Goal: Answer question/provide support: Share knowledge or assist other users

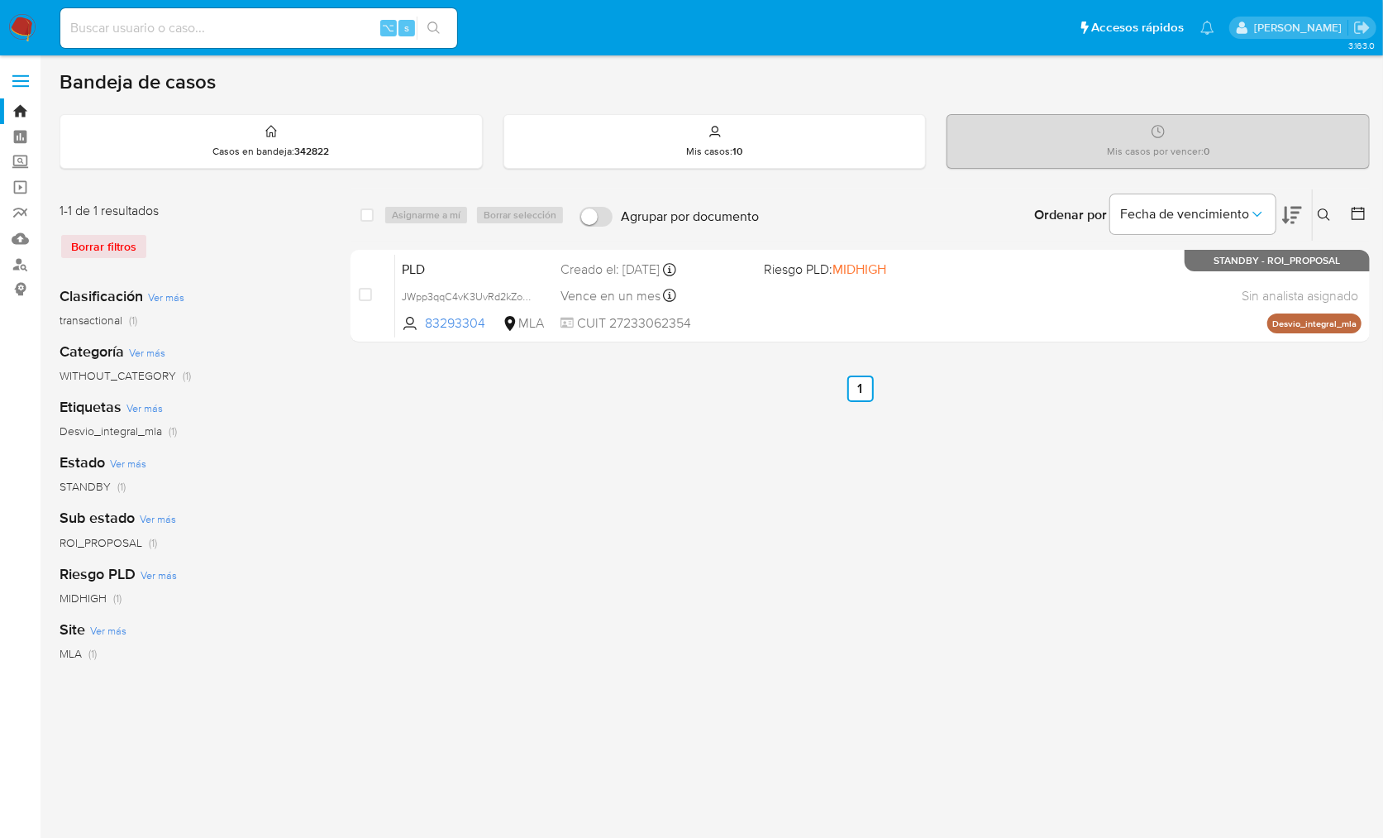
drag, startPoint x: 1326, startPoint y: 213, endPoint x: 1324, endPoint y: 226, distance: 12.6
click at [1327, 214] on icon at bounding box center [1324, 214] width 13 height 13
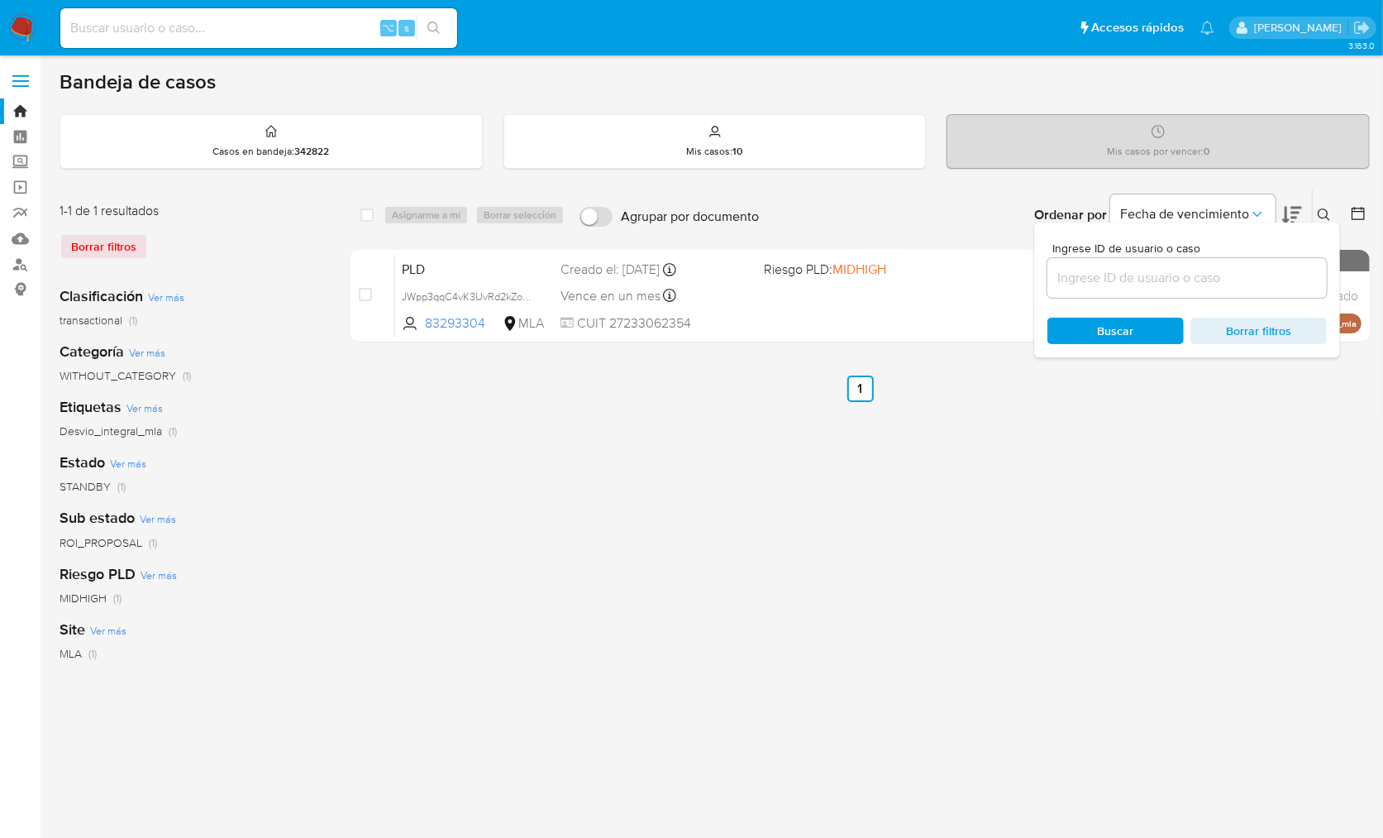
click at [1266, 293] on div at bounding box center [1187, 278] width 279 height 40
click at [1263, 282] on input at bounding box center [1187, 277] width 279 height 21
paste input "1703447444"
type input "1703447444"
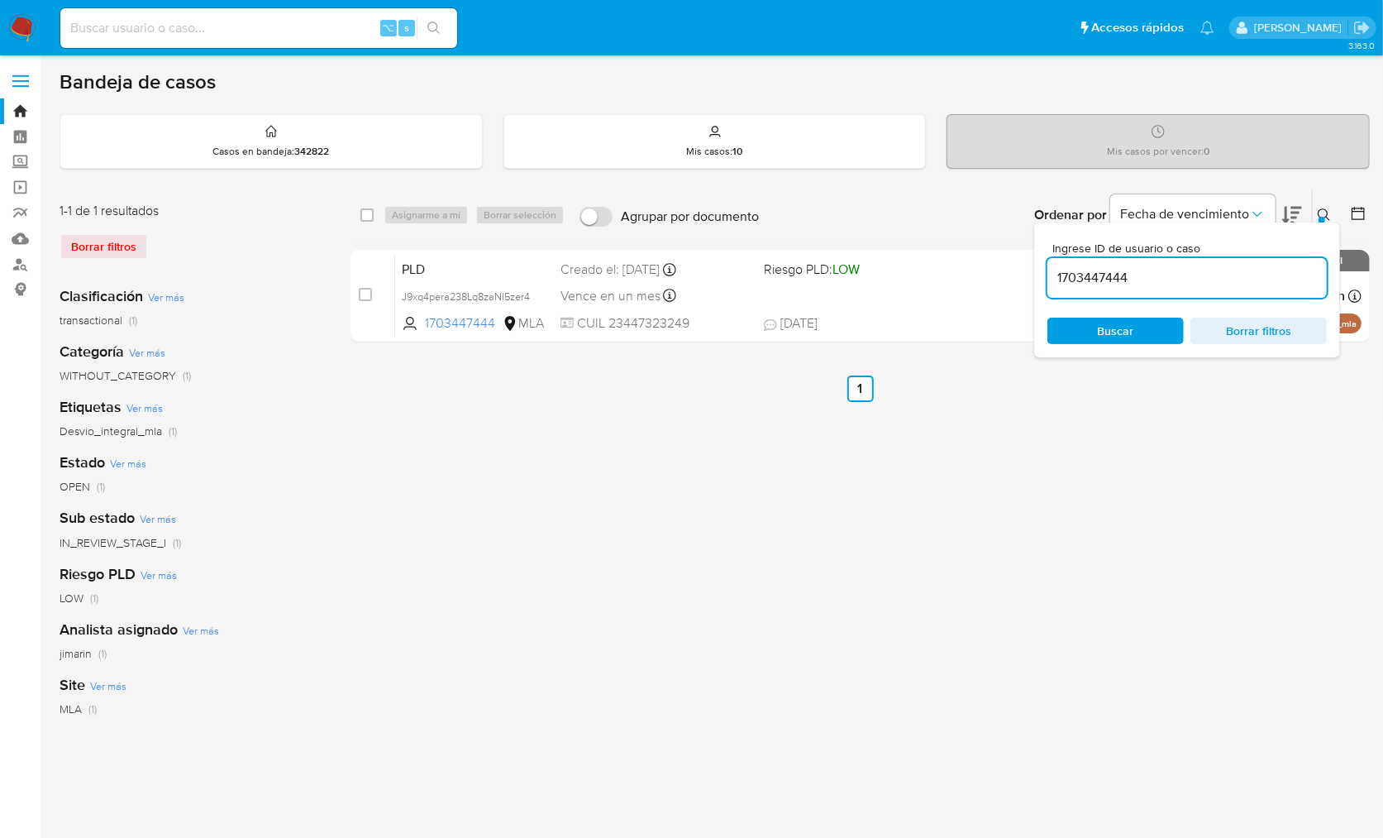
click at [1321, 212] on icon at bounding box center [1324, 214] width 13 height 13
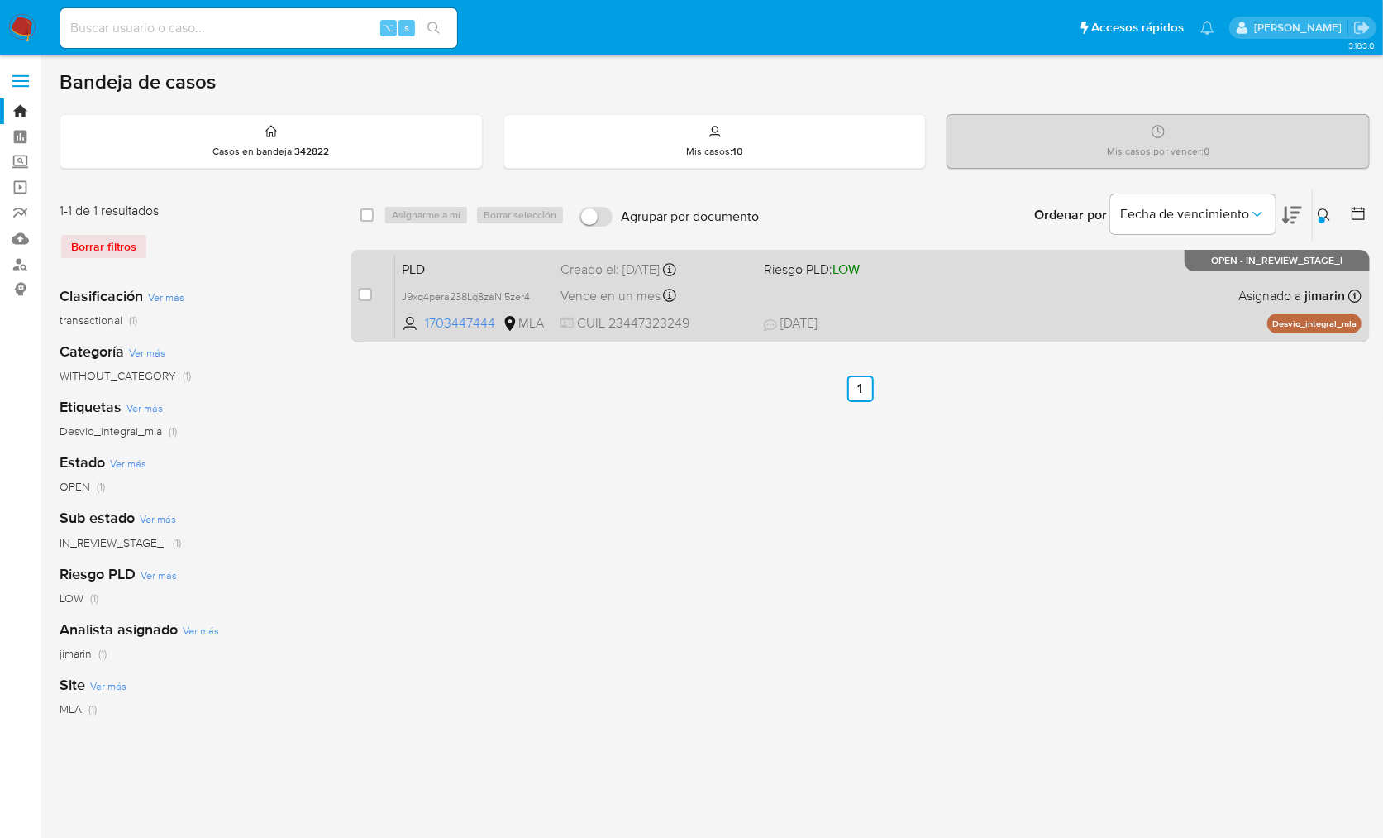
click at [1200, 304] on div "PLD J9xq4pera238Lq8zaNI5zer4 1703447444 MLA Riesgo PLD: LOW Creado el: 12/09/20…" at bounding box center [878, 296] width 967 height 84
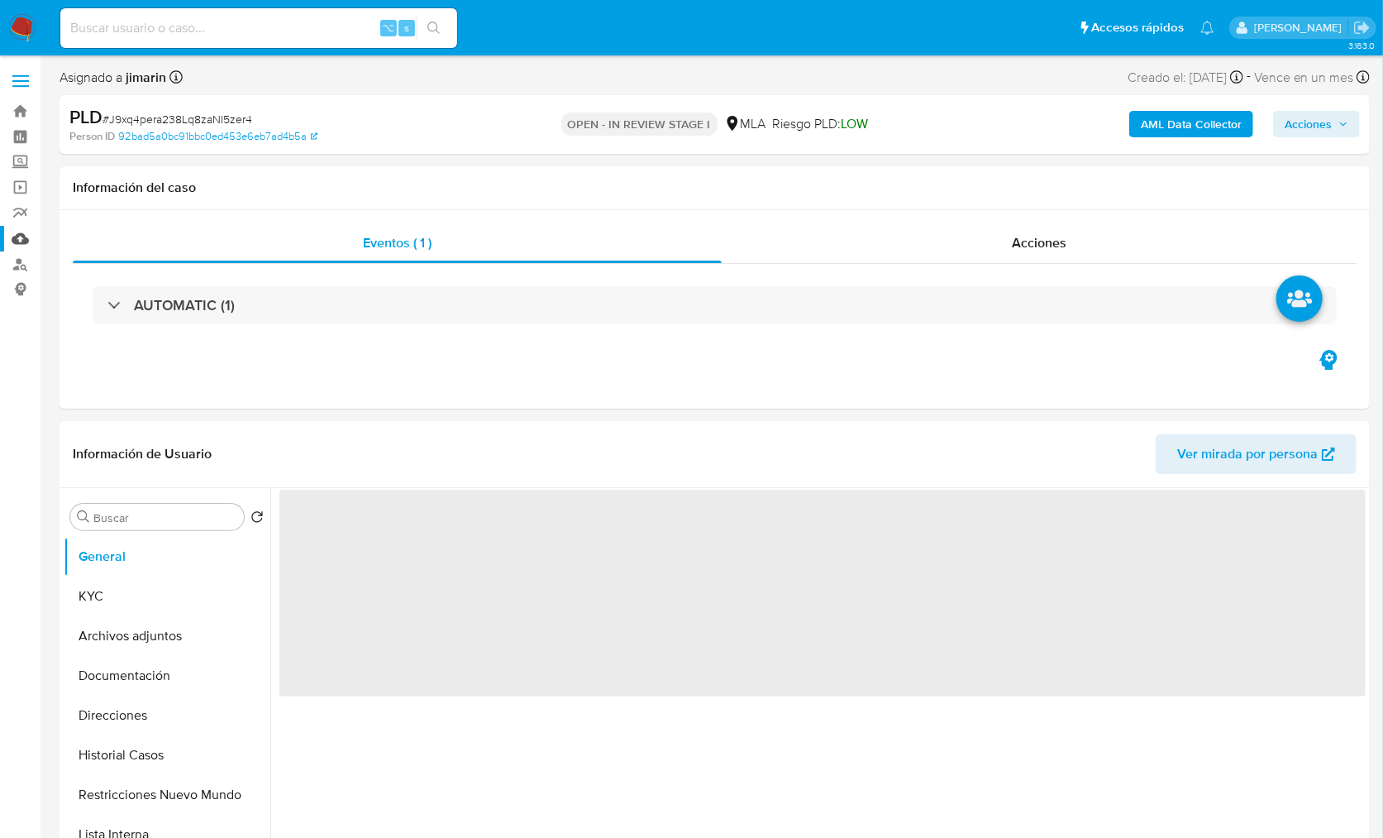
select select "10"
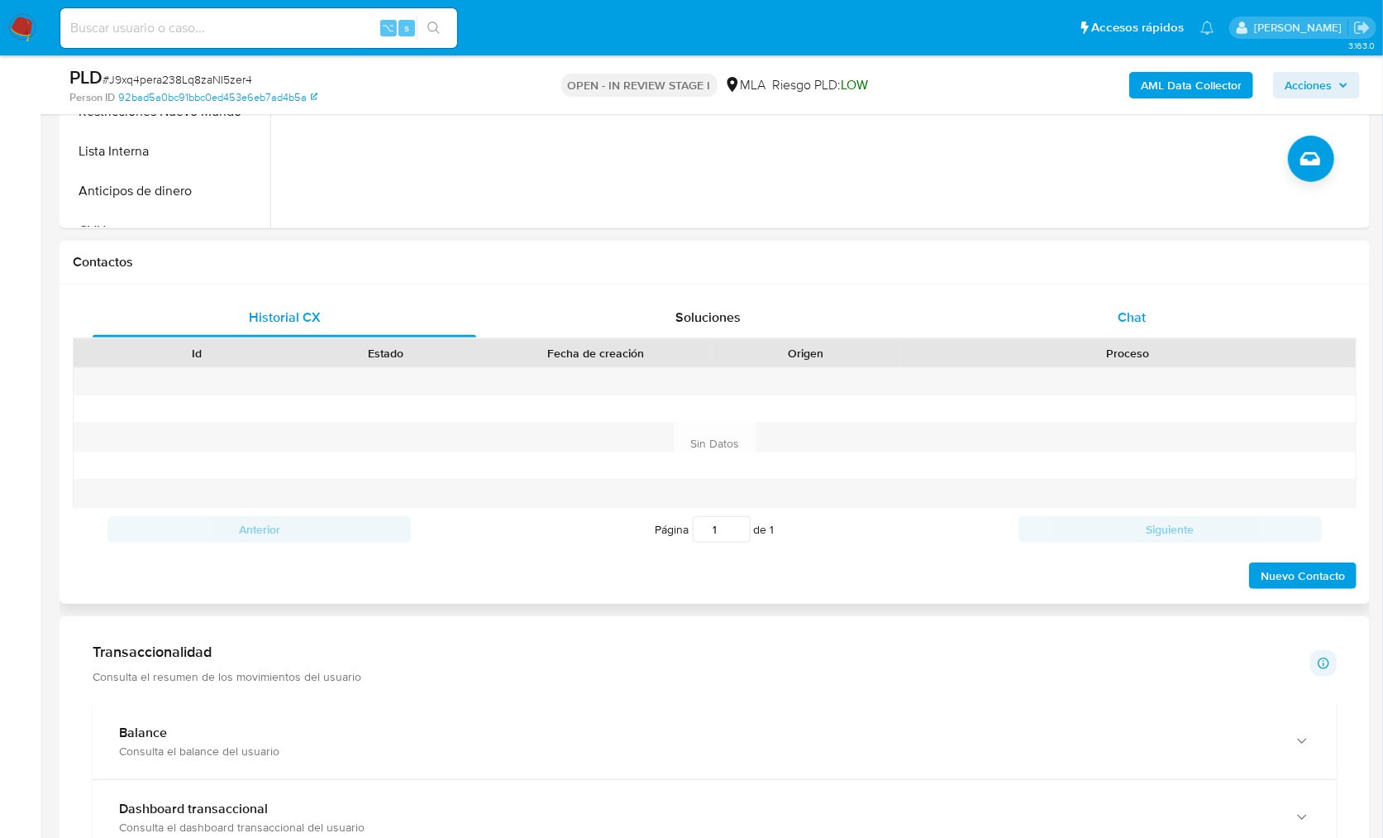
click at [1182, 324] on div "Chat" at bounding box center [1132, 318] width 384 height 40
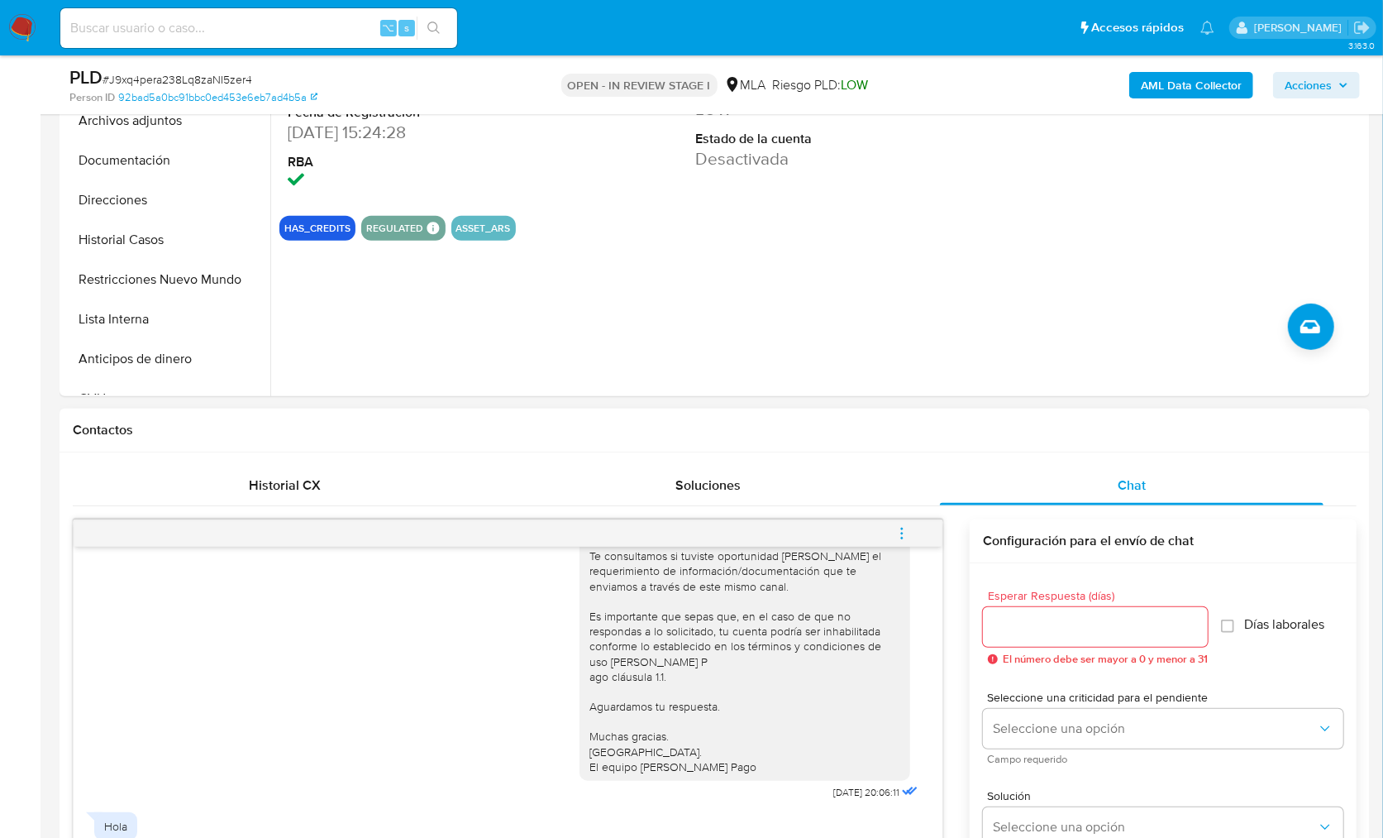
scroll to position [323, 0]
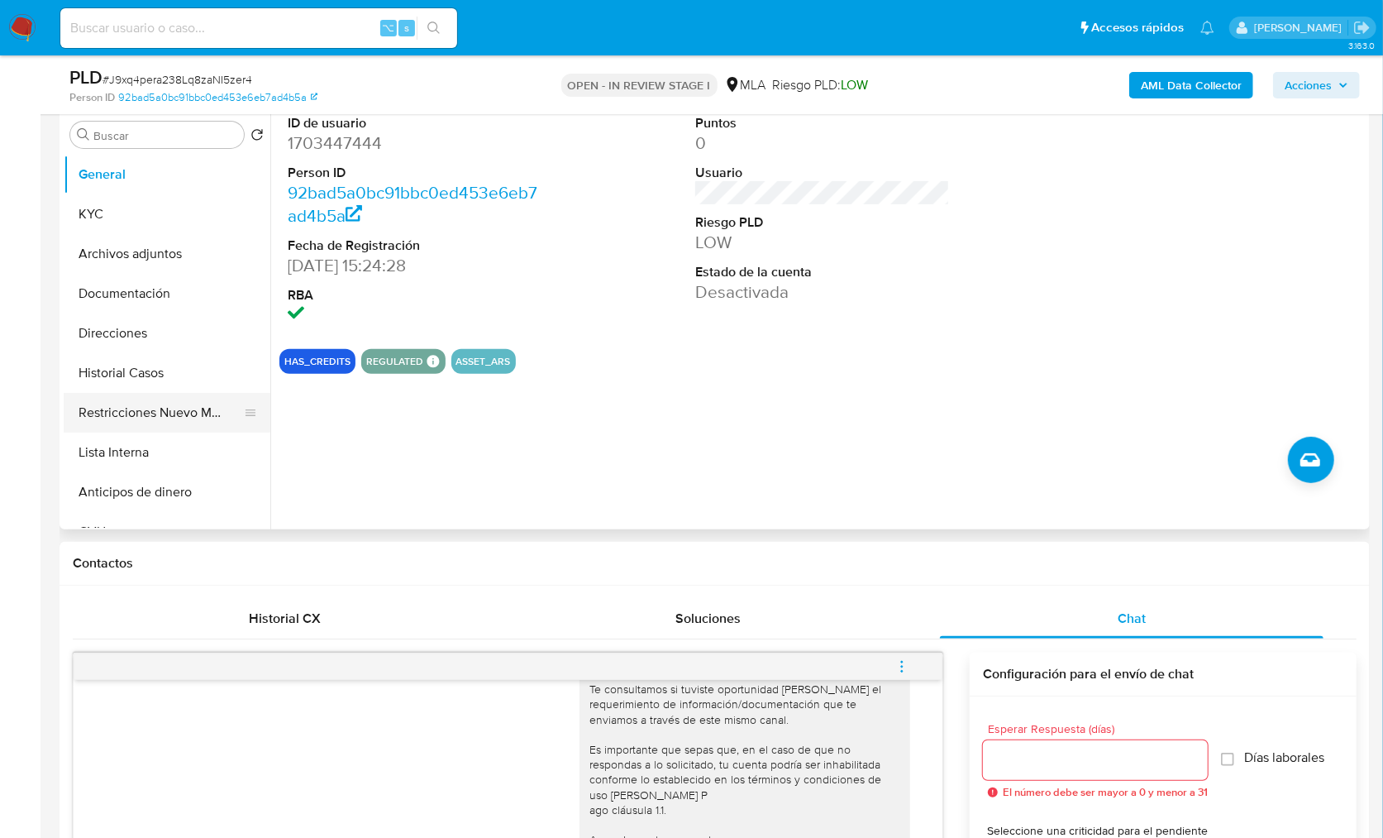
click at [146, 399] on button "Restricciones Nuevo Mundo" at bounding box center [160, 413] width 193 height 40
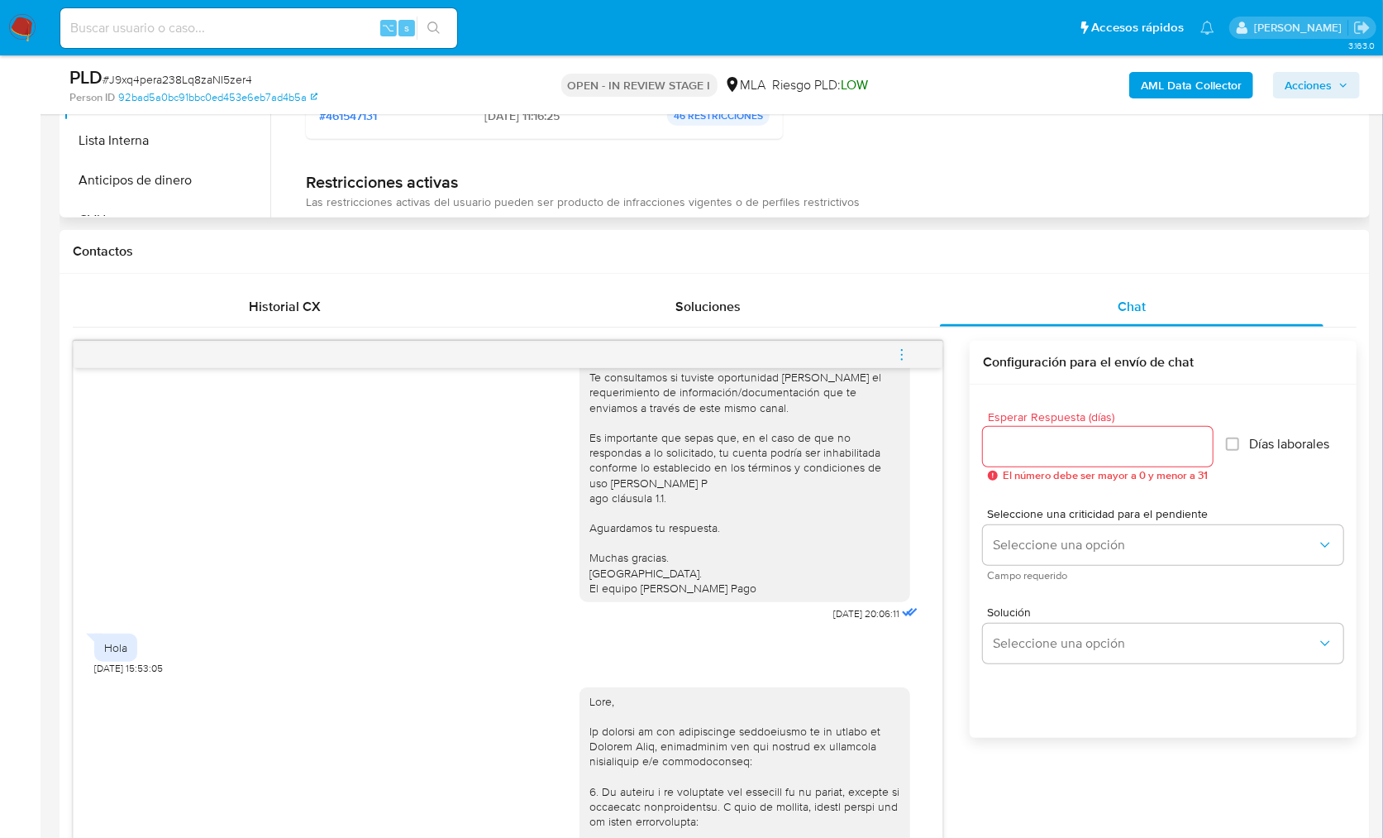
scroll to position [637, 0]
click at [284, 291] on div "Historial CX" at bounding box center [285, 305] width 384 height 40
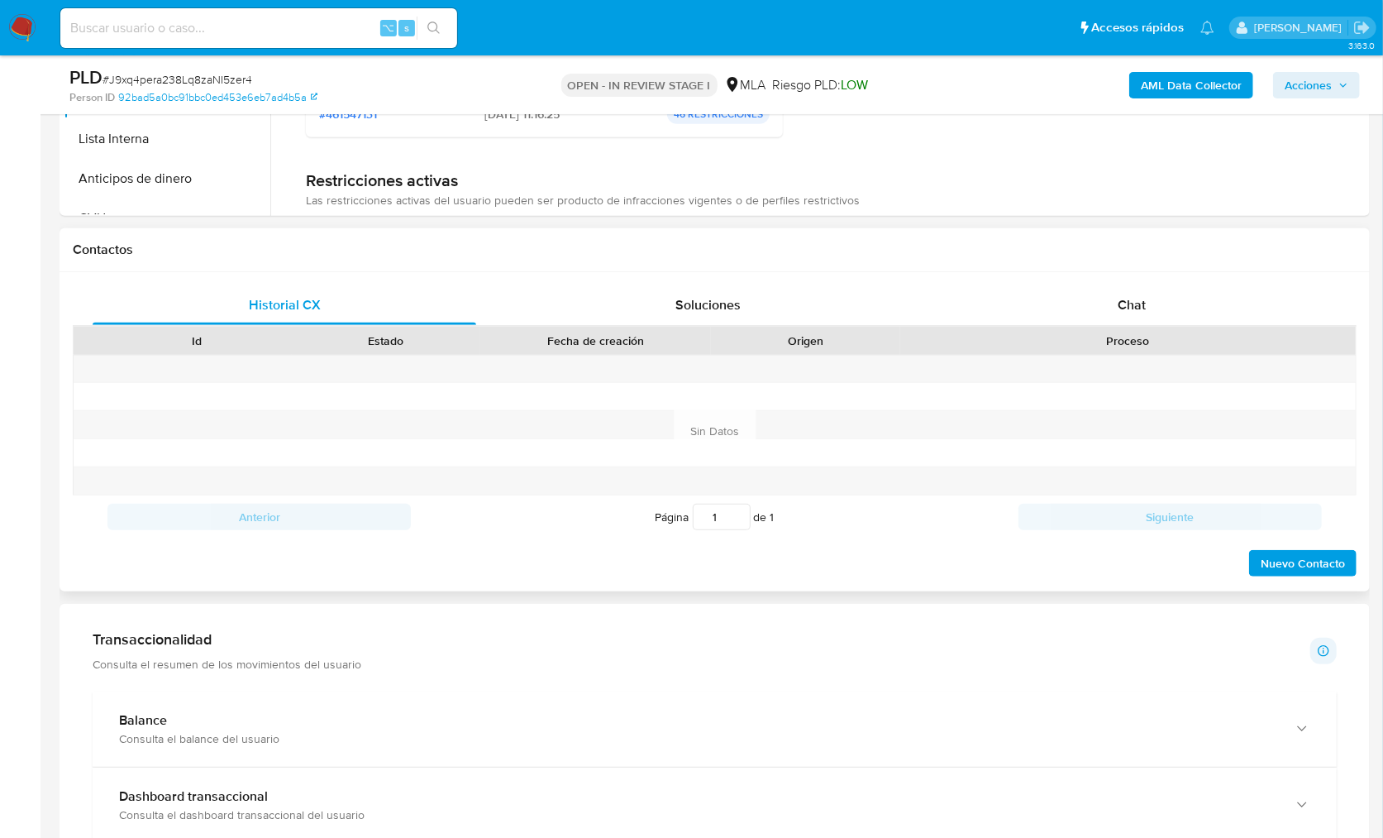
click at [1044, 283] on div "Historial CX Soluciones Chat Id Estado Fecha de creación Origen Proceso Anterio…" at bounding box center [715, 431] width 1311 height 319
click at [1202, 307] on div "Chat" at bounding box center [1132, 305] width 384 height 40
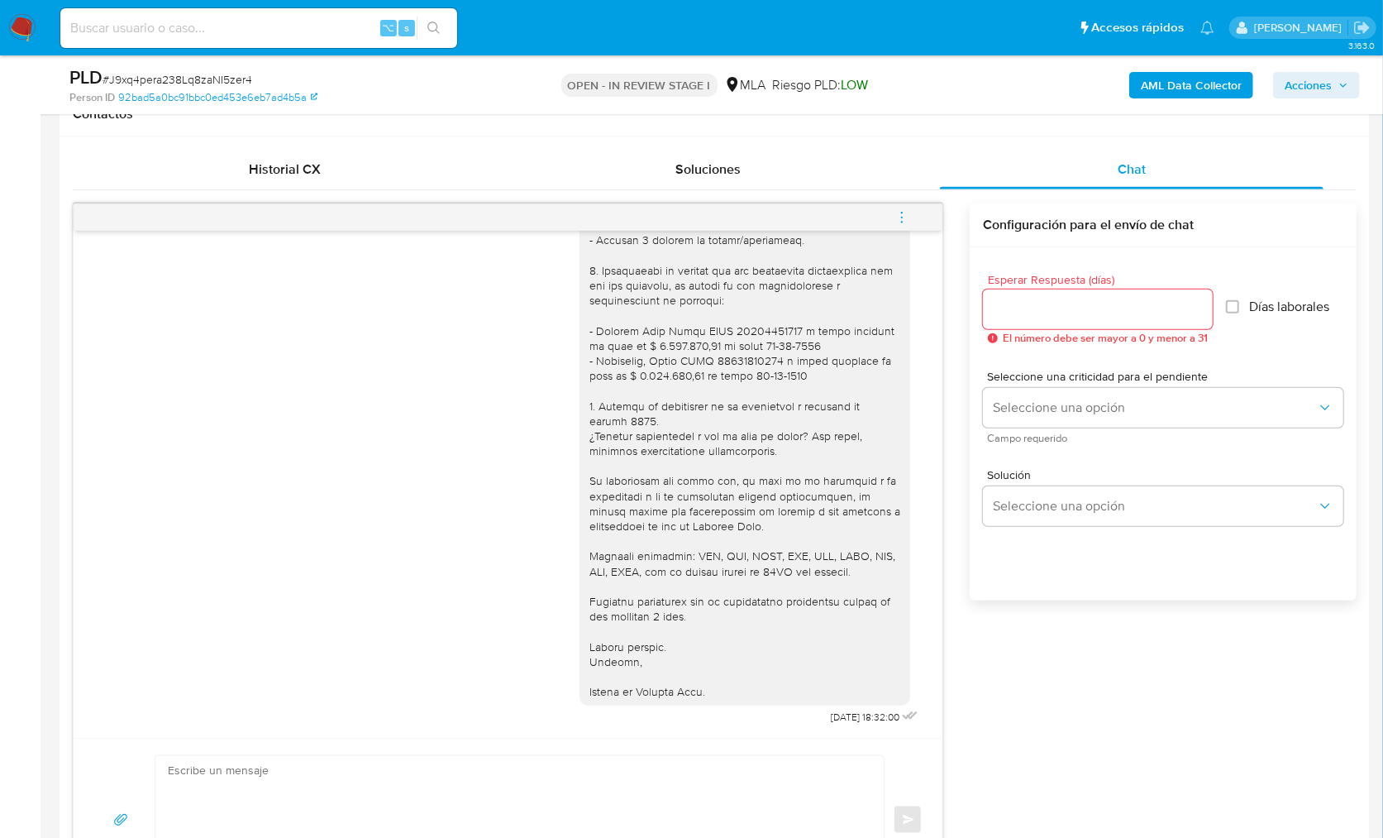
scroll to position [795, 0]
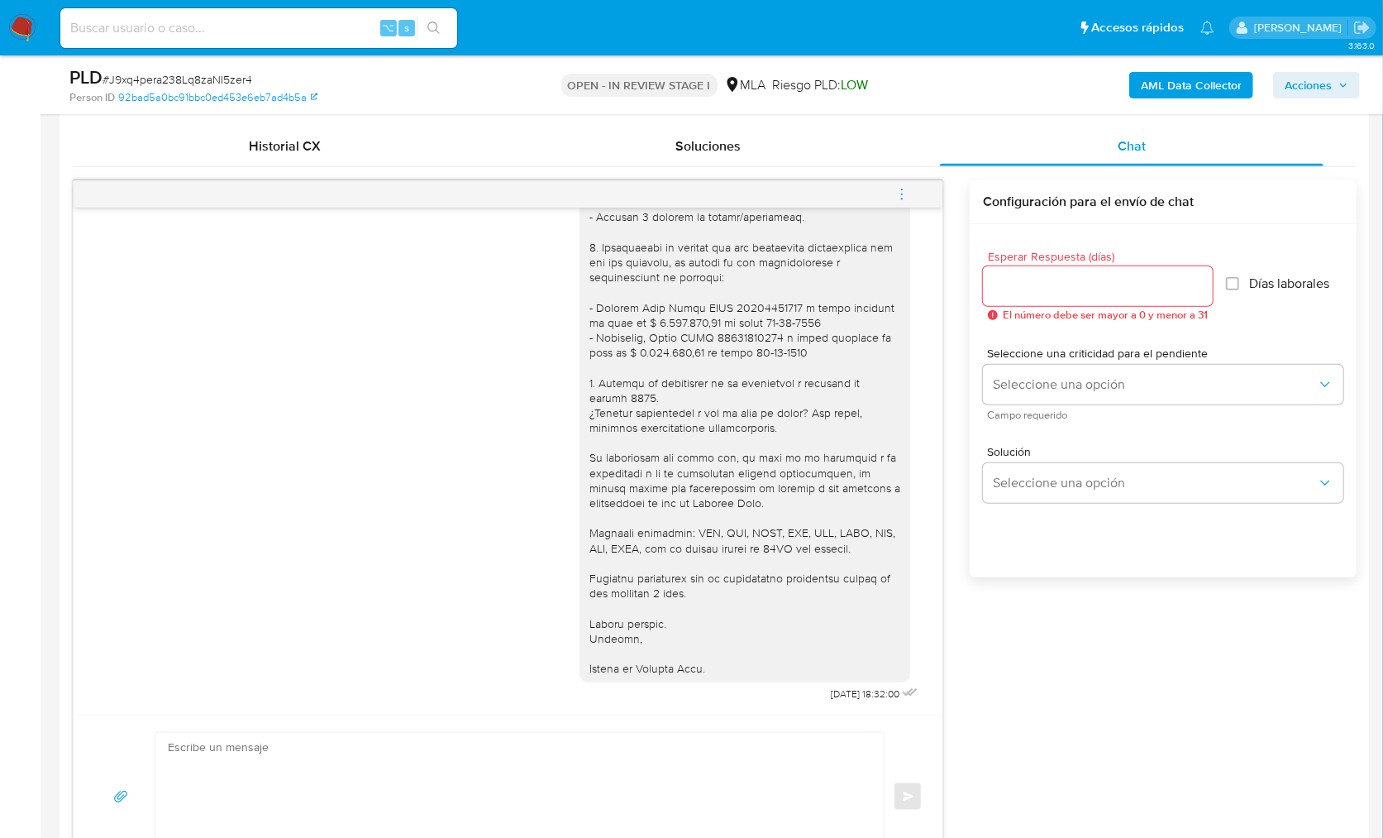
click at [962, 454] on div "17/09/2025 14:39:57 Hola, Esperamos que te encuentres muy bien. Te consultamos …" at bounding box center [715, 529] width 1284 height 698
click at [973, 543] on div "Esperar Respuesta (días) El número debe ser mayor a 0 y menor a 31 Días laboral…" at bounding box center [1163, 422] width 387 height 397
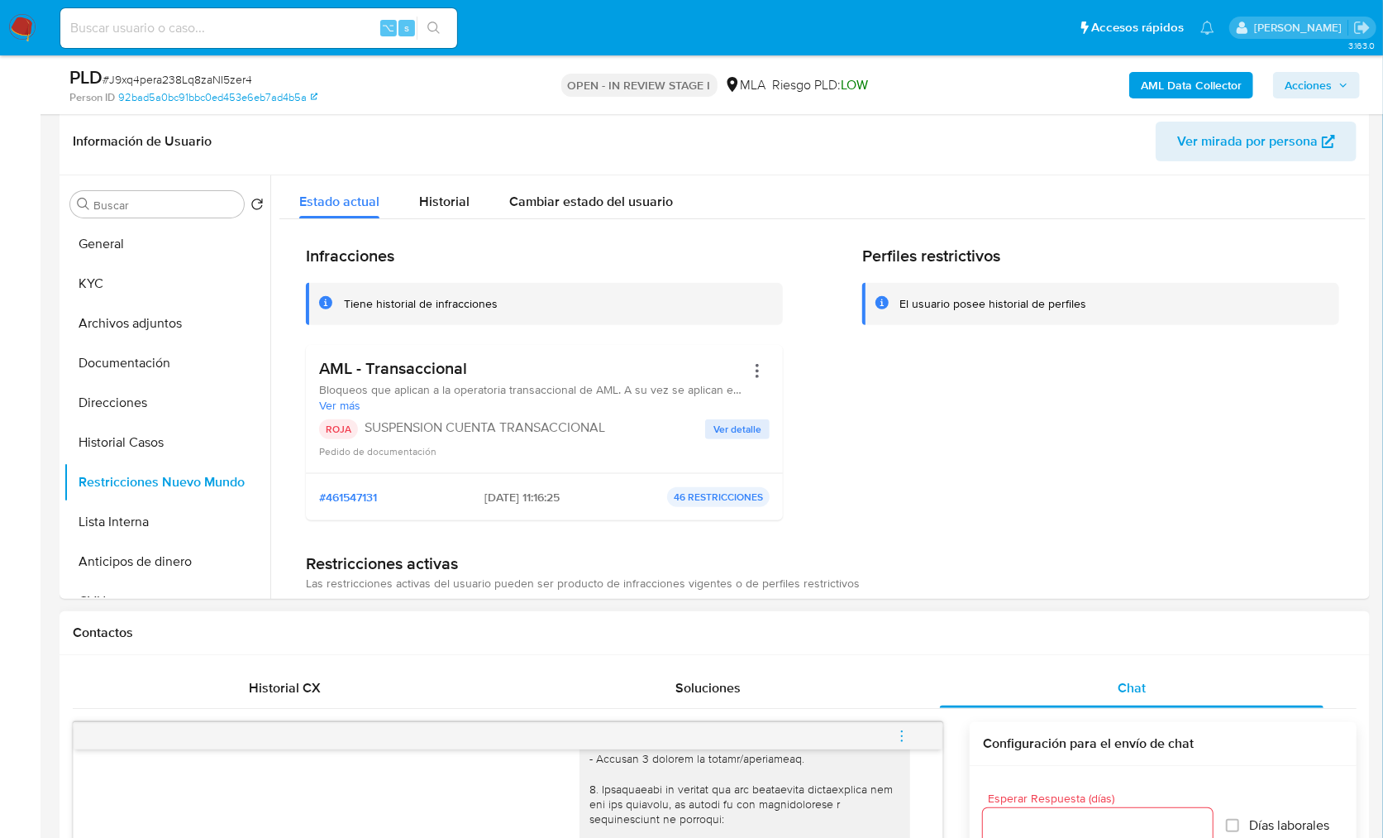
scroll to position [227, 0]
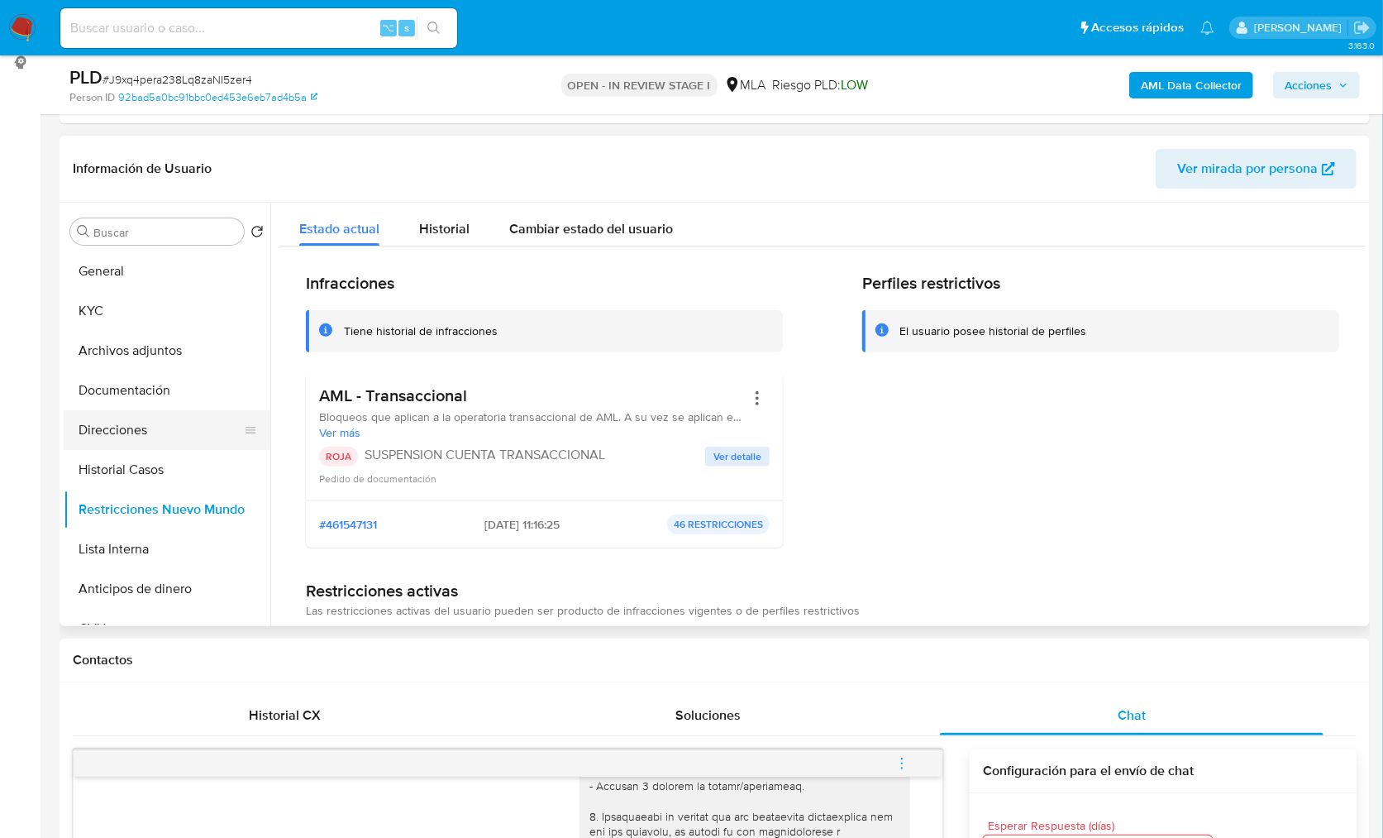
click at [155, 410] on button "Direcciones" at bounding box center [160, 430] width 193 height 40
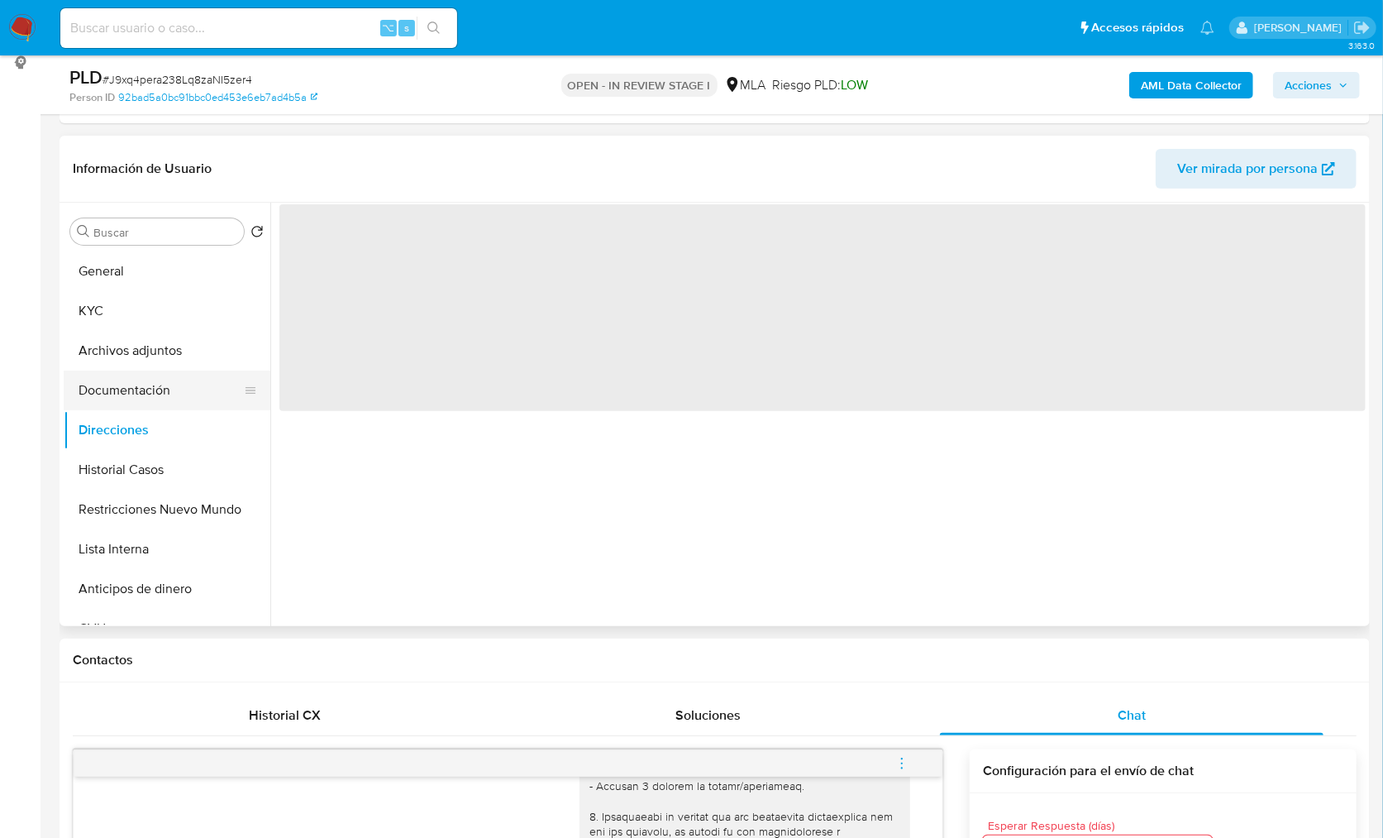
click at [160, 401] on button "Documentación" at bounding box center [160, 390] width 193 height 40
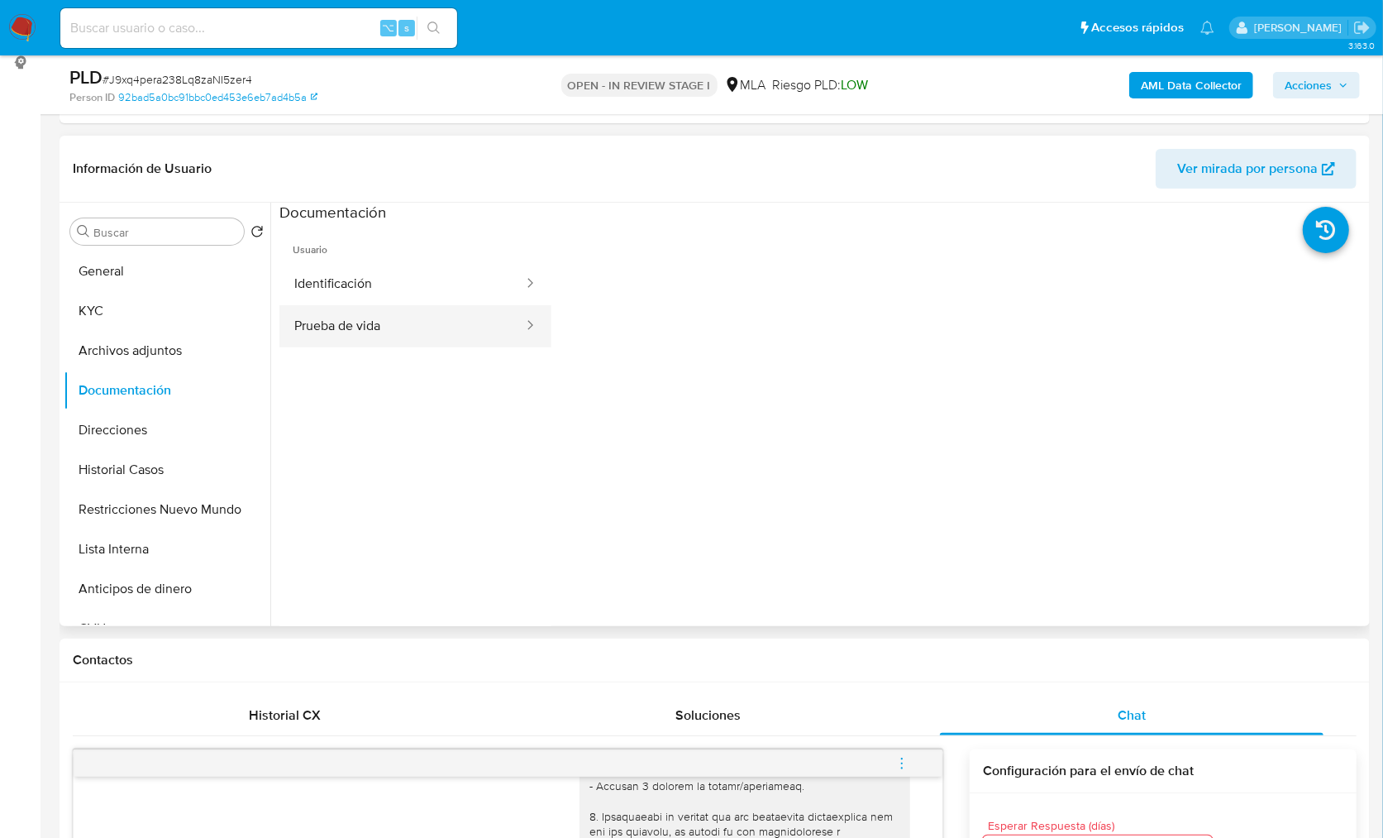
click at [408, 312] on button "Prueba de vida" at bounding box center [402, 326] width 246 height 42
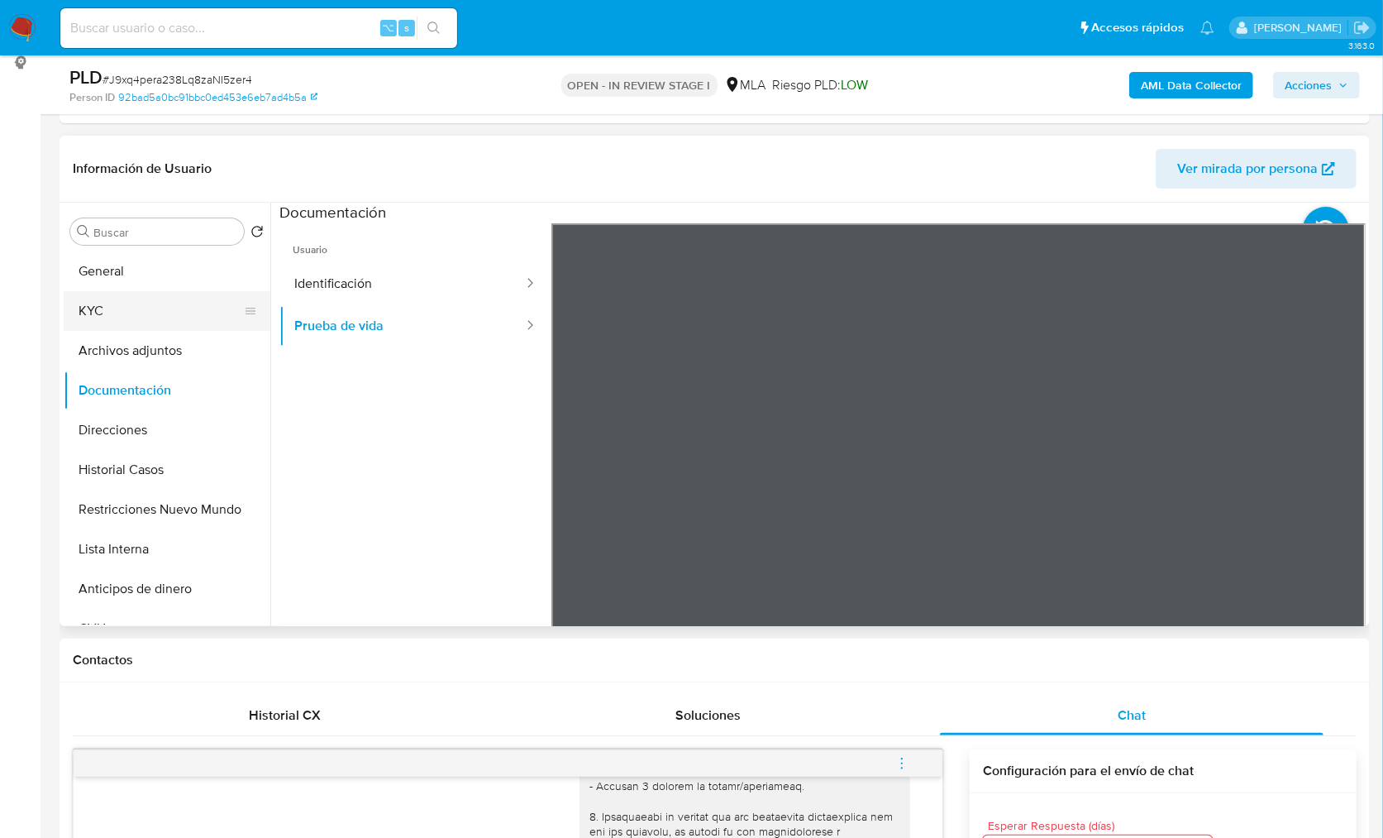
click at [68, 308] on button "KYC" at bounding box center [160, 311] width 193 height 40
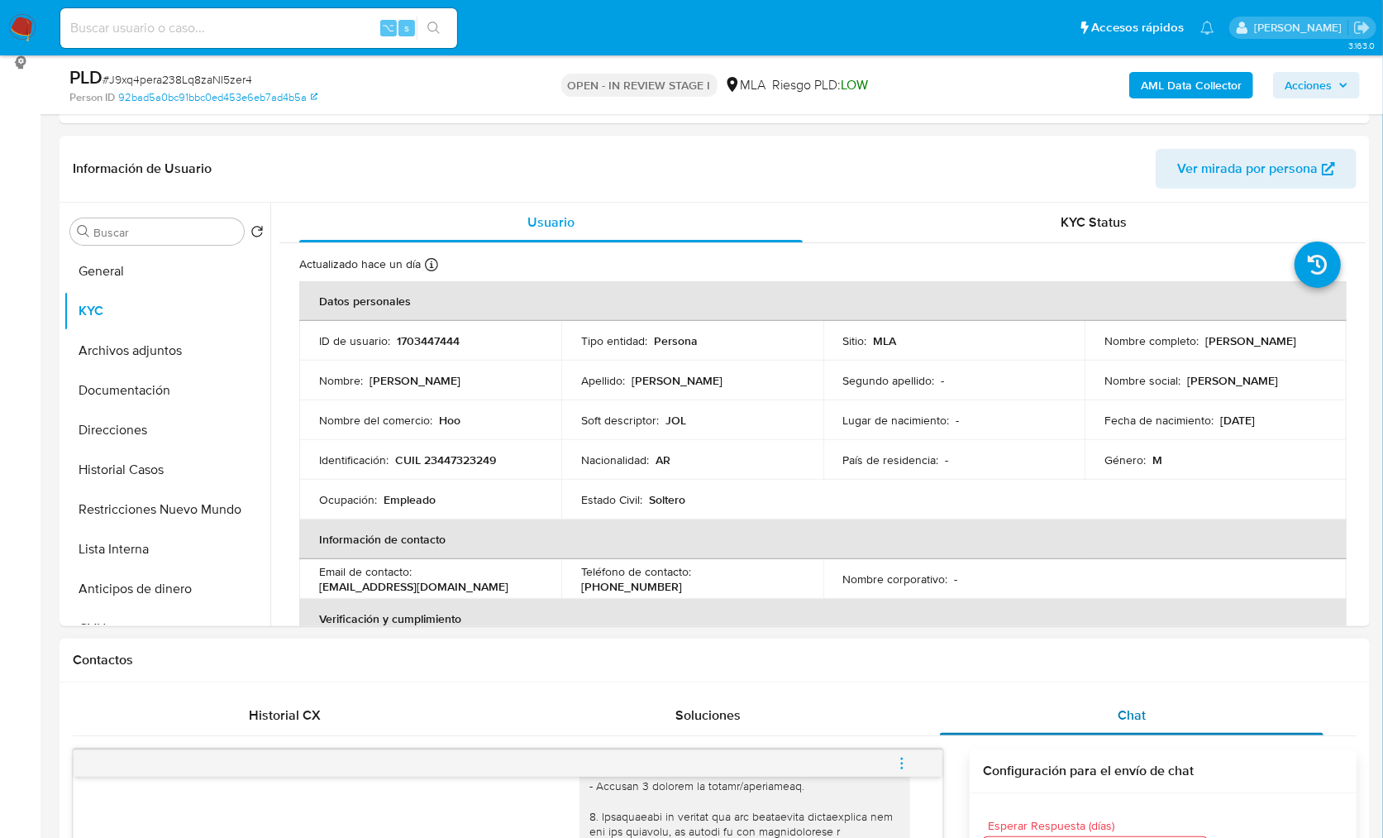
click at [1144, 705] on span "Chat" at bounding box center [1132, 714] width 28 height 19
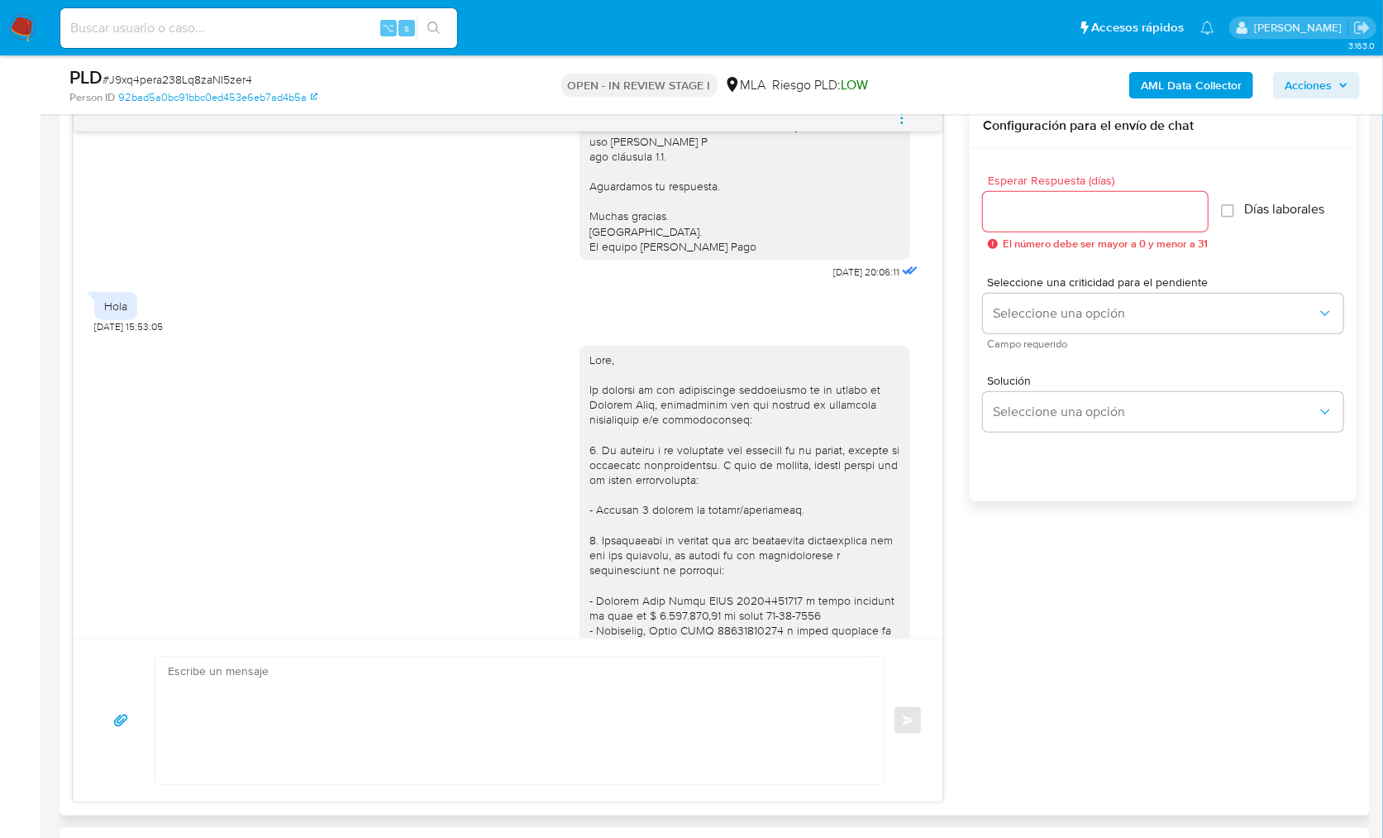
scroll to position [1509, 0]
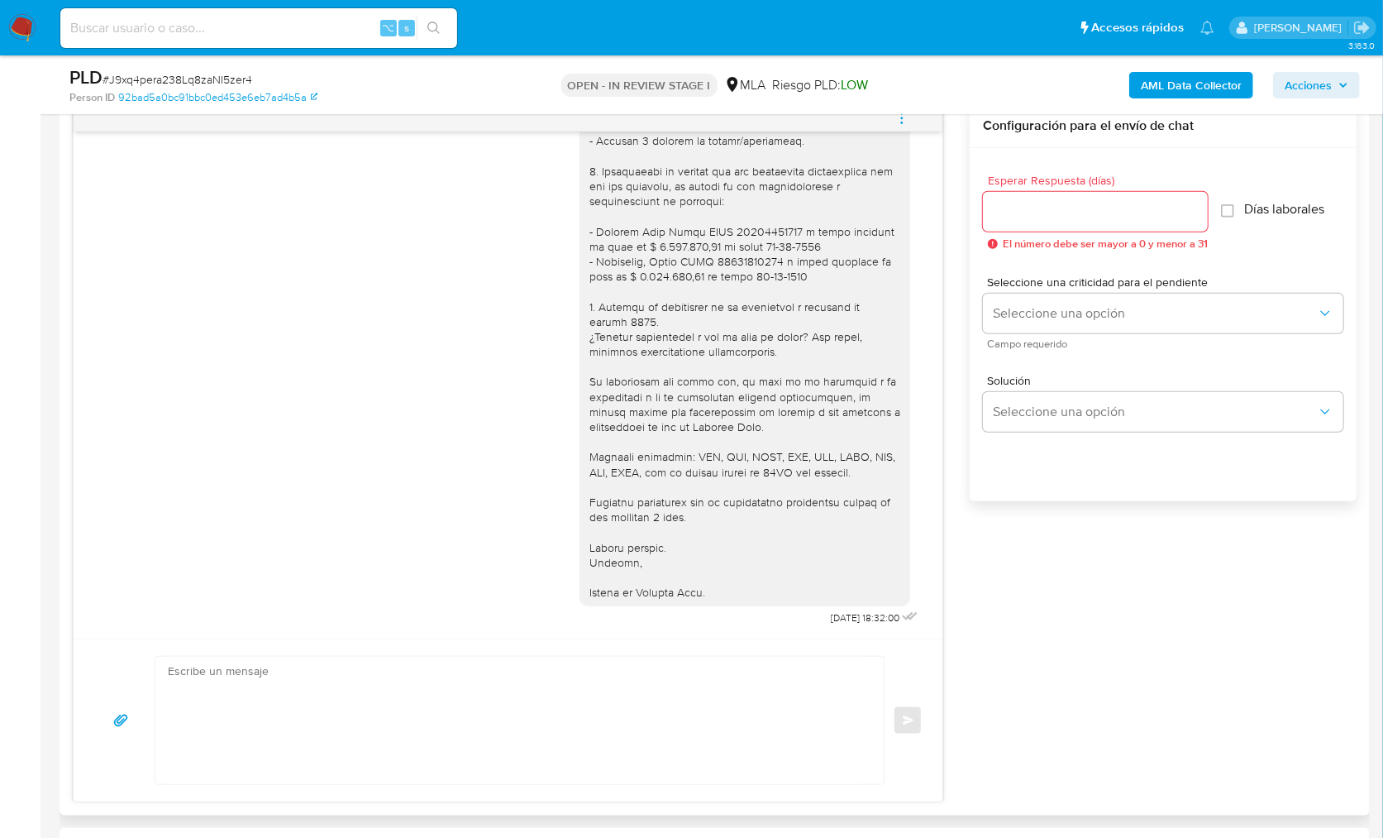
click at [1104, 621] on div "17/09/2025 14:39:57 Hola, Esperamos que te encuentres muy bien. Te consultamos …" at bounding box center [715, 453] width 1284 height 698
click at [818, 681] on textarea at bounding box center [515, 720] width 695 height 127
click at [1108, 655] on div "17/09/2025 14:39:57 Hola, Esperamos que te encuentres muy bien. Te consultamos …" at bounding box center [715, 453] width 1284 height 698
click at [1158, 639] on div "17/09/2025 14:39:57 Hola, Esperamos que te encuentres muy bien. Te consultamos …" at bounding box center [715, 453] width 1284 height 698
click at [1193, 681] on div "17/09/2025 14:39:57 Hola, Esperamos que te encuentres muy bien. Te consultamos …" at bounding box center [715, 453] width 1284 height 698
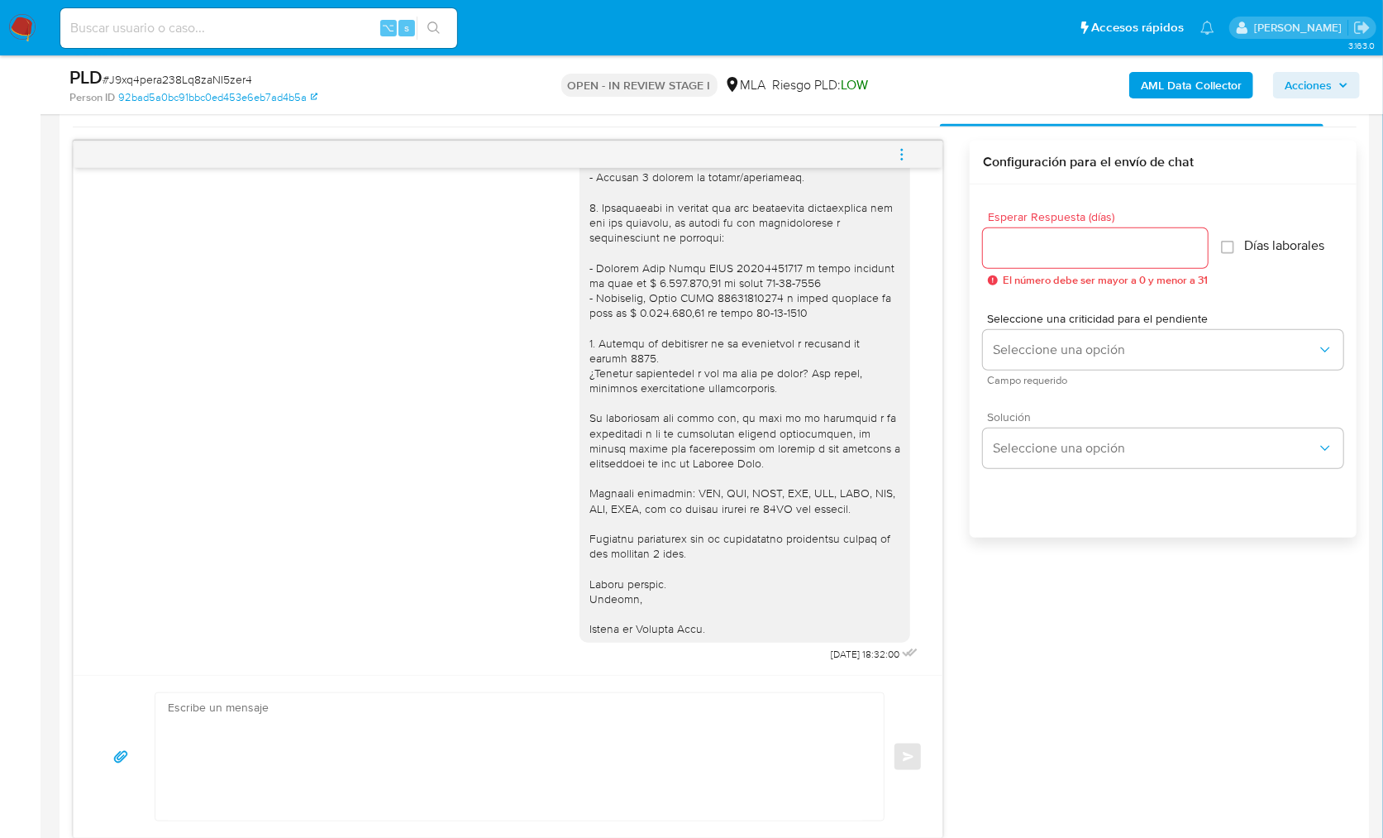
scroll to position [658, 0]
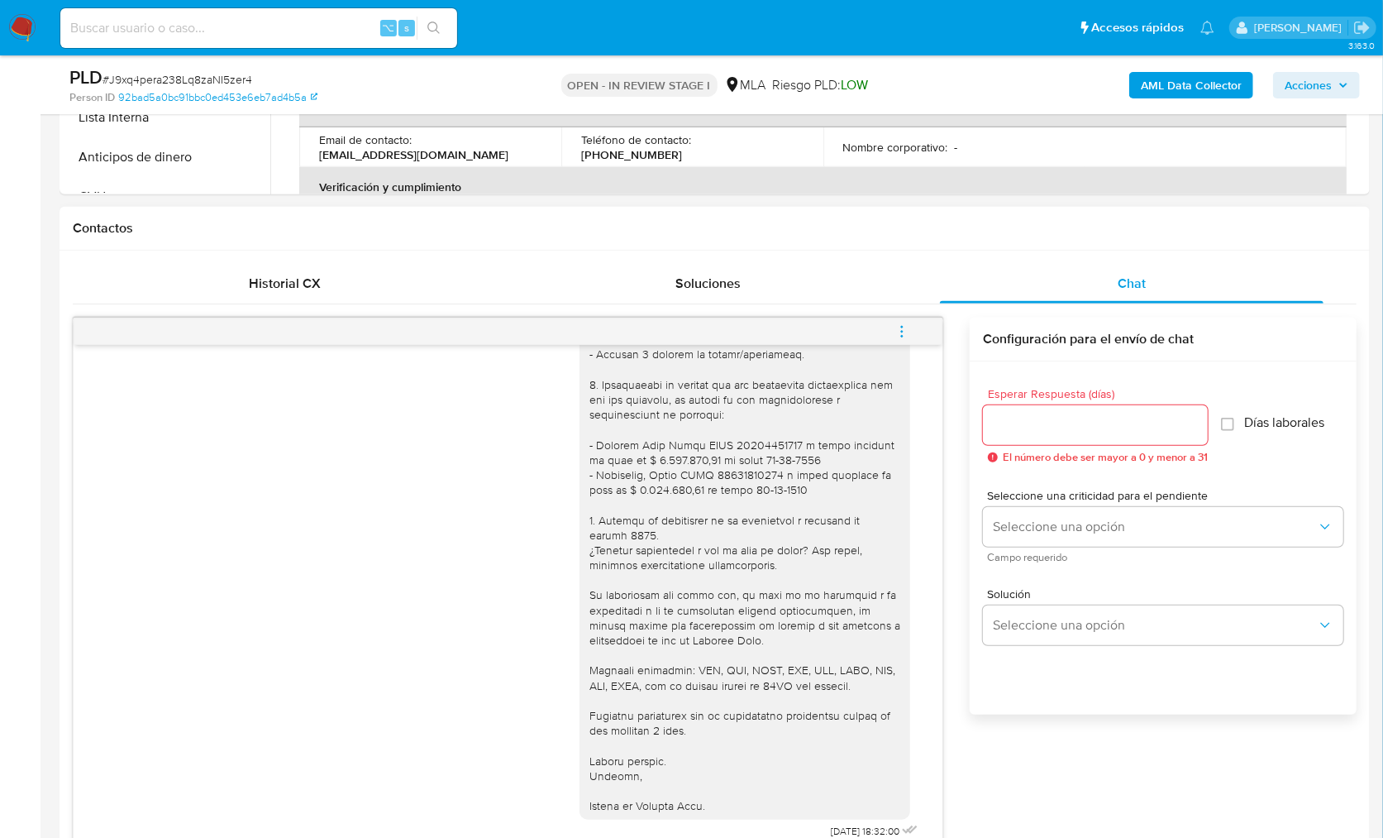
click at [905, 332] on icon "menu-action" at bounding box center [902, 331] width 15 height 15
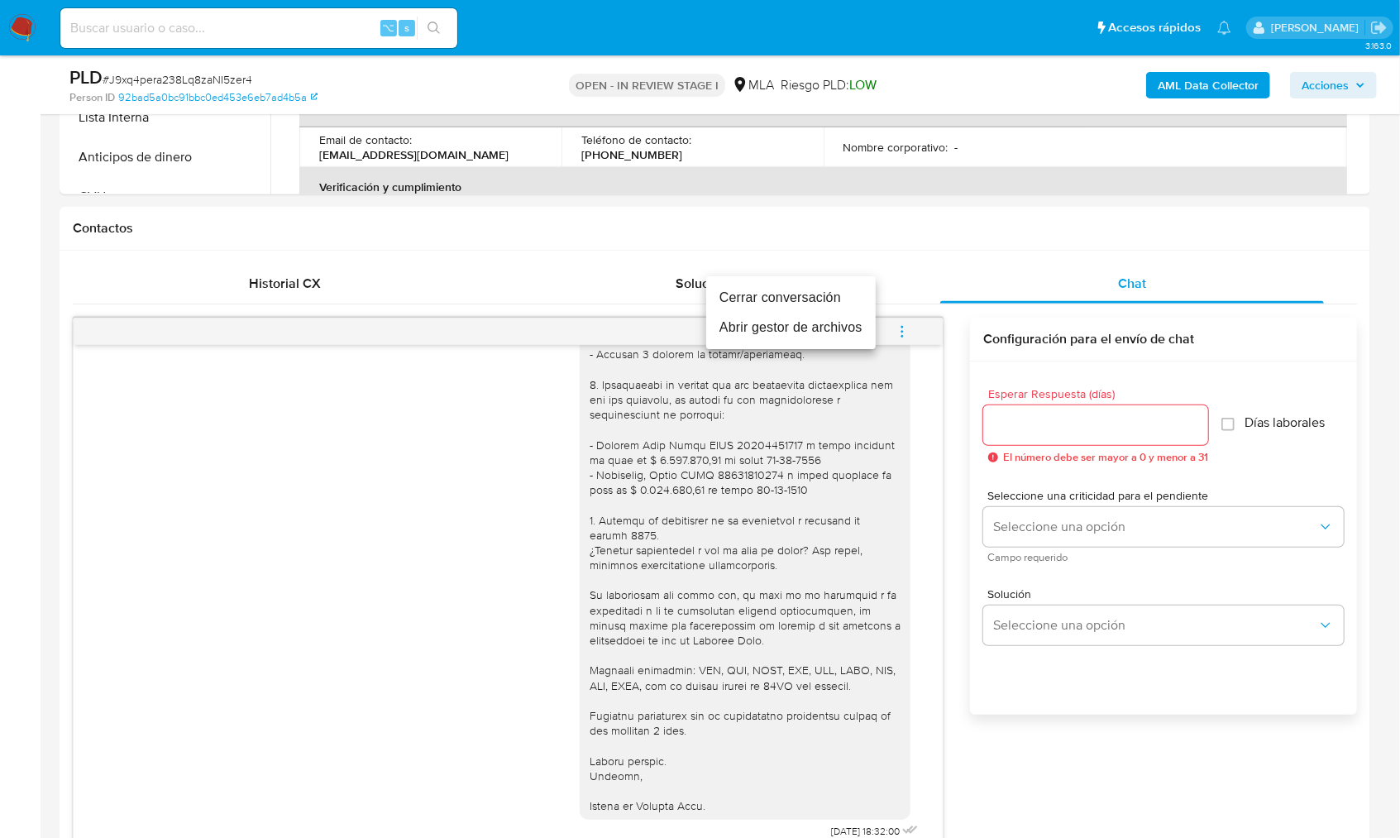
click at [795, 300] on li "Cerrar conversación" at bounding box center [791, 298] width 170 height 30
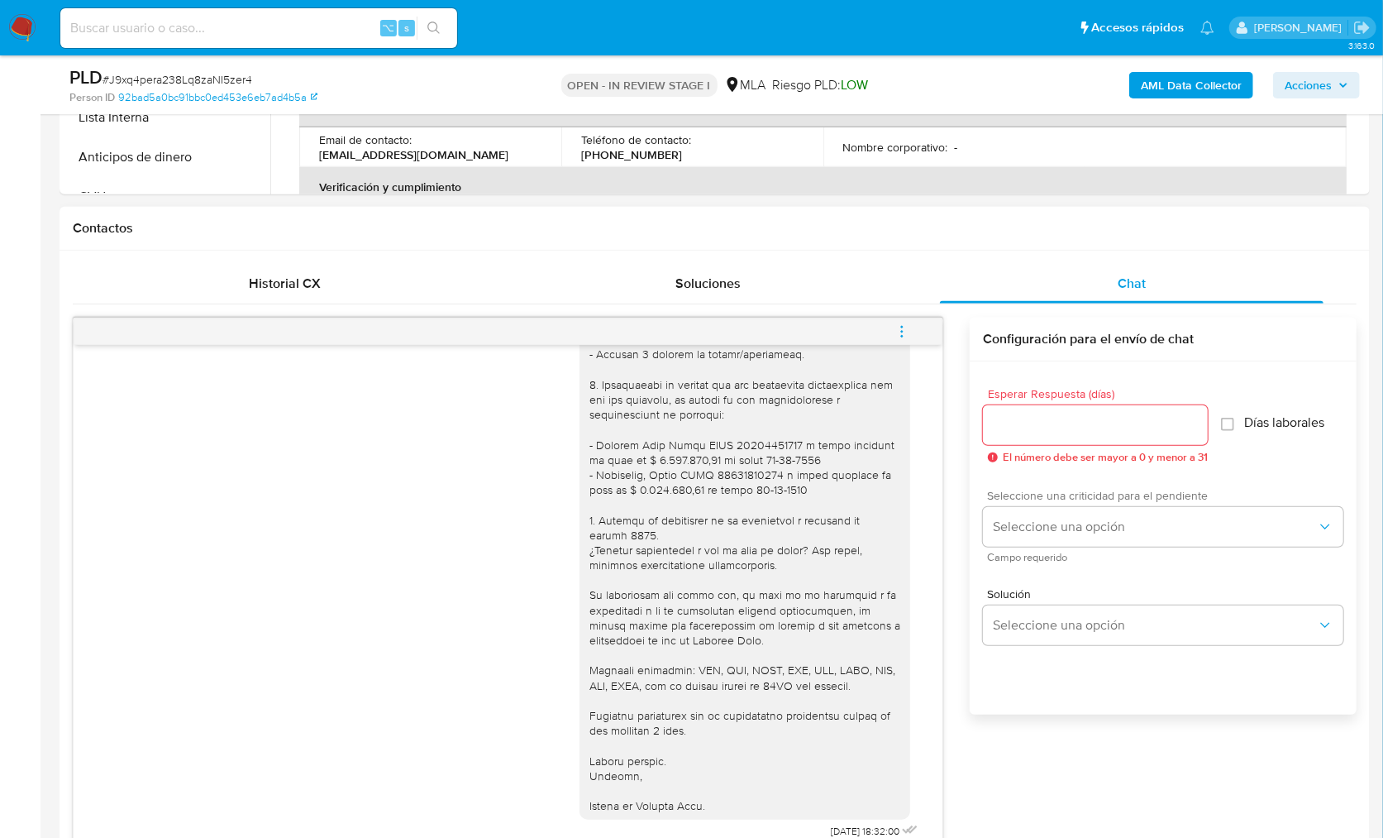
scroll to position [299, 0]
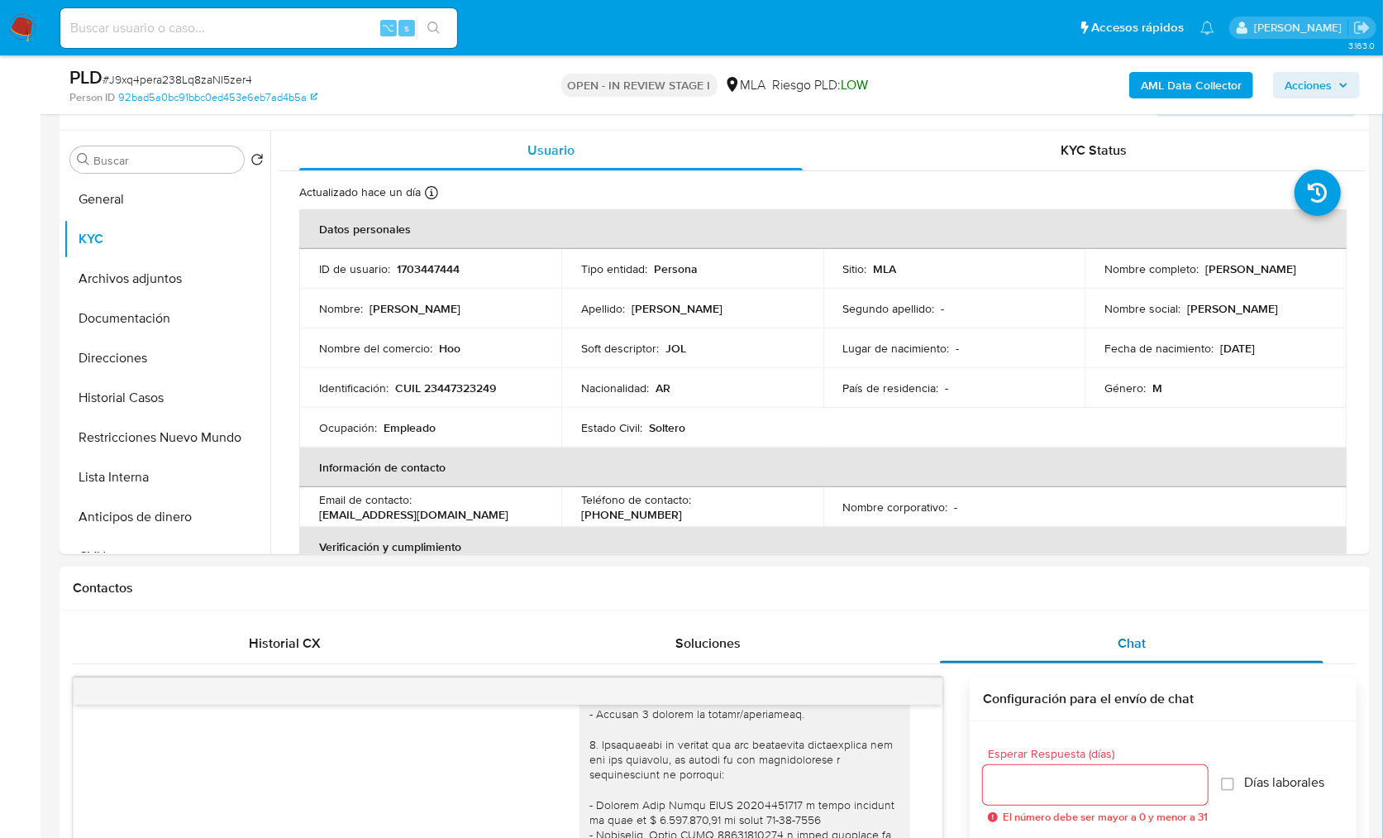
click at [1138, 633] on span "Chat" at bounding box center [1132, 642] width 28 height 19
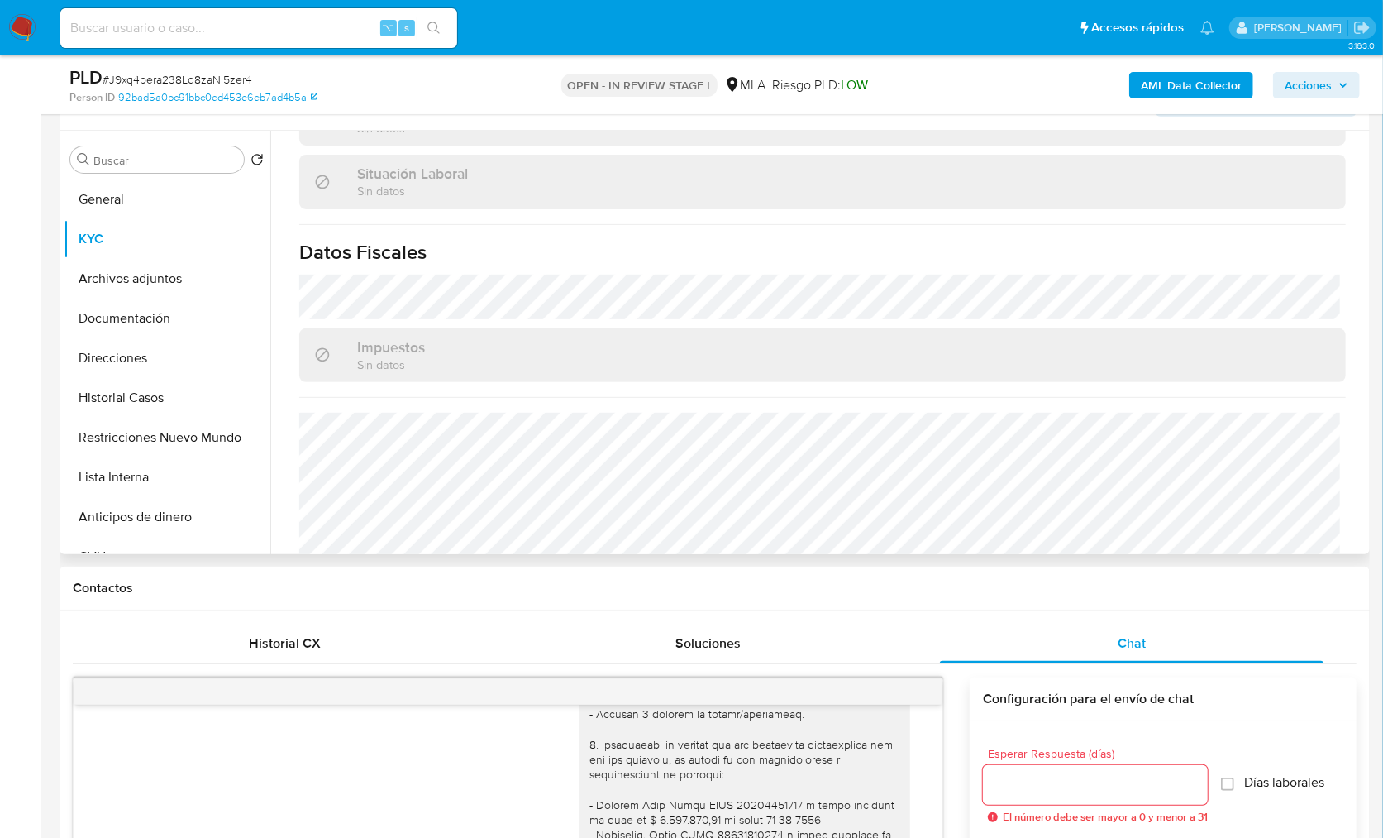
scroll to position [870, 0]
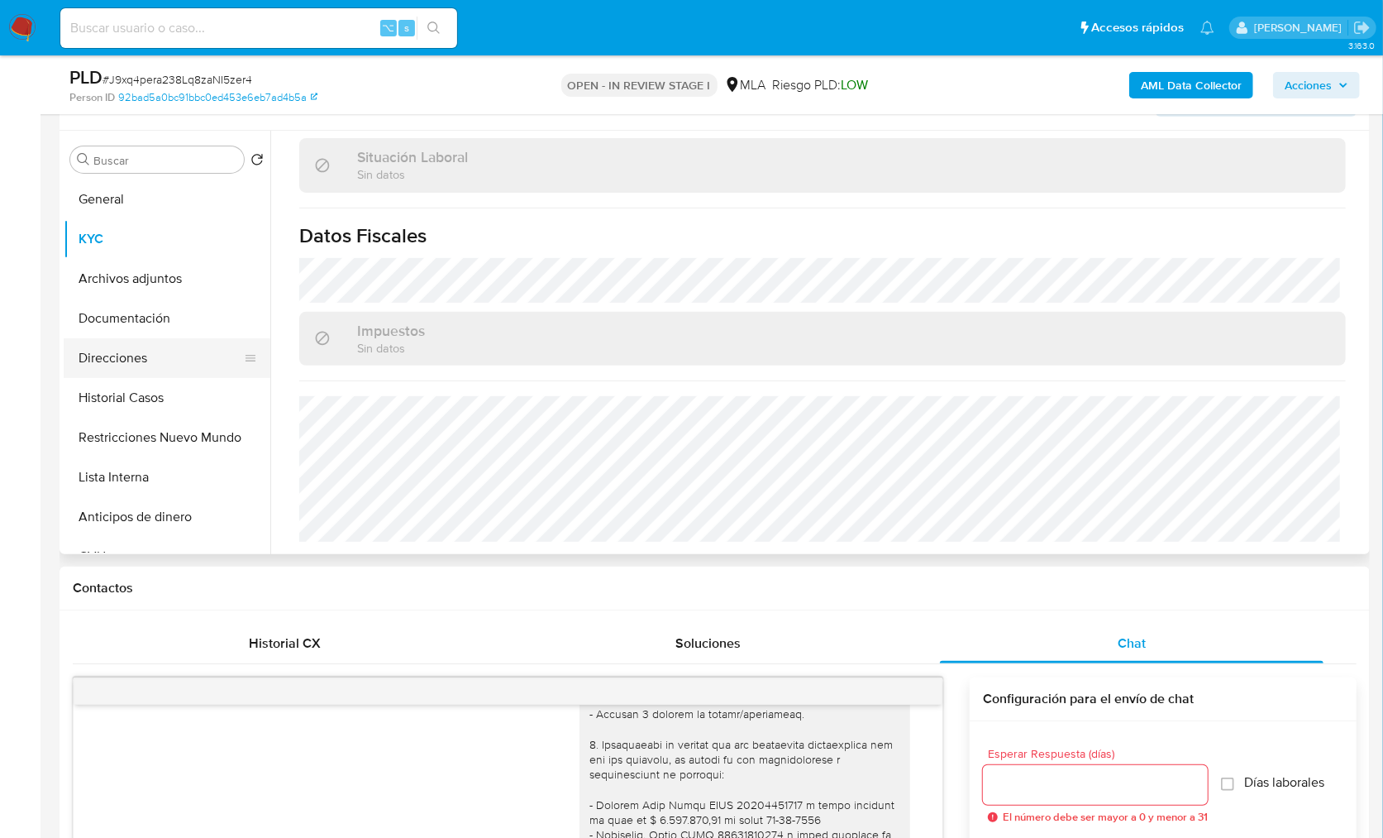
click at [190, 344] on button "Direcciones" at bounding box center [160, 358] width 193 height 40
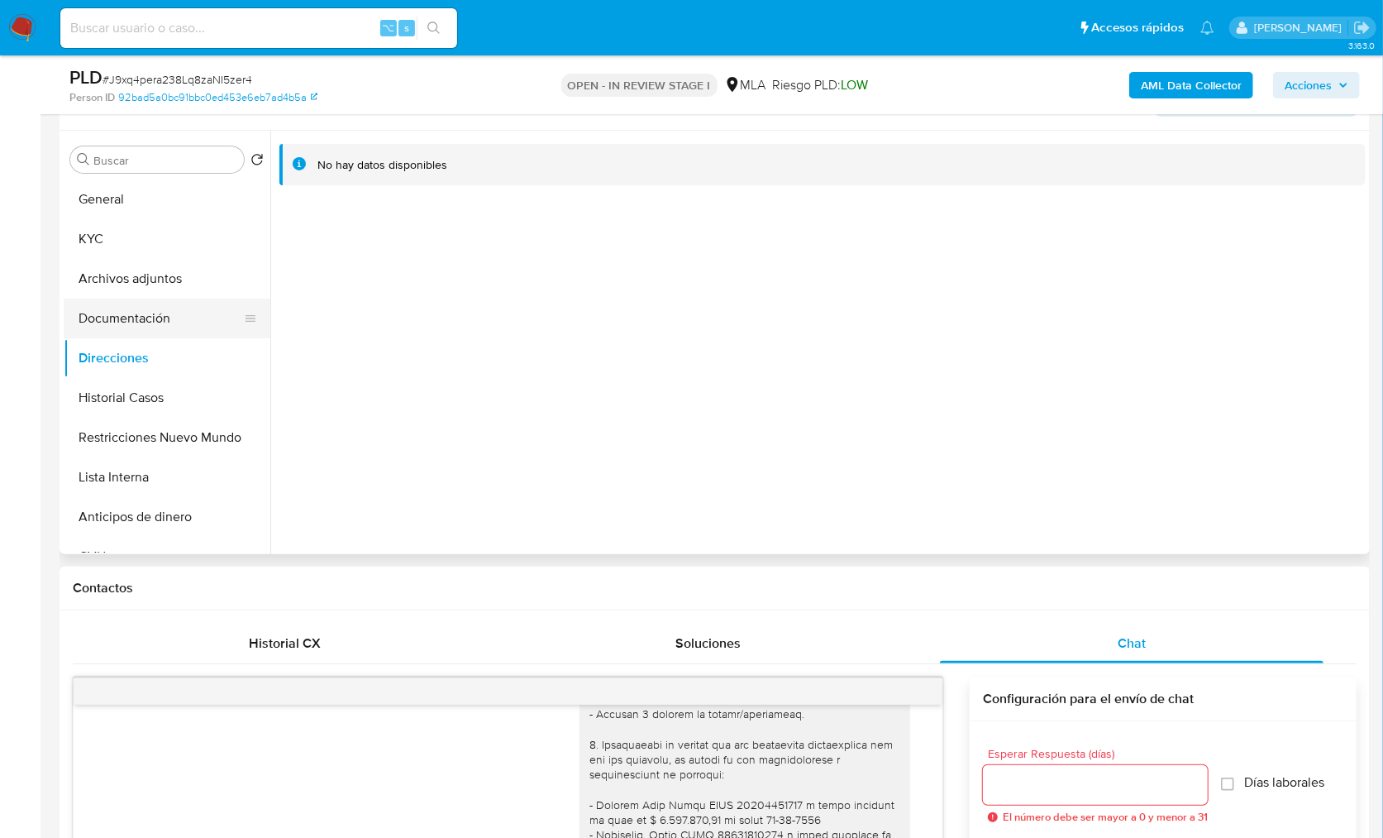
click at [174, 327] on button "Documentación" at bounding box center [160, 319] width 193 height 40
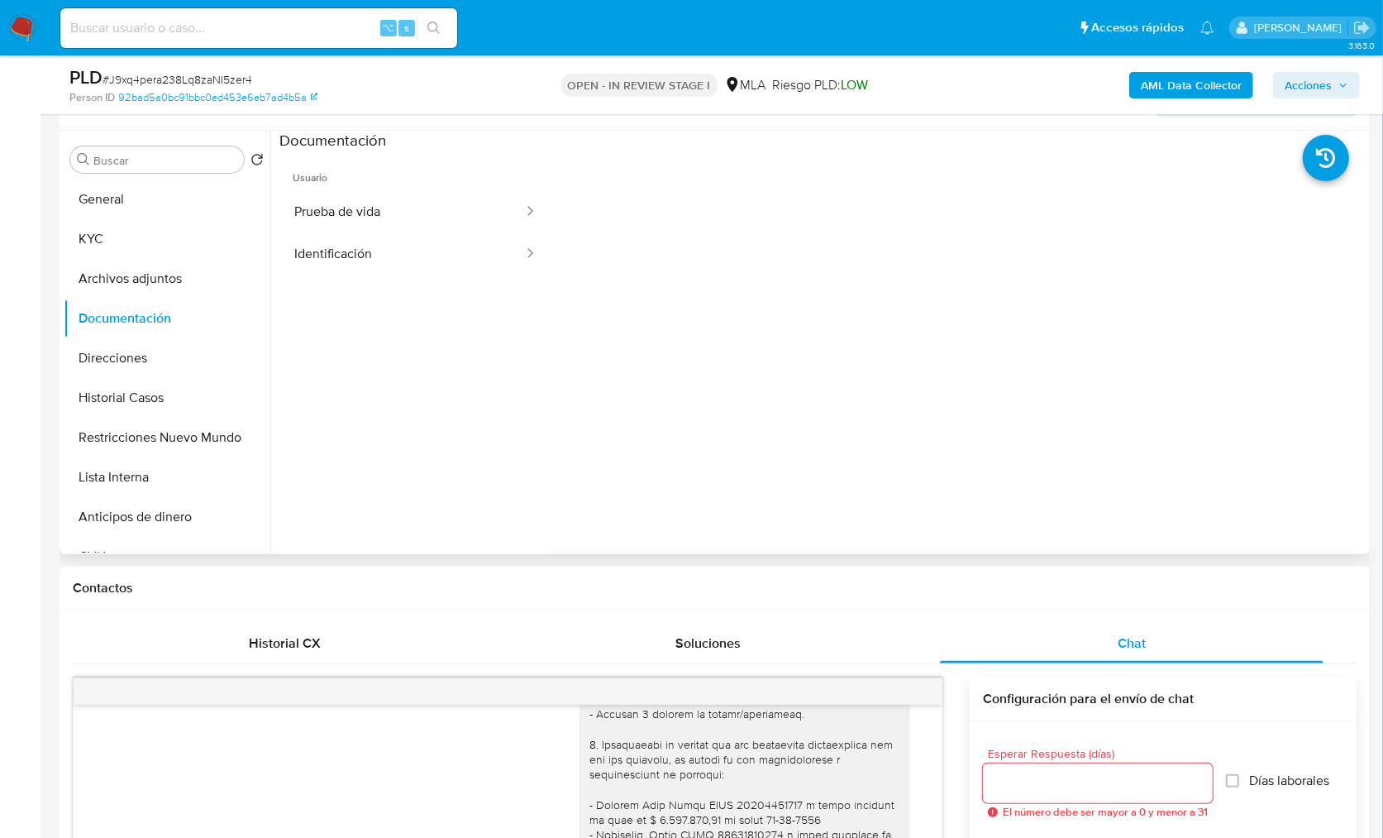
click at [412, 442] on ul "Usuario Prueba de vida Identificación" at bounding box center [415, 389] width 272 height 476
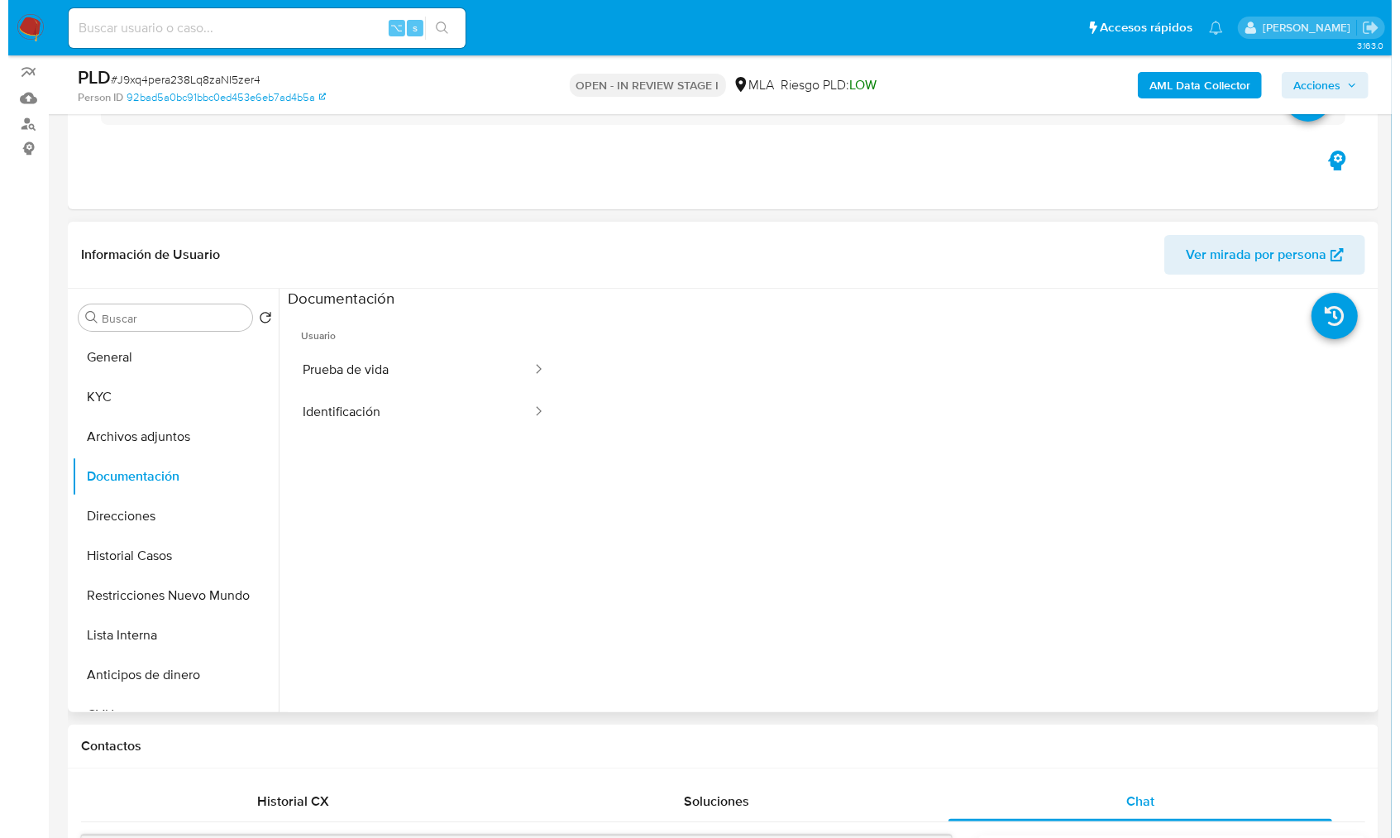
scroll to position [135, 0]
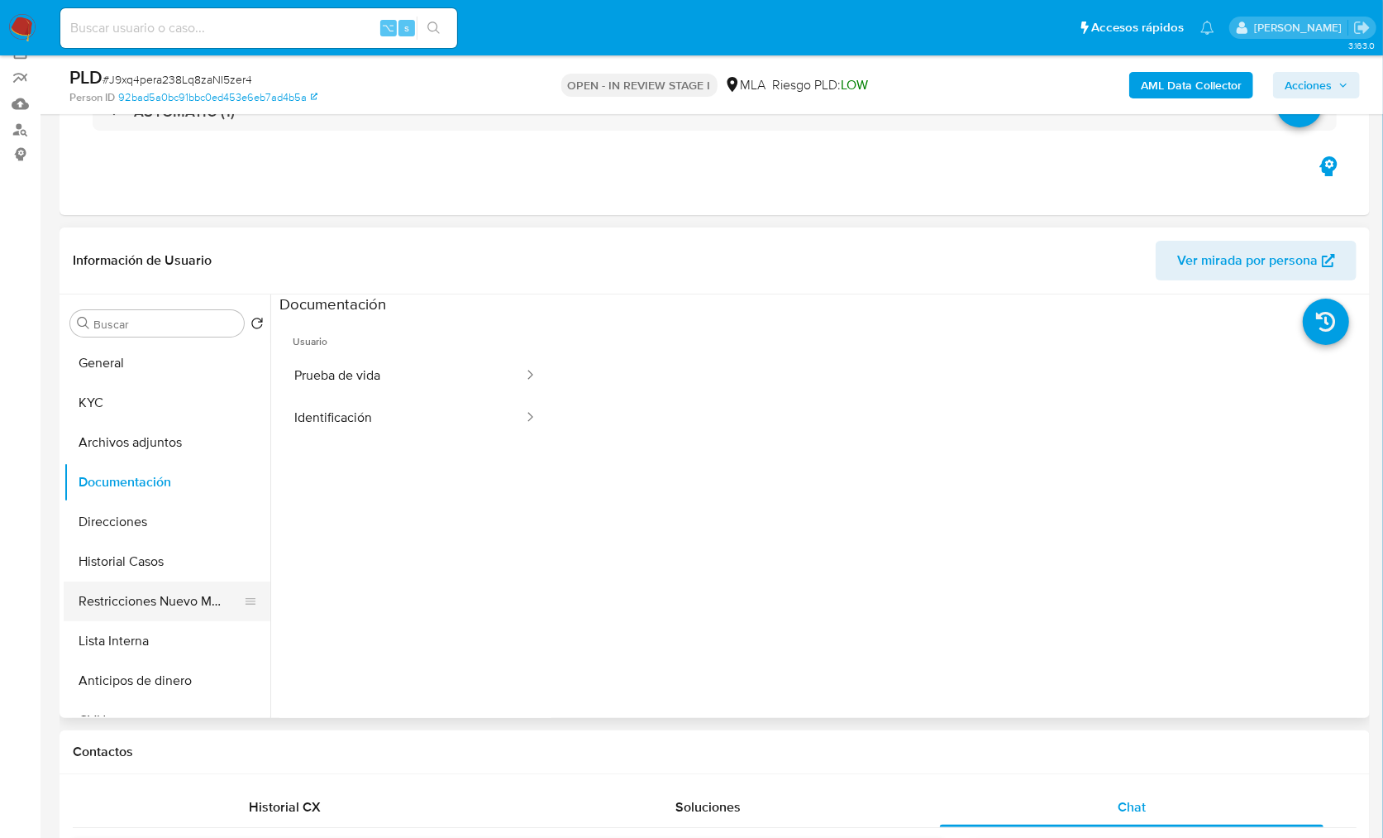
click at [167, 591] on button "Restricciones Nuevo Mundo" at bounding box center [160, 601] width 193 height 40
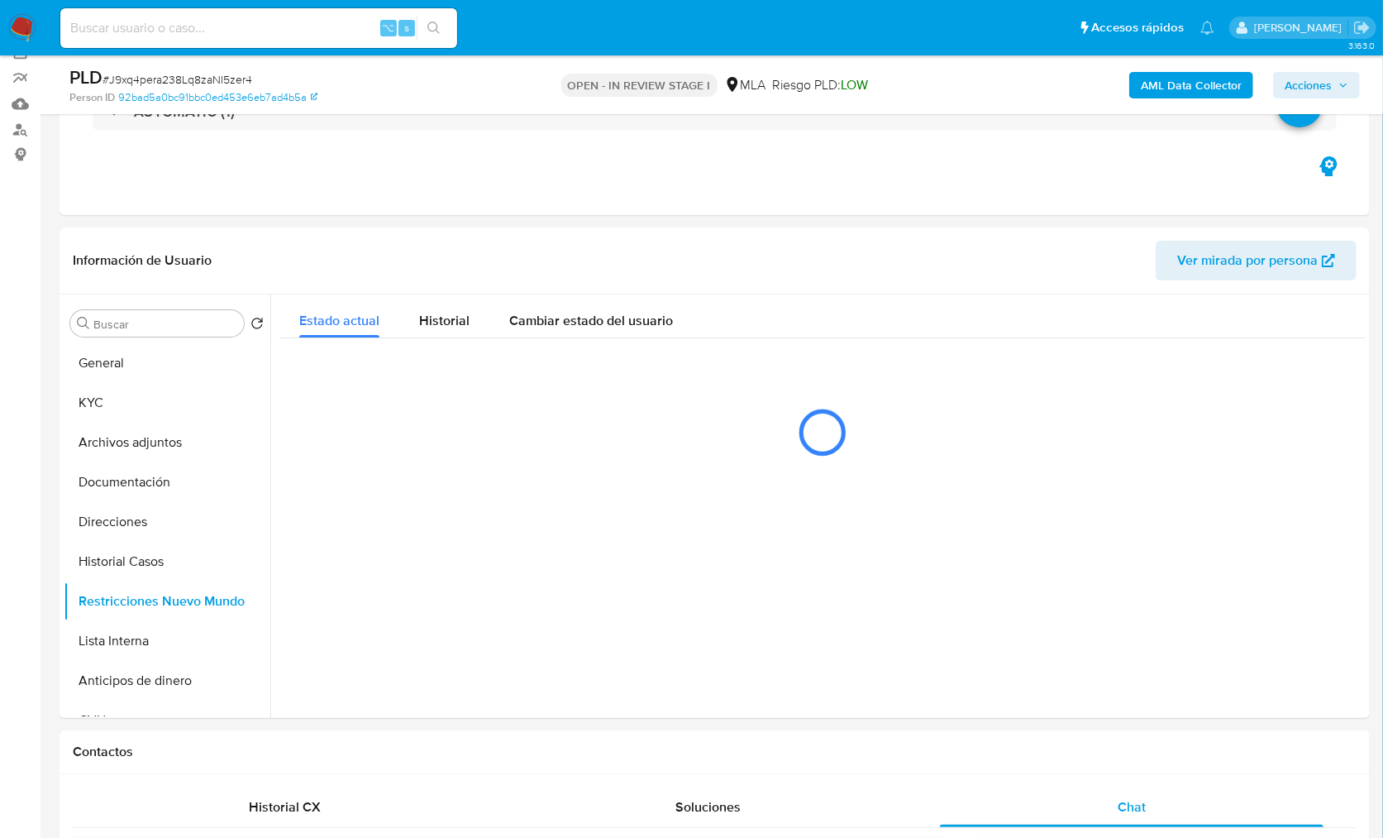
click at [1168, 91] on b "AML Data Collector" at bounding box center [1191, 85] width 101 height 26
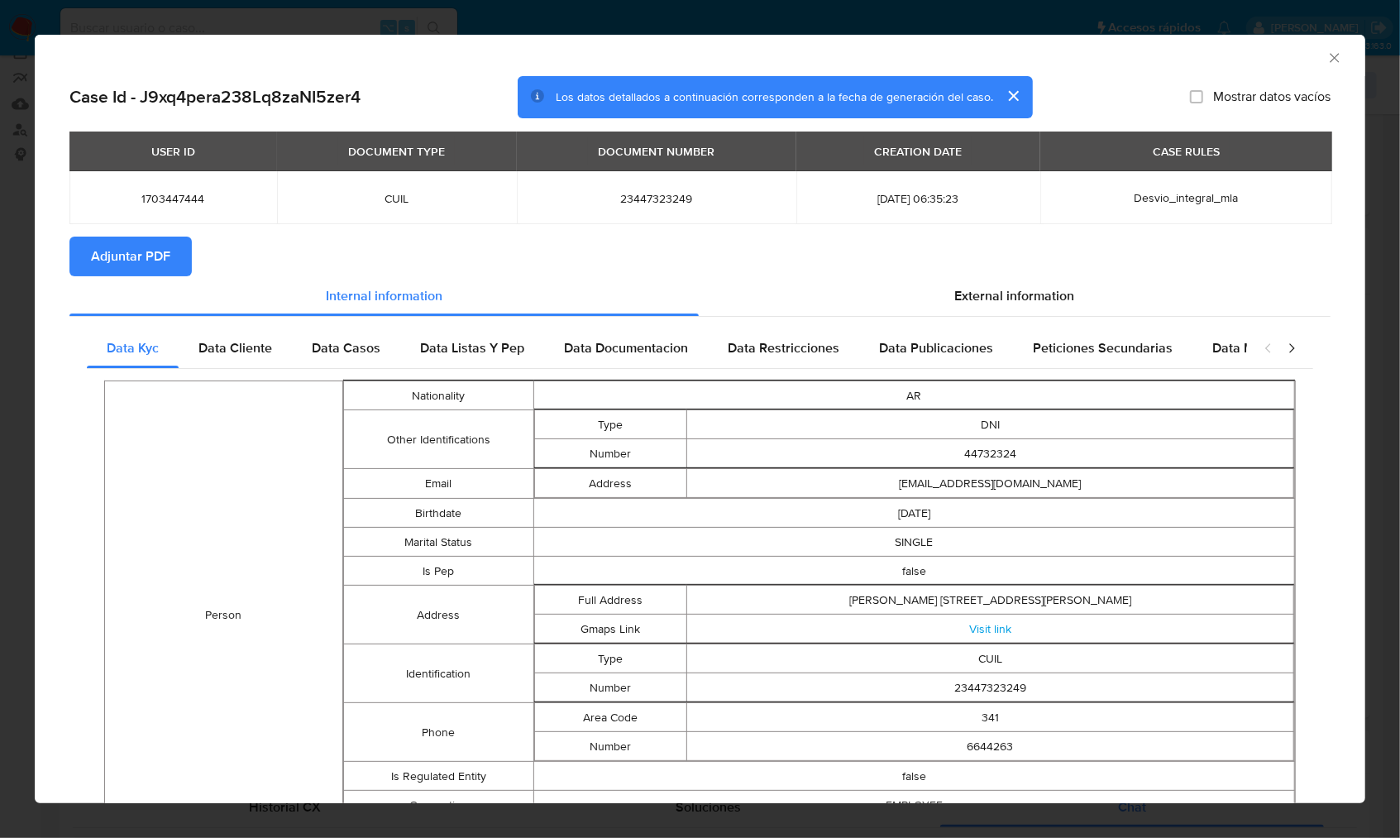
click at [114, 260] on span "Adjuntar PDF" at bounding box center [130, 256] width 79 height 36
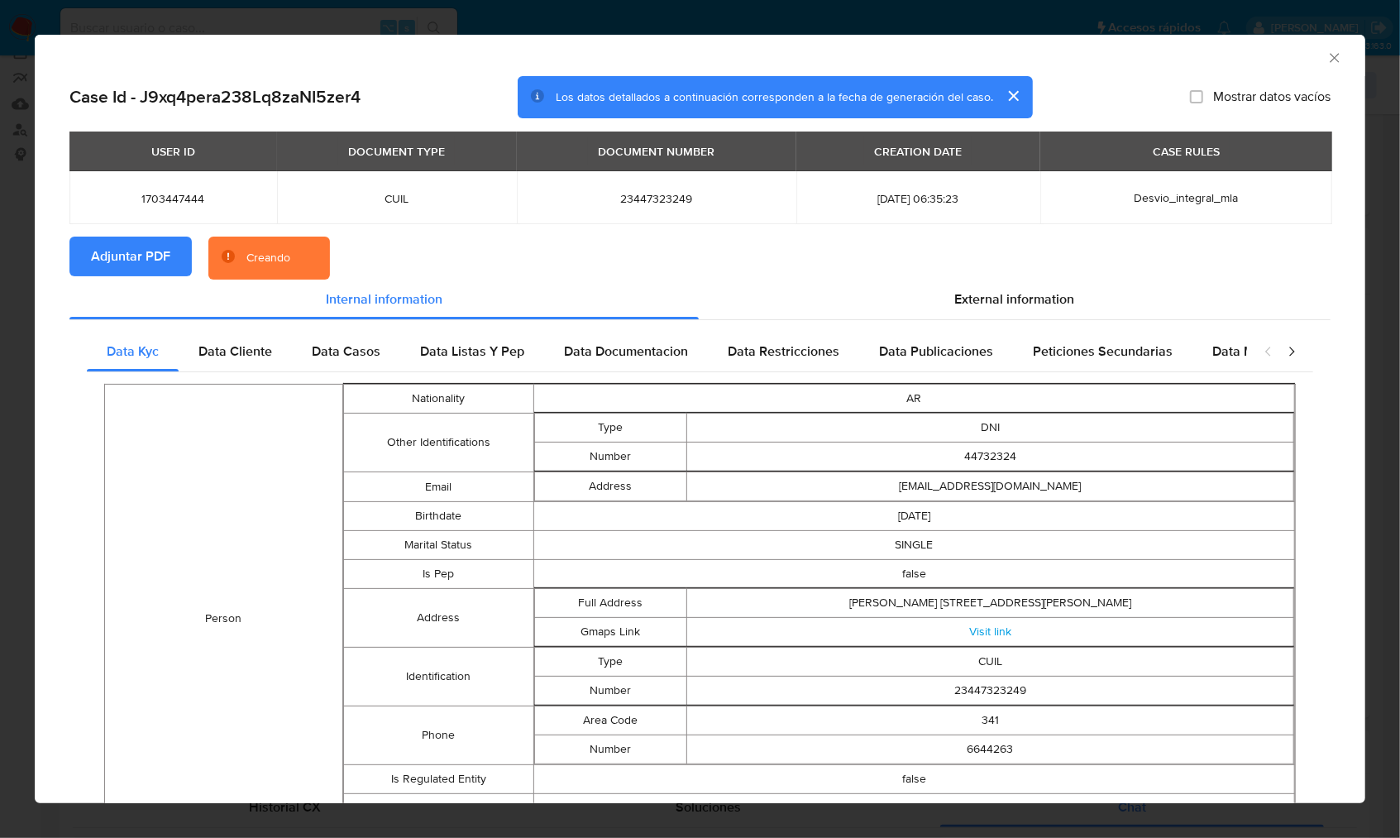
click at [1123, 55] on div "AML Data Collector" at bounding box center [686, 55] width 1280 height 18
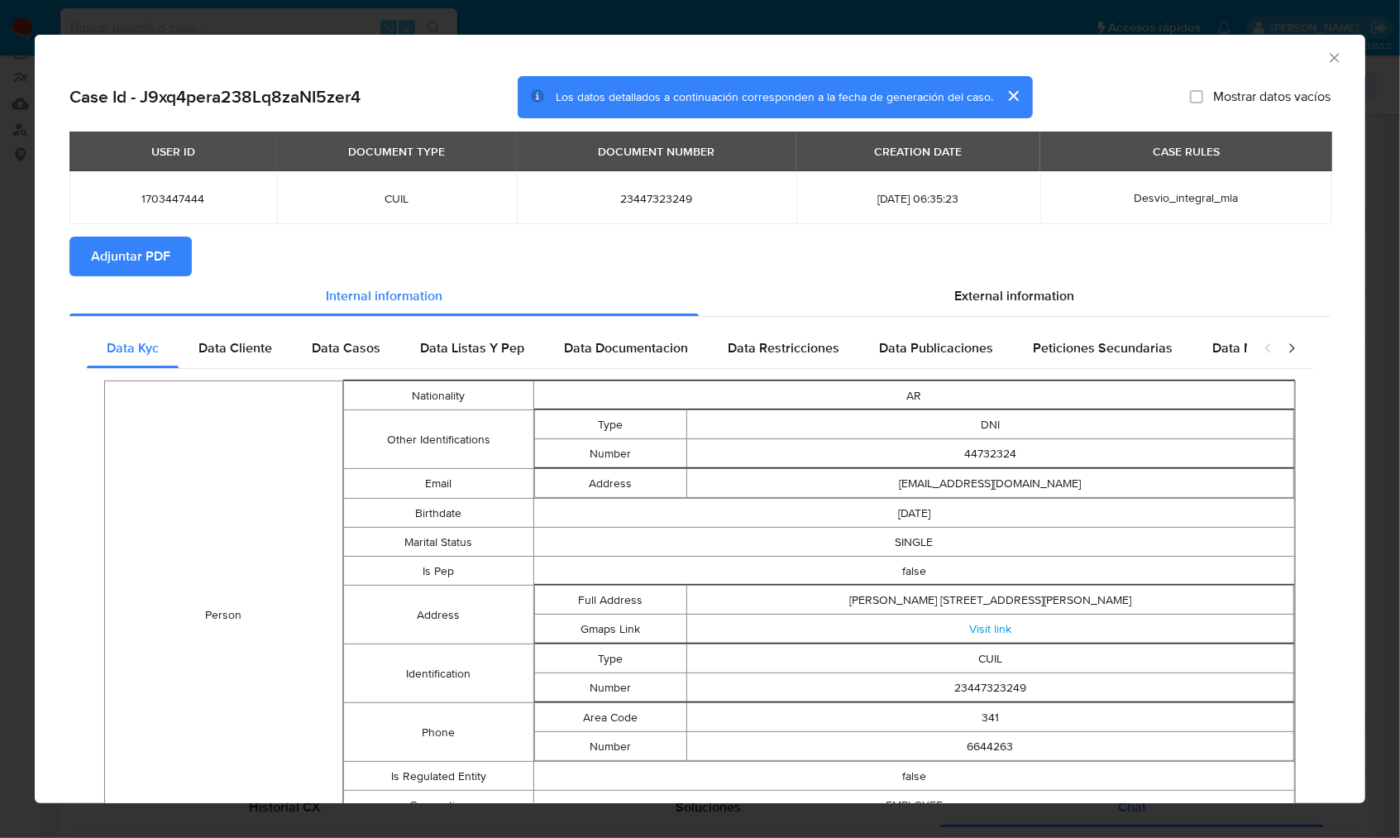
click at [1326, 60] on icon "Cerrar ventana" at bounding box center [1334, 58] width 17 height 17
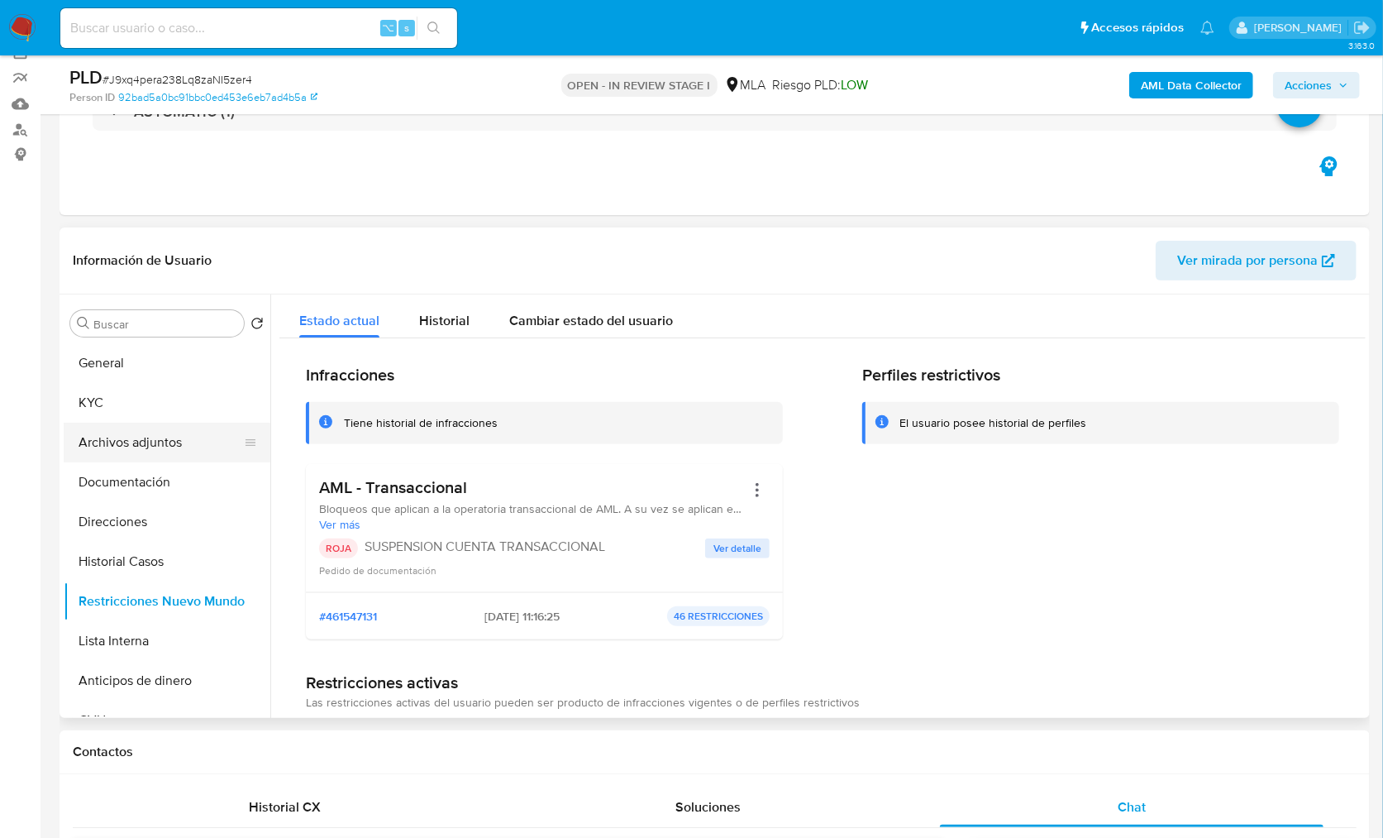
click at [159, 451] on button "Archivos adjuntos" at bounding box center [160, 443] width 193 height 40
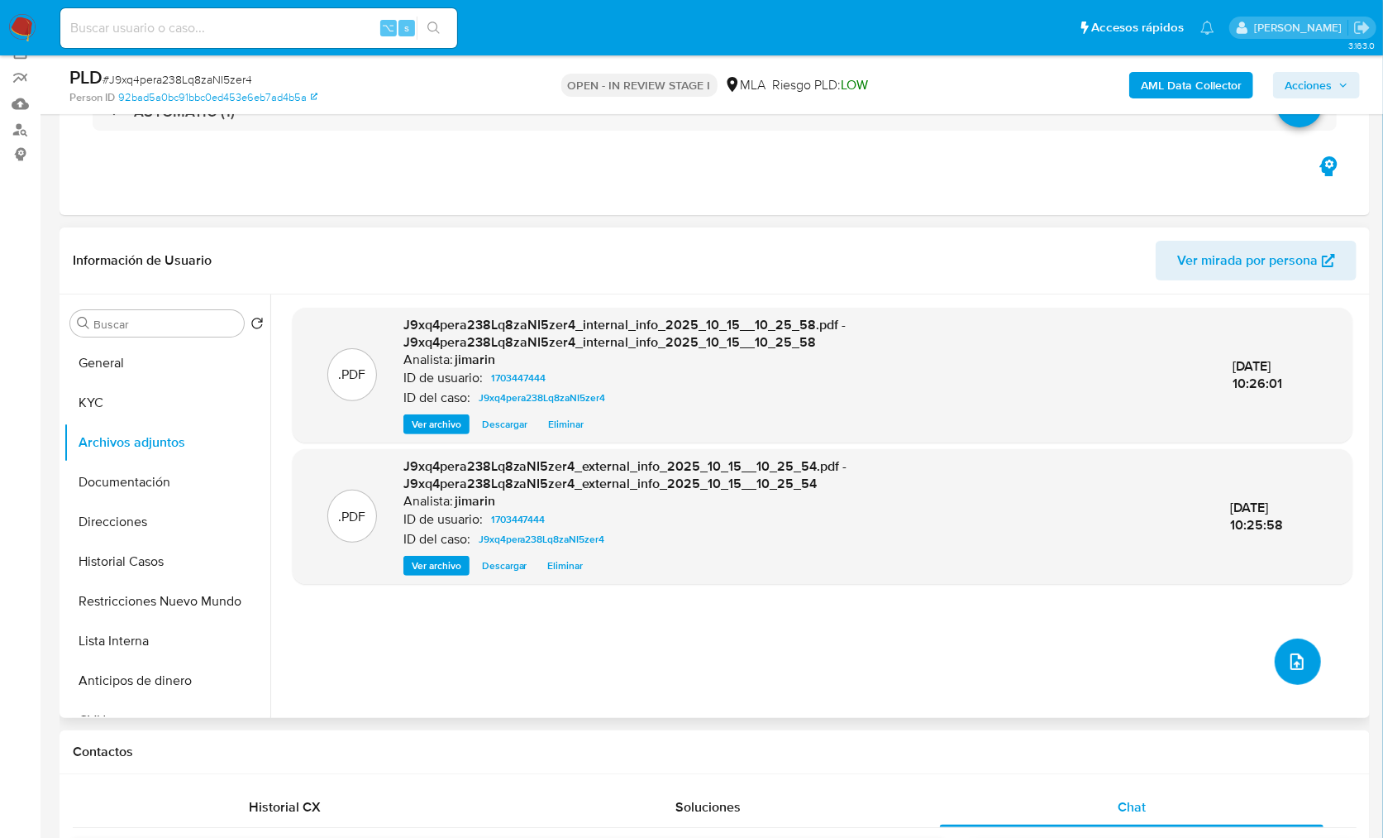
click at [1287, 660] on icon "upload-file" at bounding box center [1297, 662] width 20 height 20
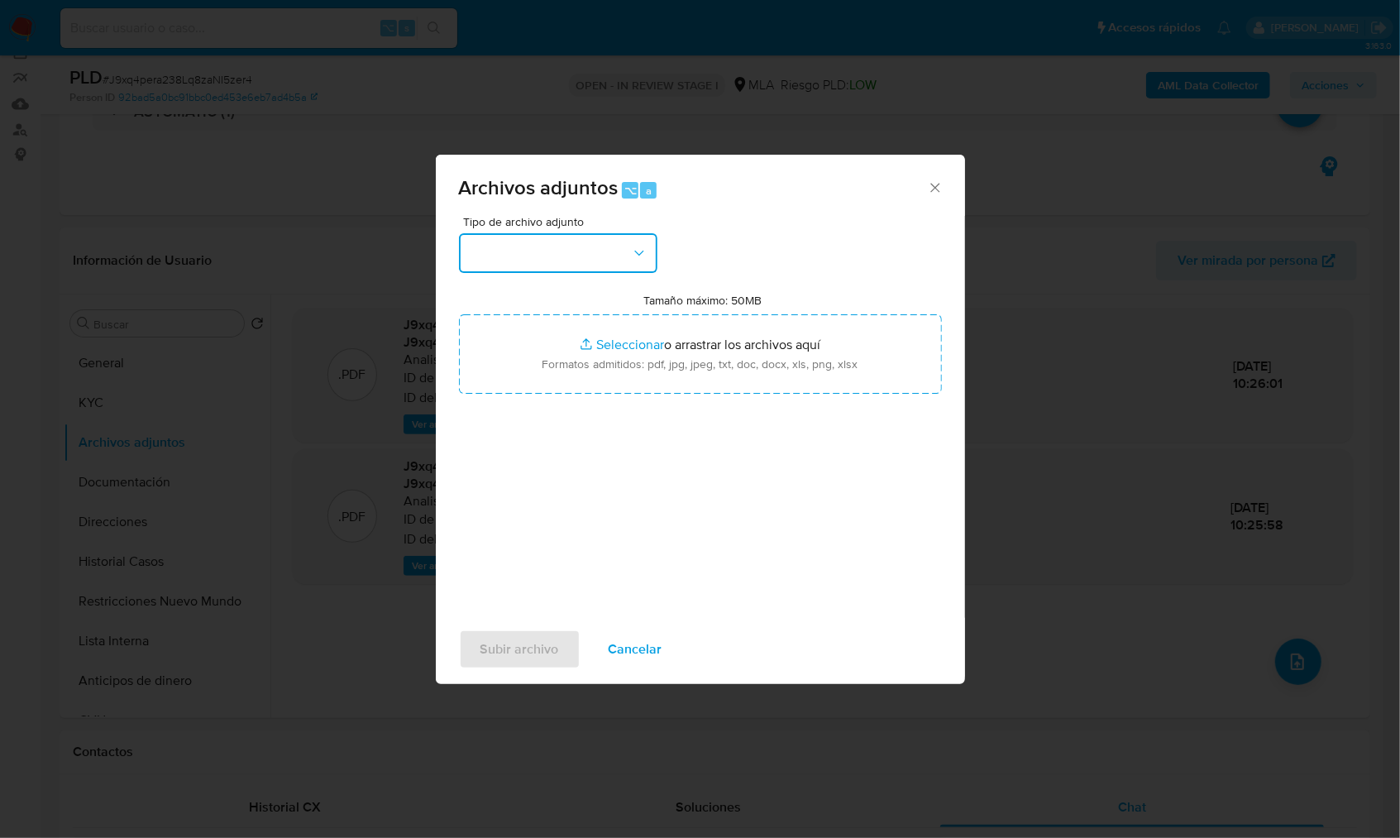
click at [528, 254] on button "button" at bounding box center [558, 253] width 198 height 40
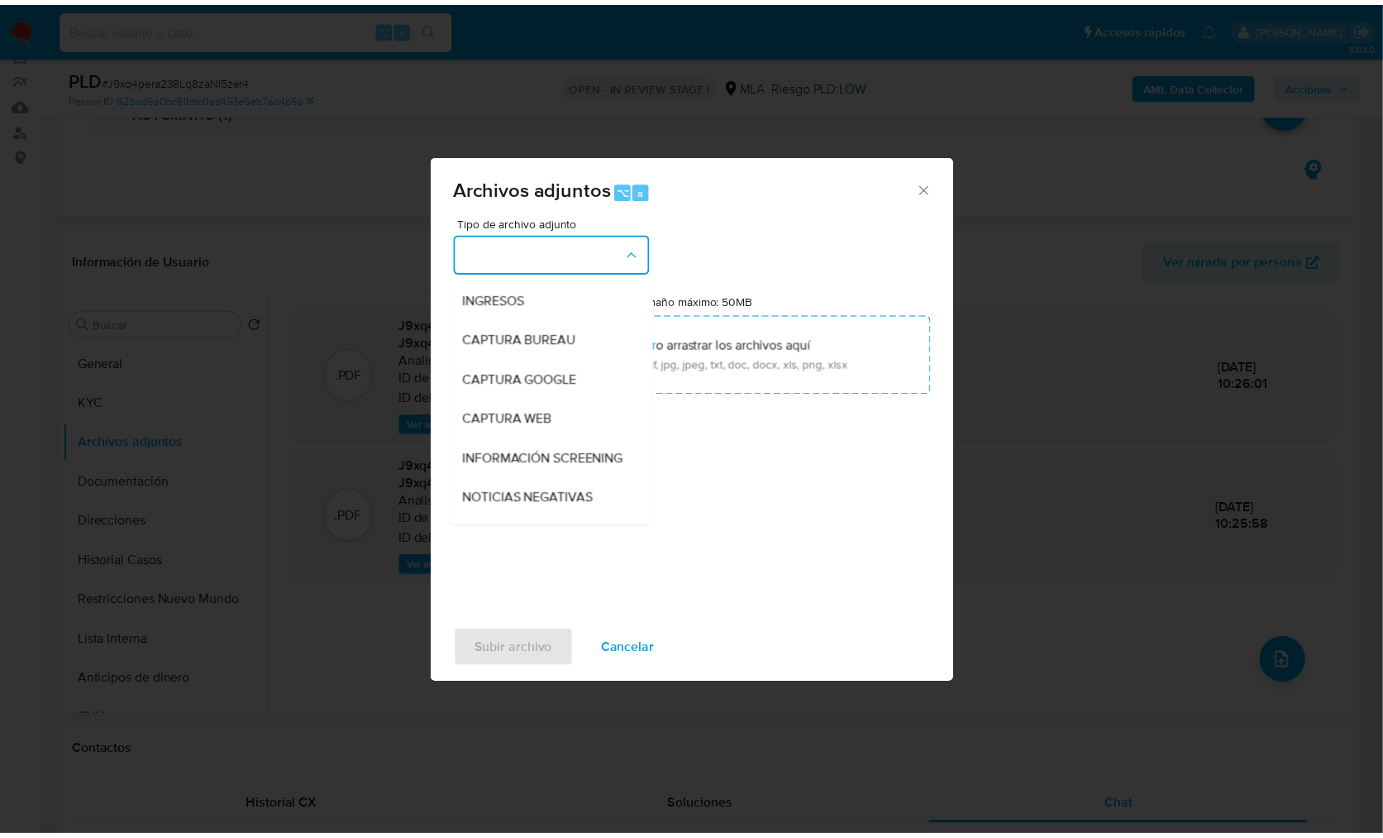
scroll to position [289, 0]
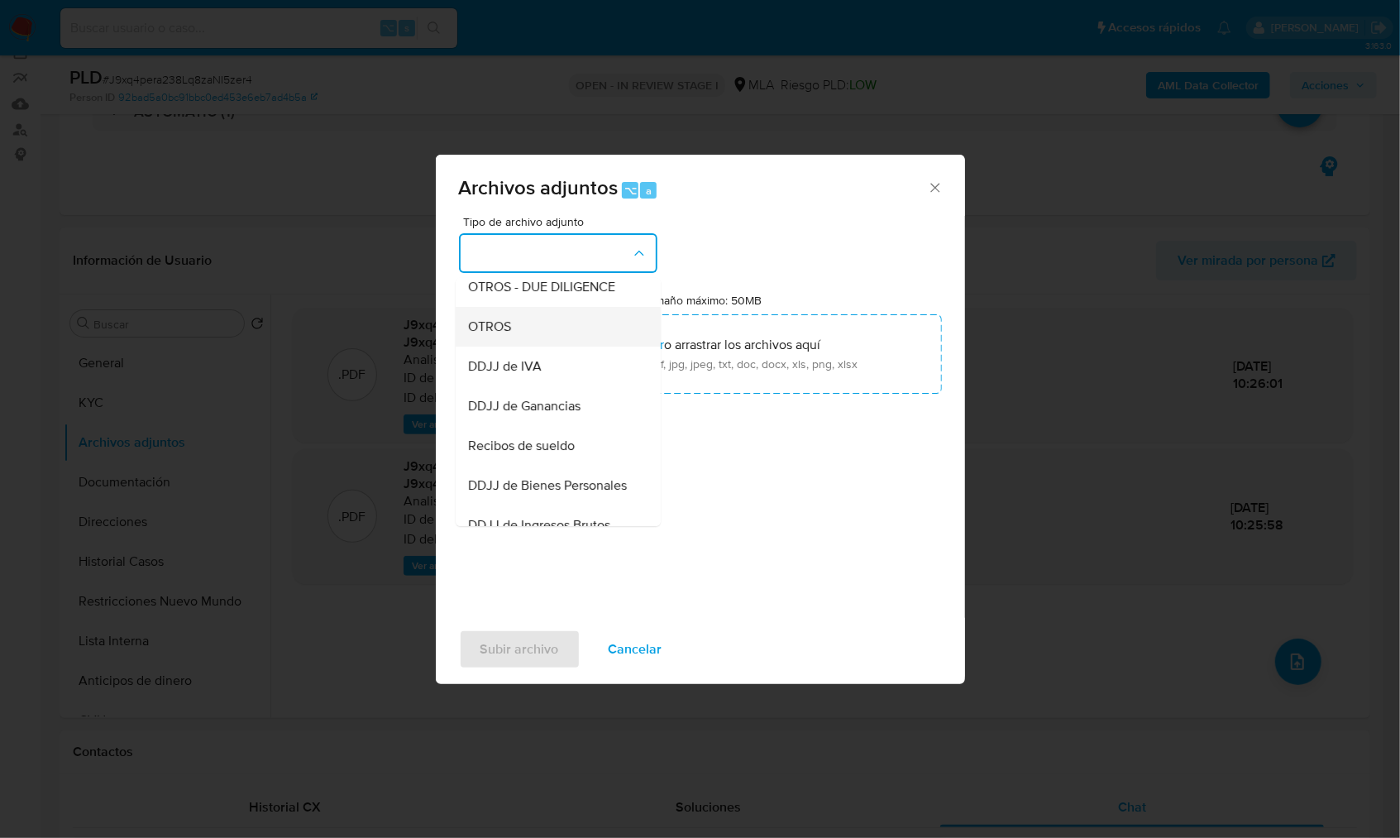
click at [525, 341] on div "OTROS" at bounding box center [553, 327] width 169 height 40
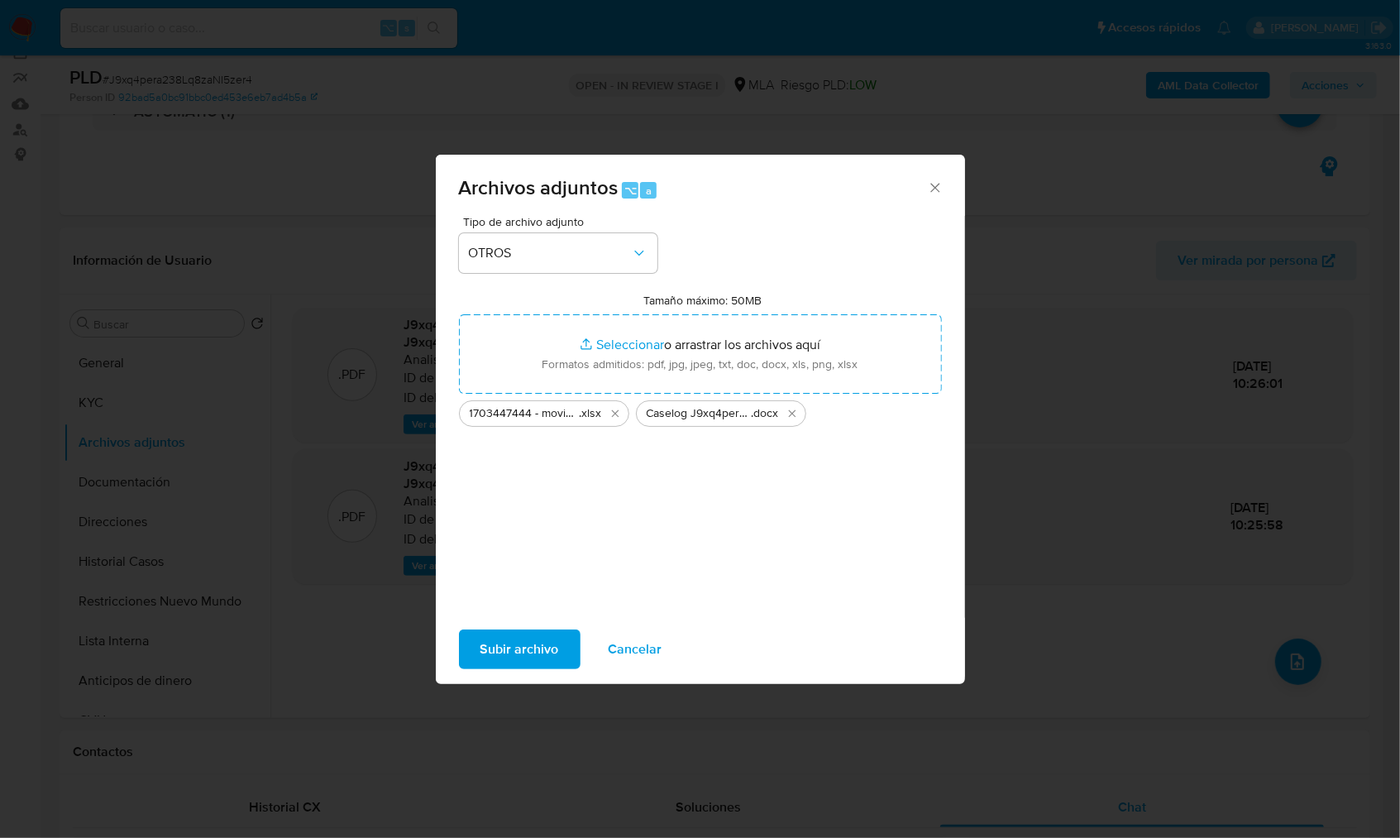
click at [536, 660] on span "Subir archivo" at bounding box center [519, 649] width 79 height 36
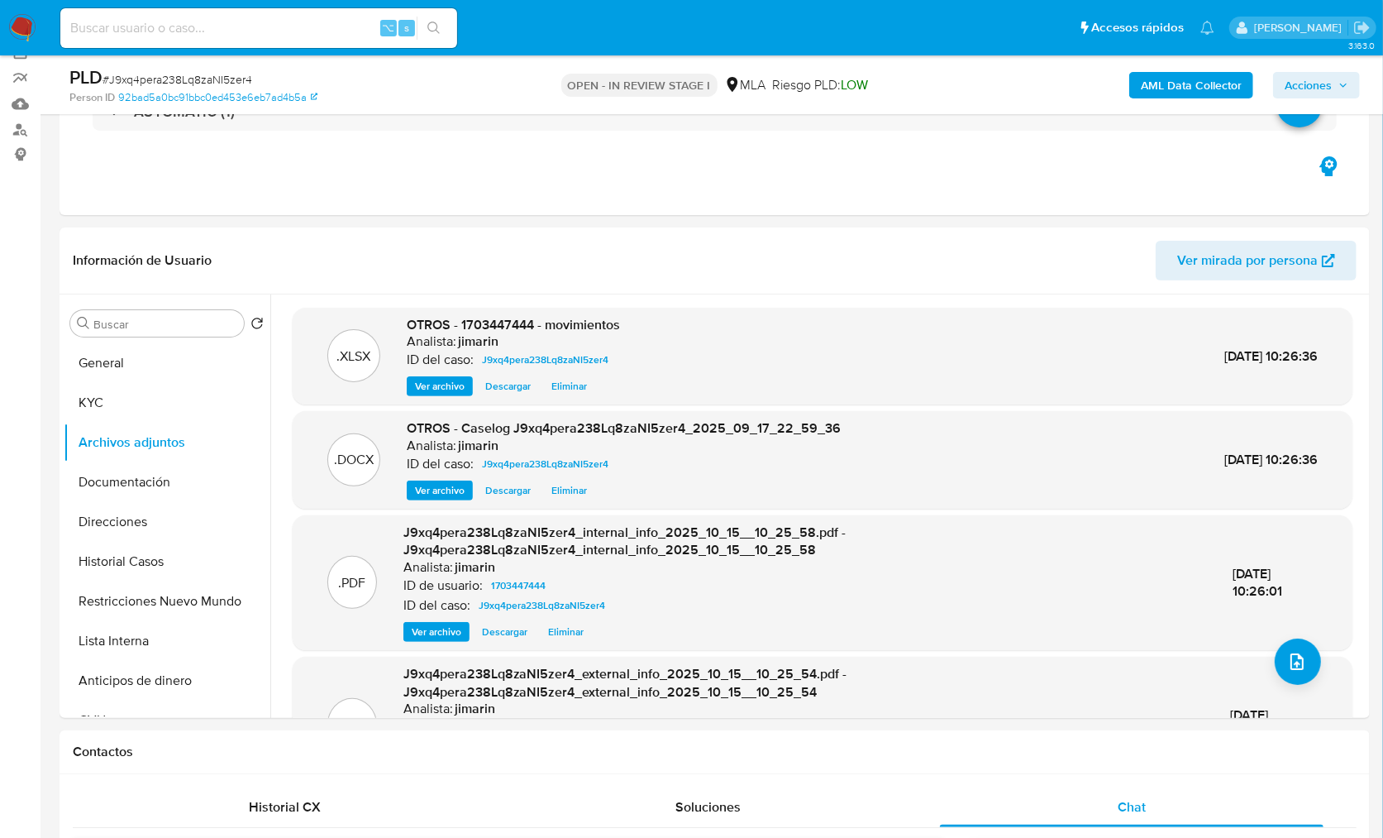
click at [1335, 91] on span "Acciones" at bounding box center [1317, 85] width 64 height 23
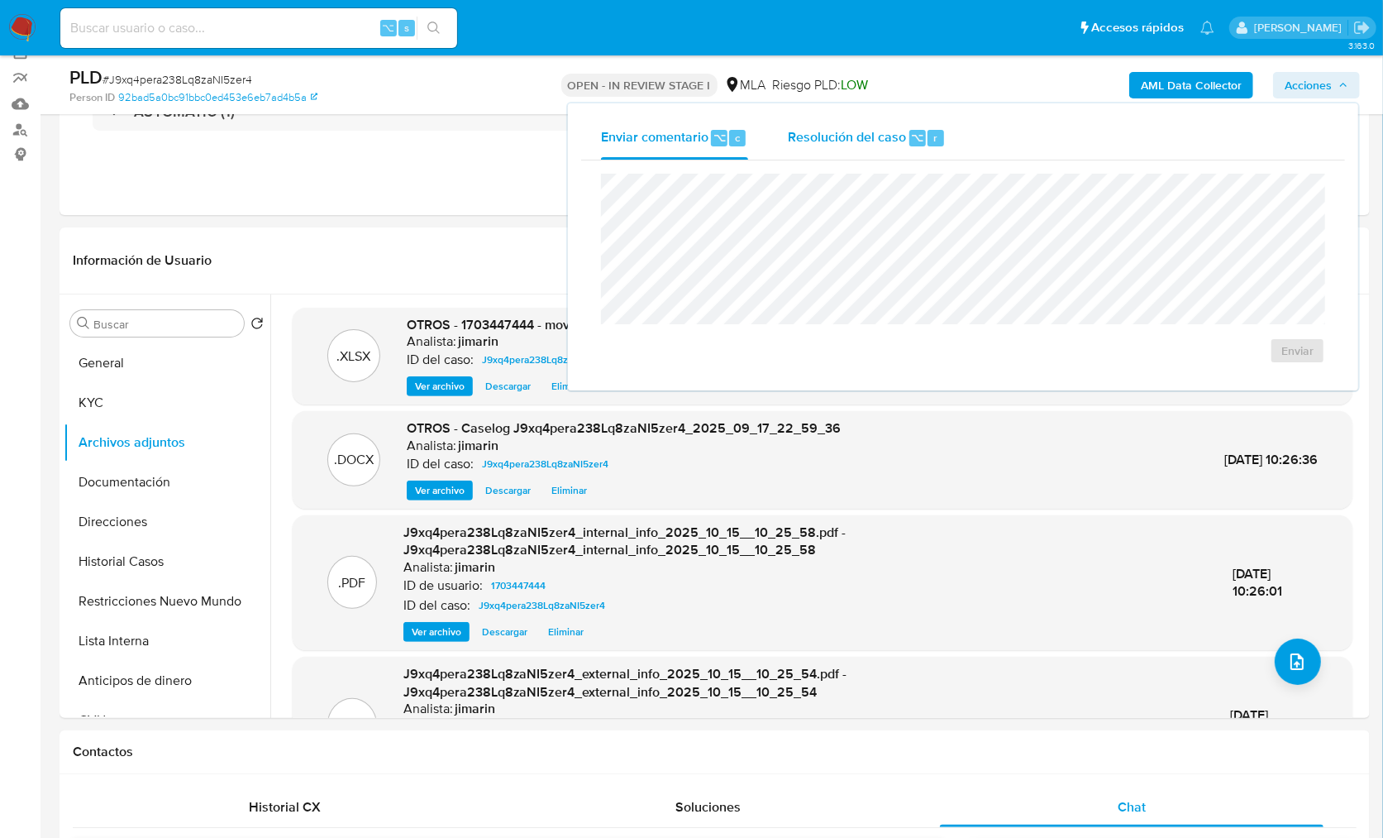
drag, startPoint x: 918, startPoint y: 144, endPoint x: 918, endPoint y: 153, distance: 9.1
click at [918, 144] on span "⌥" at bounding box center [917, 138] width 12 height 16
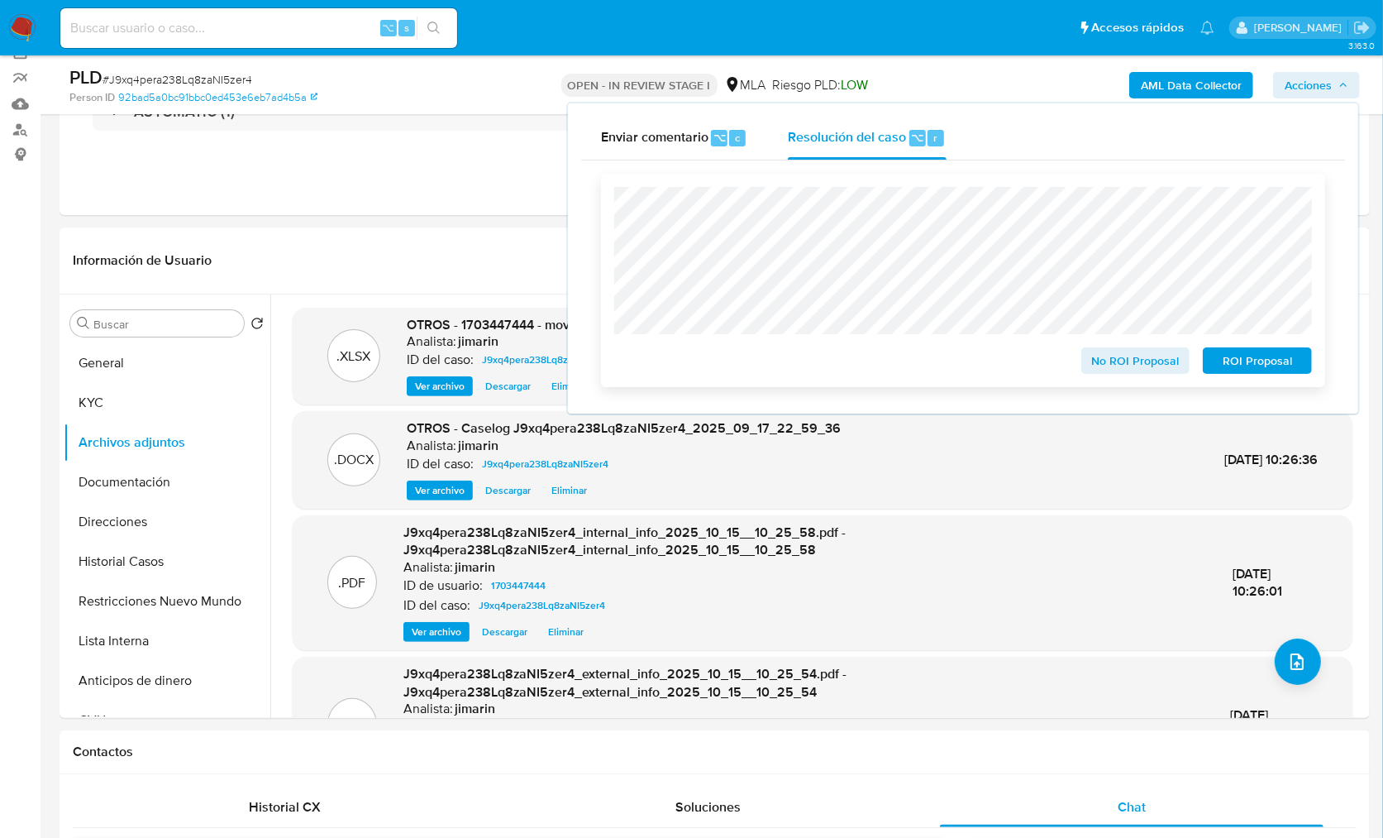
click at [1232, 363] on span "ROI Proposal" at bounding box center [1258, 360] width 86 height 23
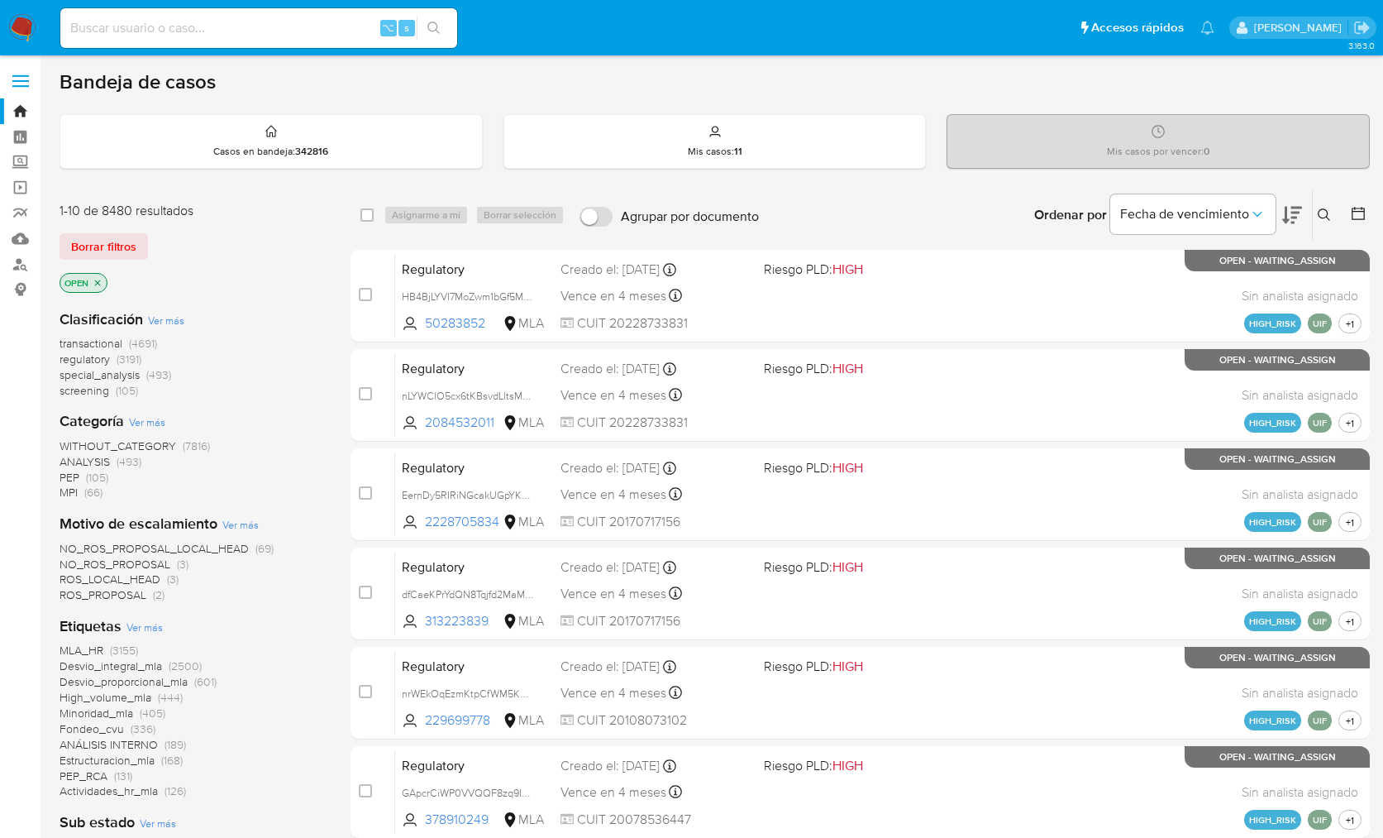
scroll to position [477, 0]
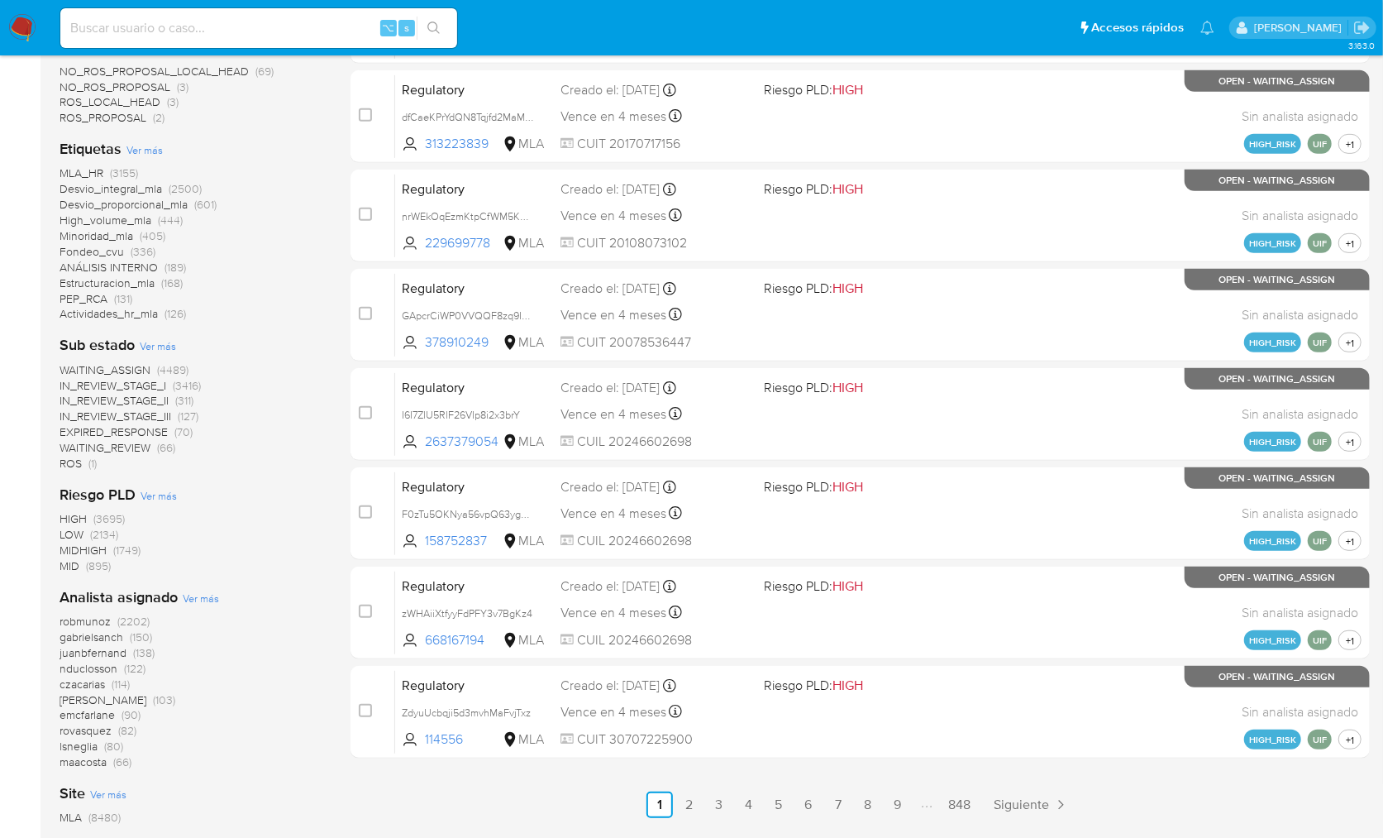
click at [32, 34] on img at bounding box center [22, 28] width 28 height 28
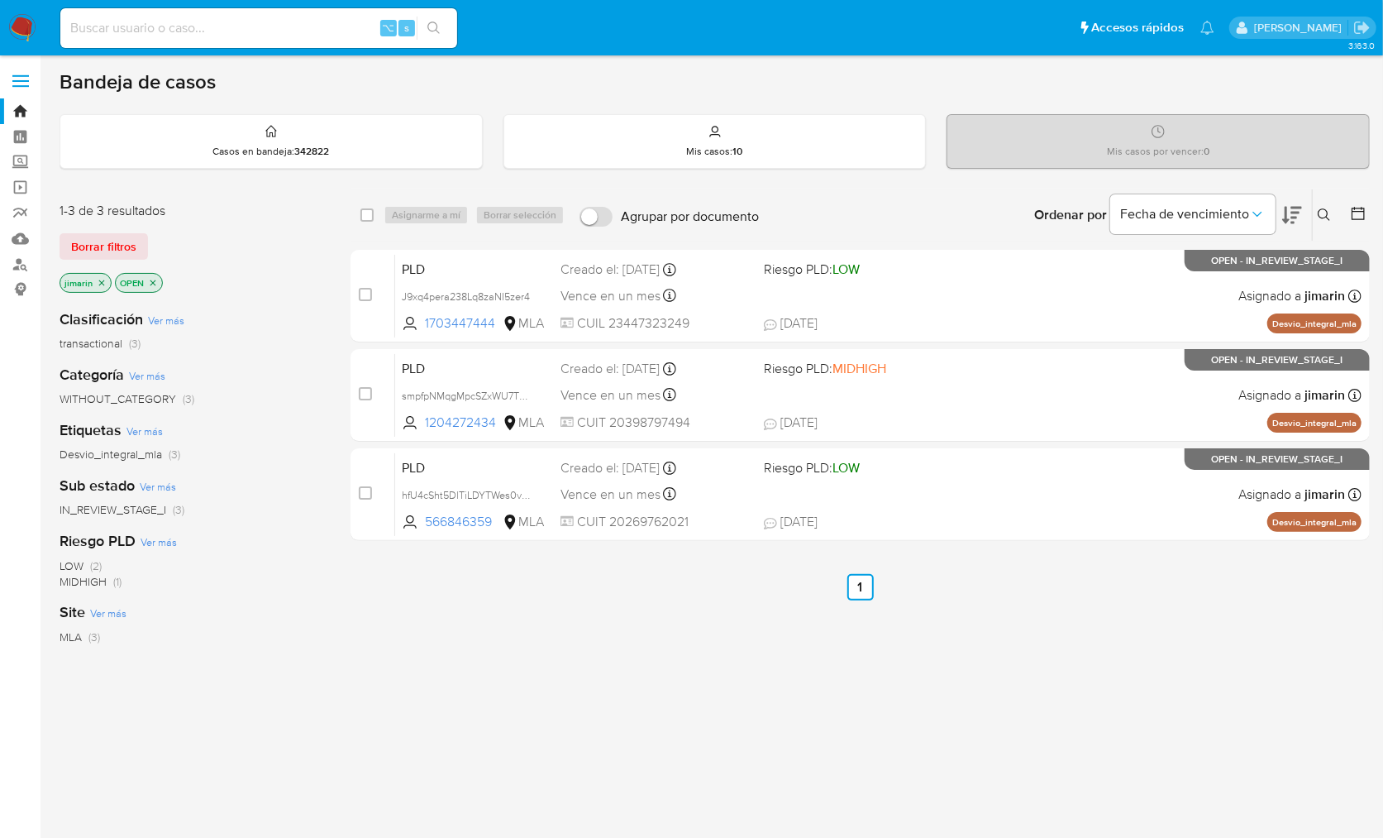
click at [154, 279] on icon "close-filter" at bounding box center [153, 283] width 10 height 10
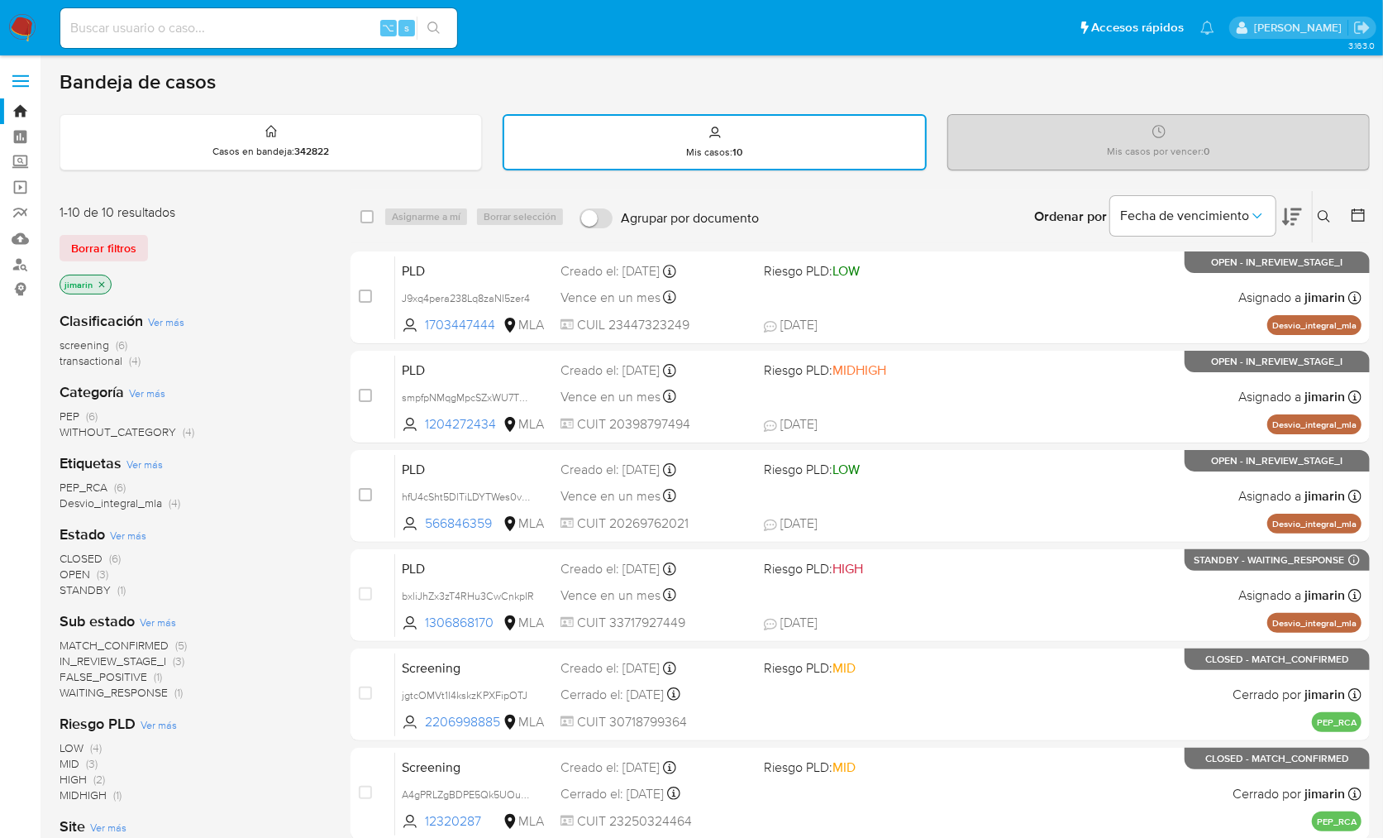
click at [294, 280] on div "jimarin" at bounding box center [192, 286] width 265 height 23
click at [24, 22] on img at bounding box center [22, 28] width 28 height 28
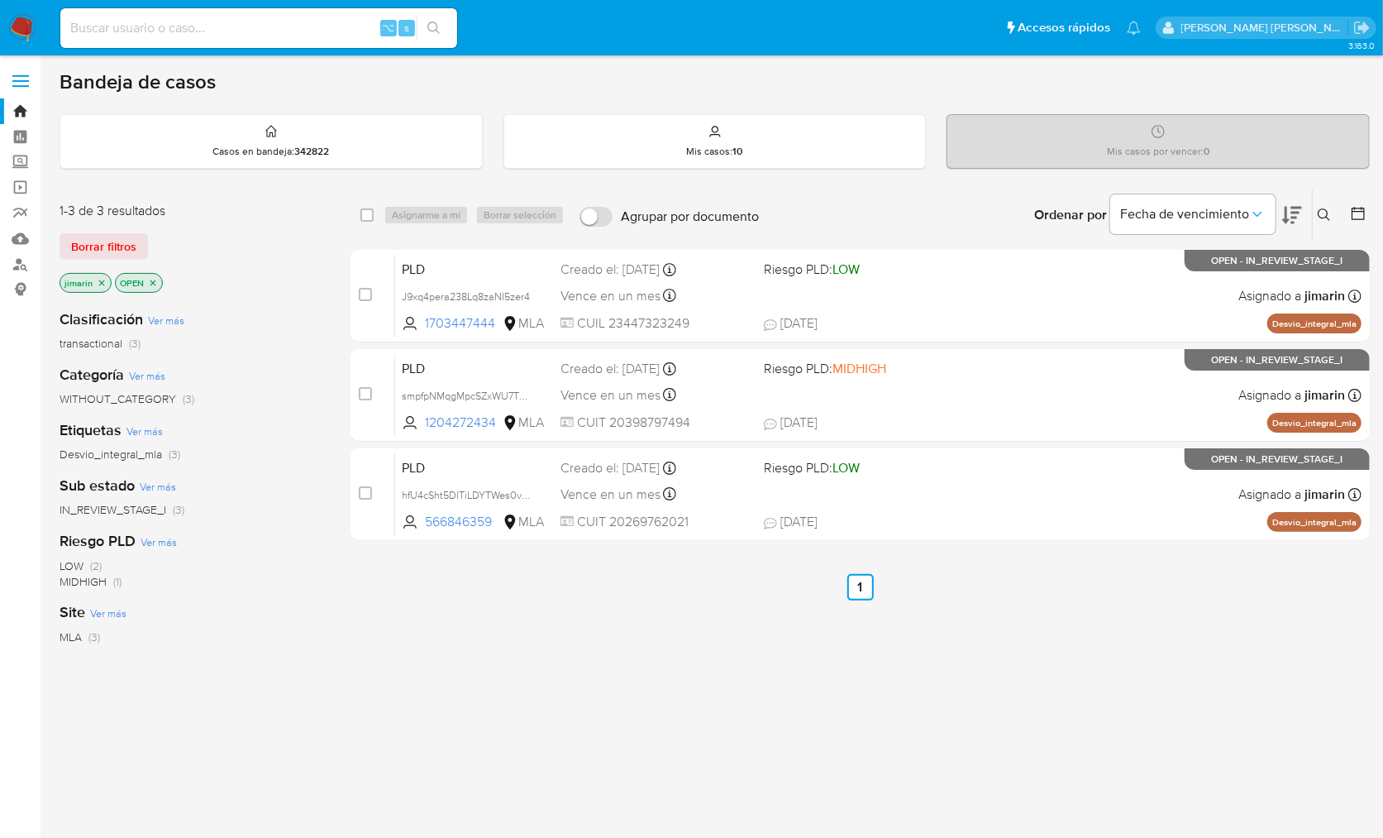
click at [104, 279] on icon "close-filter" at bounding box center [102, 283] width 10 height 10
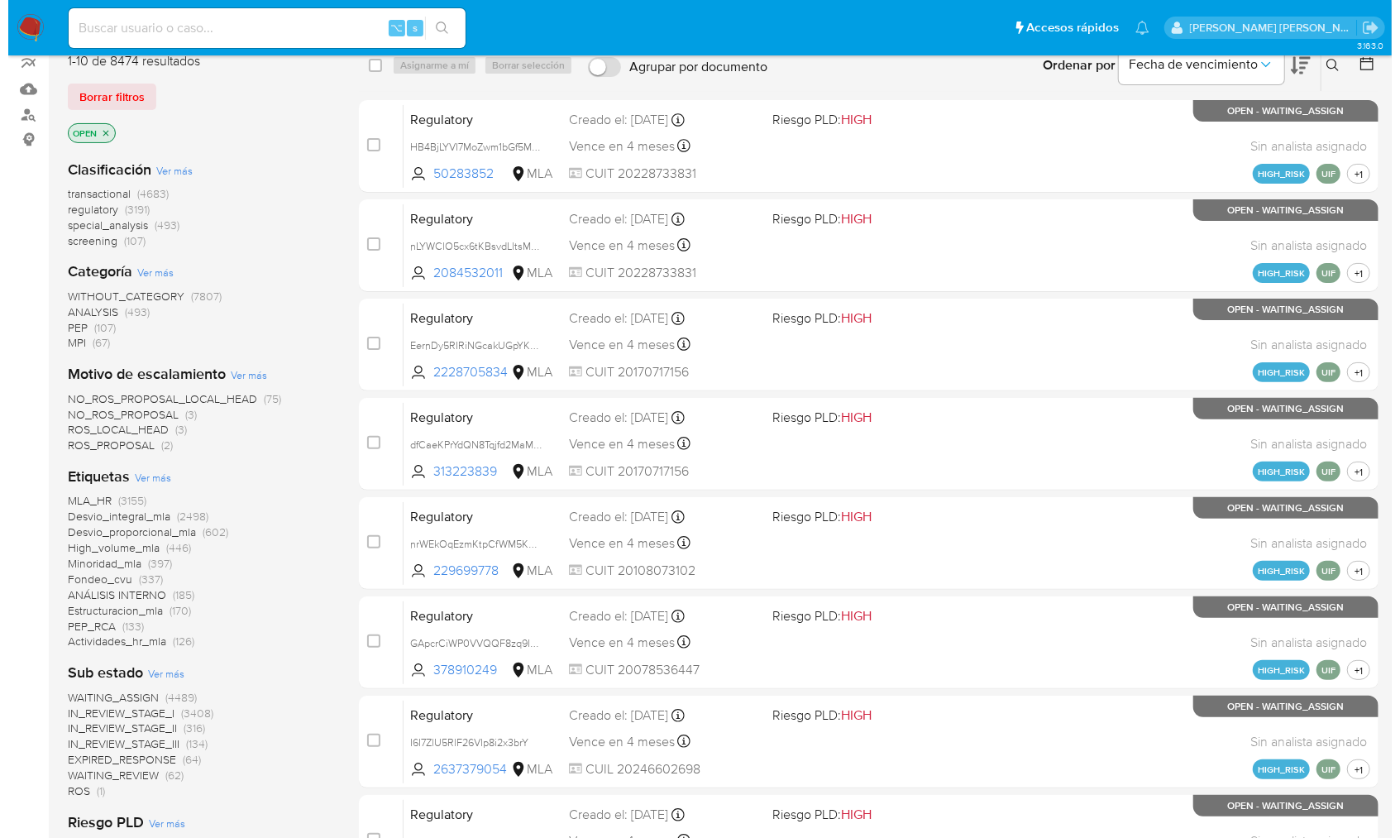
scroll to position [540, 0]
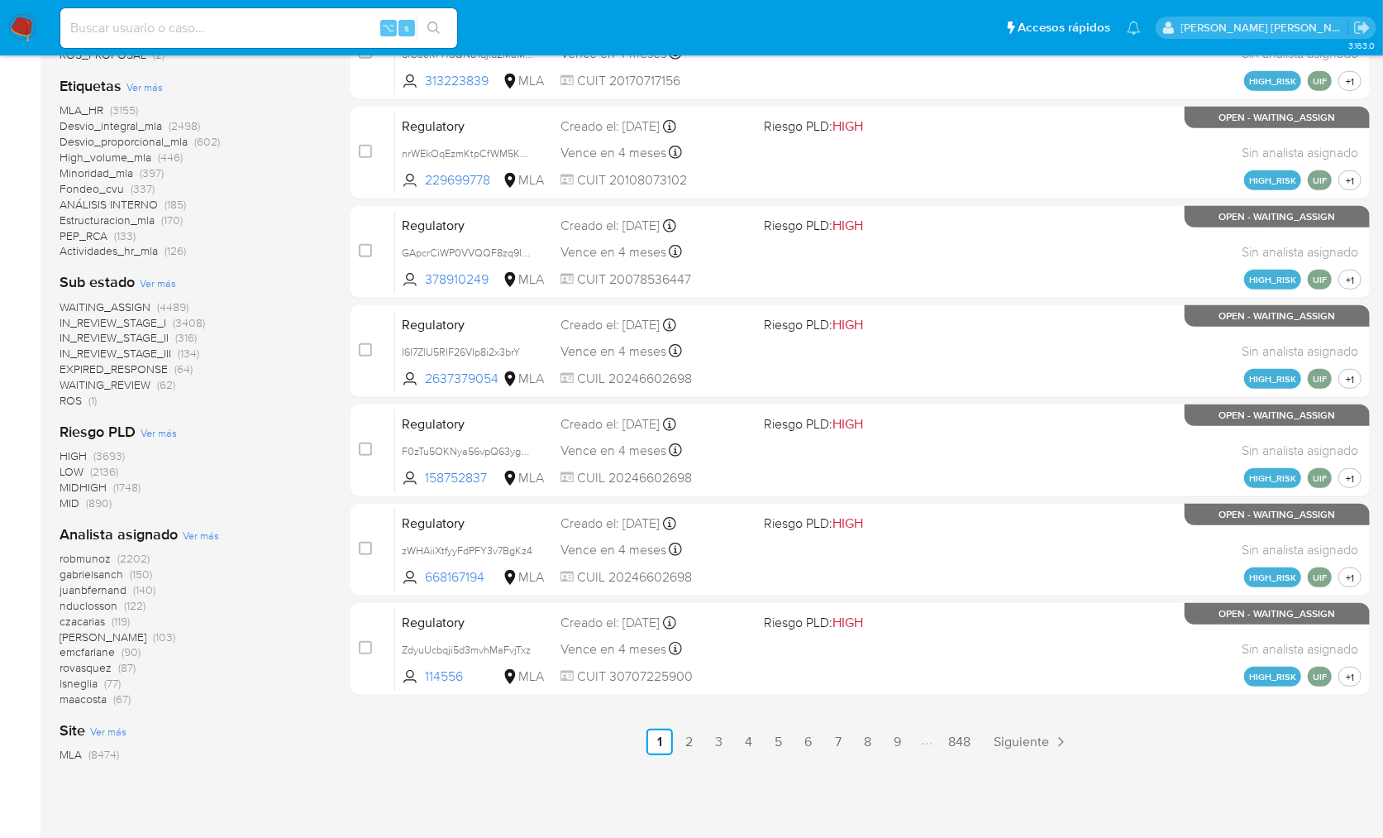
click at [194, 533] on span "Ver más" at bounding box center [201, 535] width 36 height 15
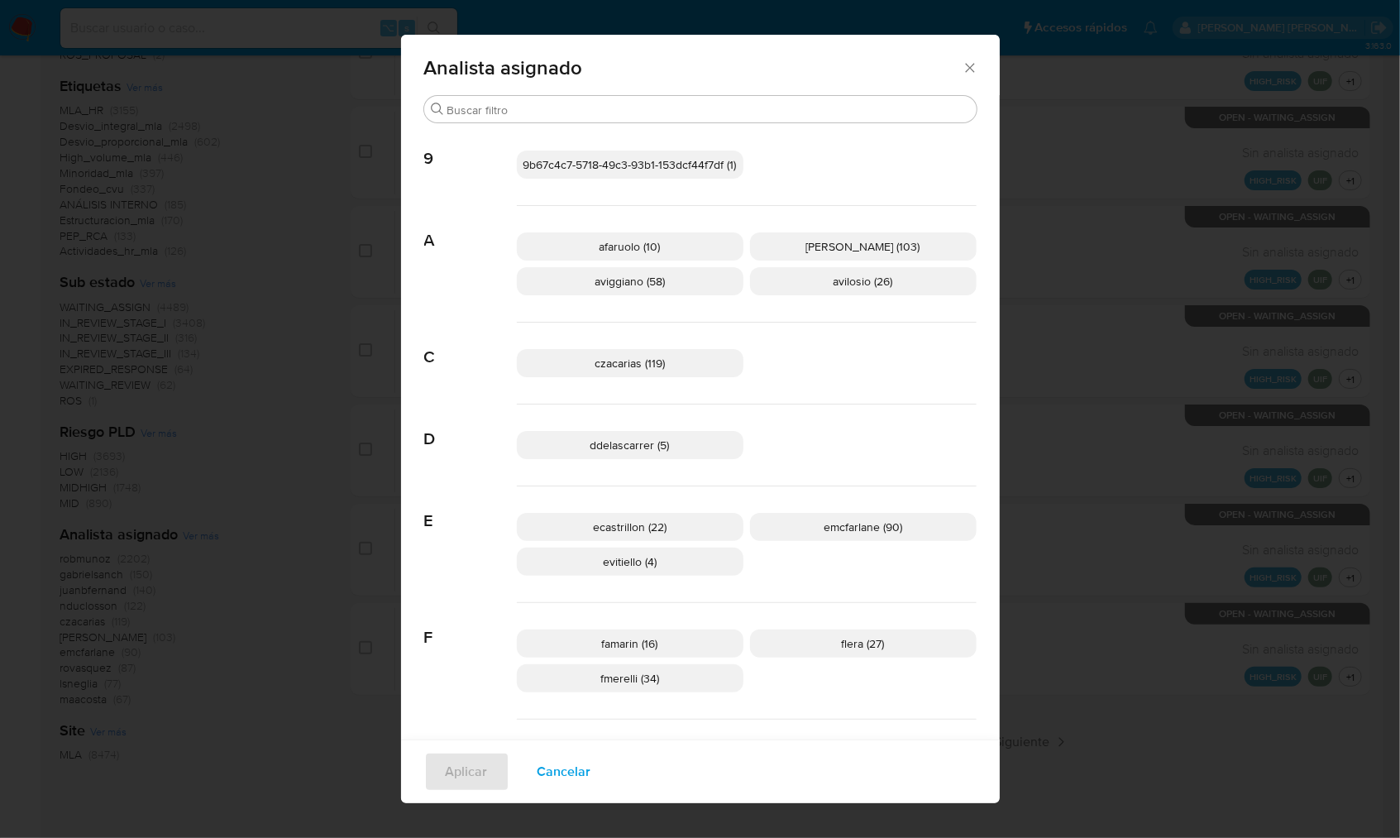
click at [352, 532] on div "Analista asignado Buscar 9 9b67c4c7-5718-49c3-93b1-153dcf44f7df (1) A afaruolo …" at bounding box center [700, 419] width 1400 height 838
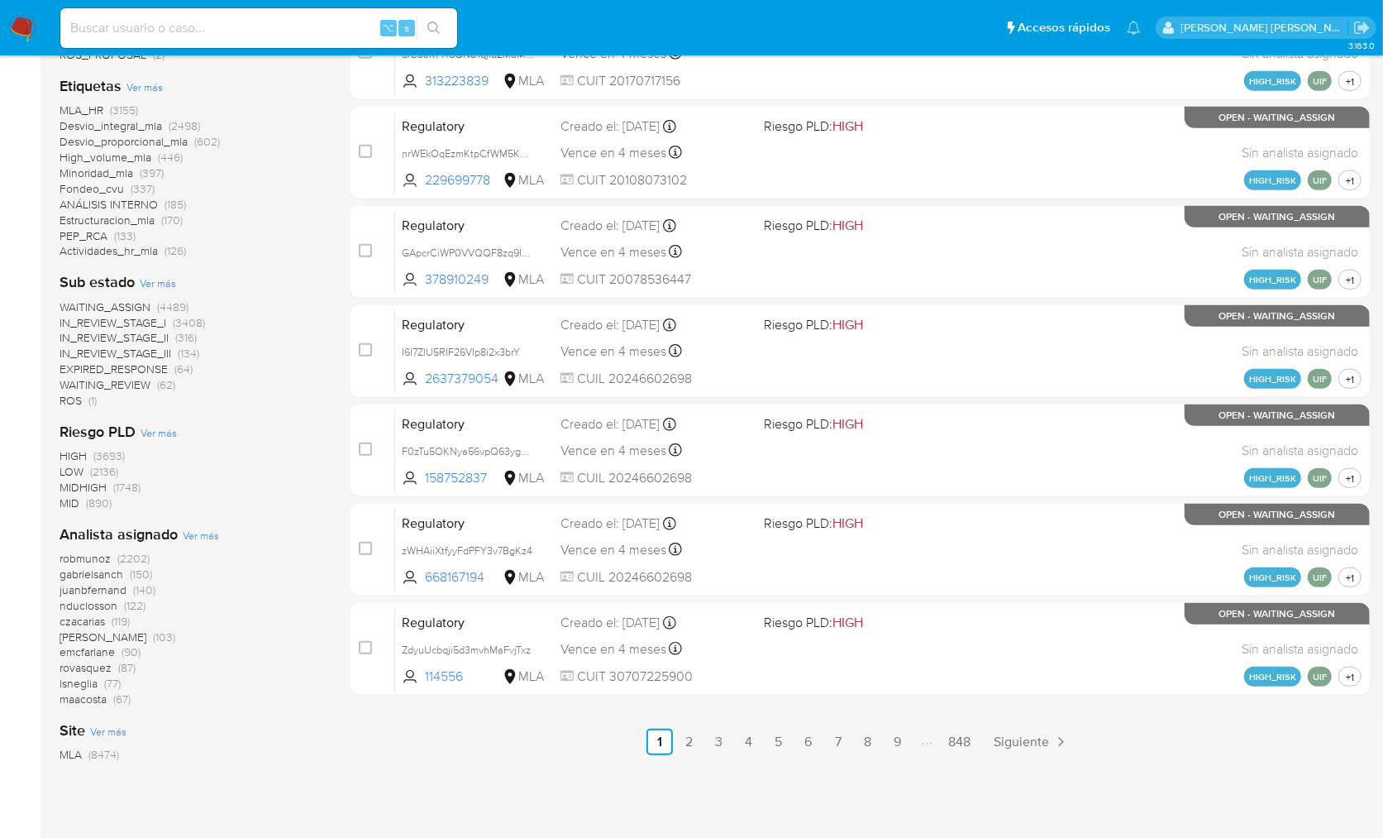
click at [210, 531] on span "Ver más" at bounding box center [201, 535] width 36 height 15
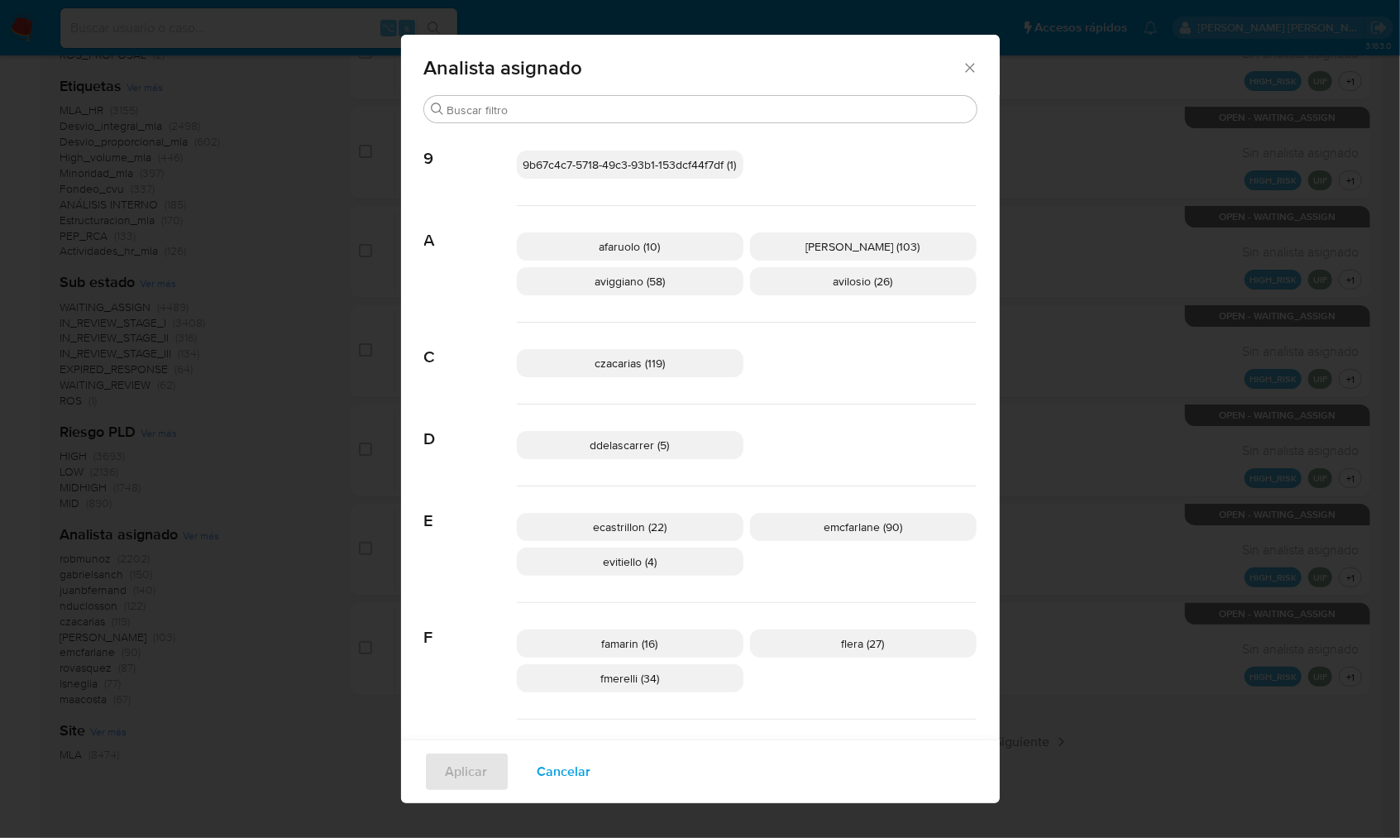
click at [962, 64] on icon "Cerrar" at bounding box center [970, 68] width 17 height 17
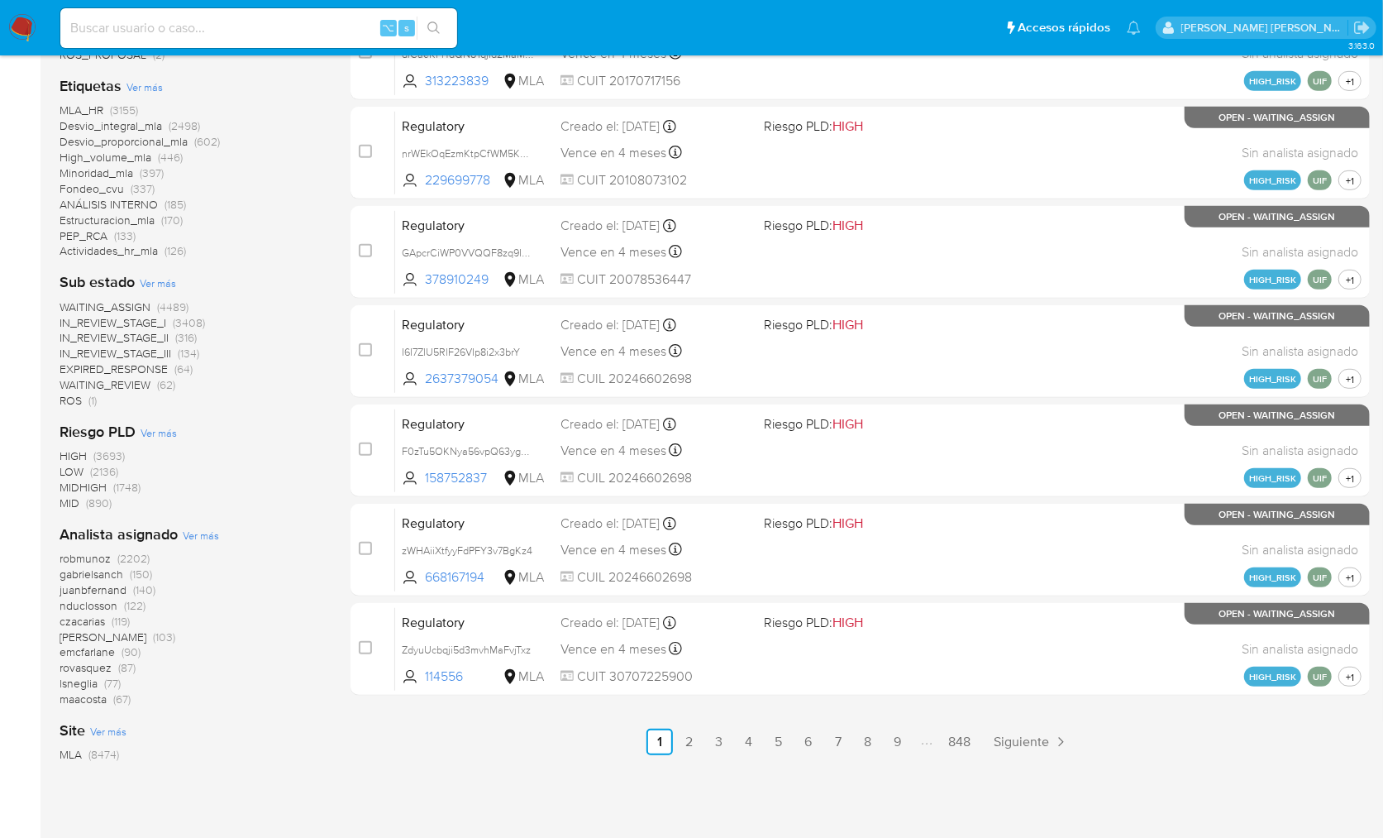
click at [204, 537] on span "Ver más" at bounding box center [201, 535] width 36 height 15
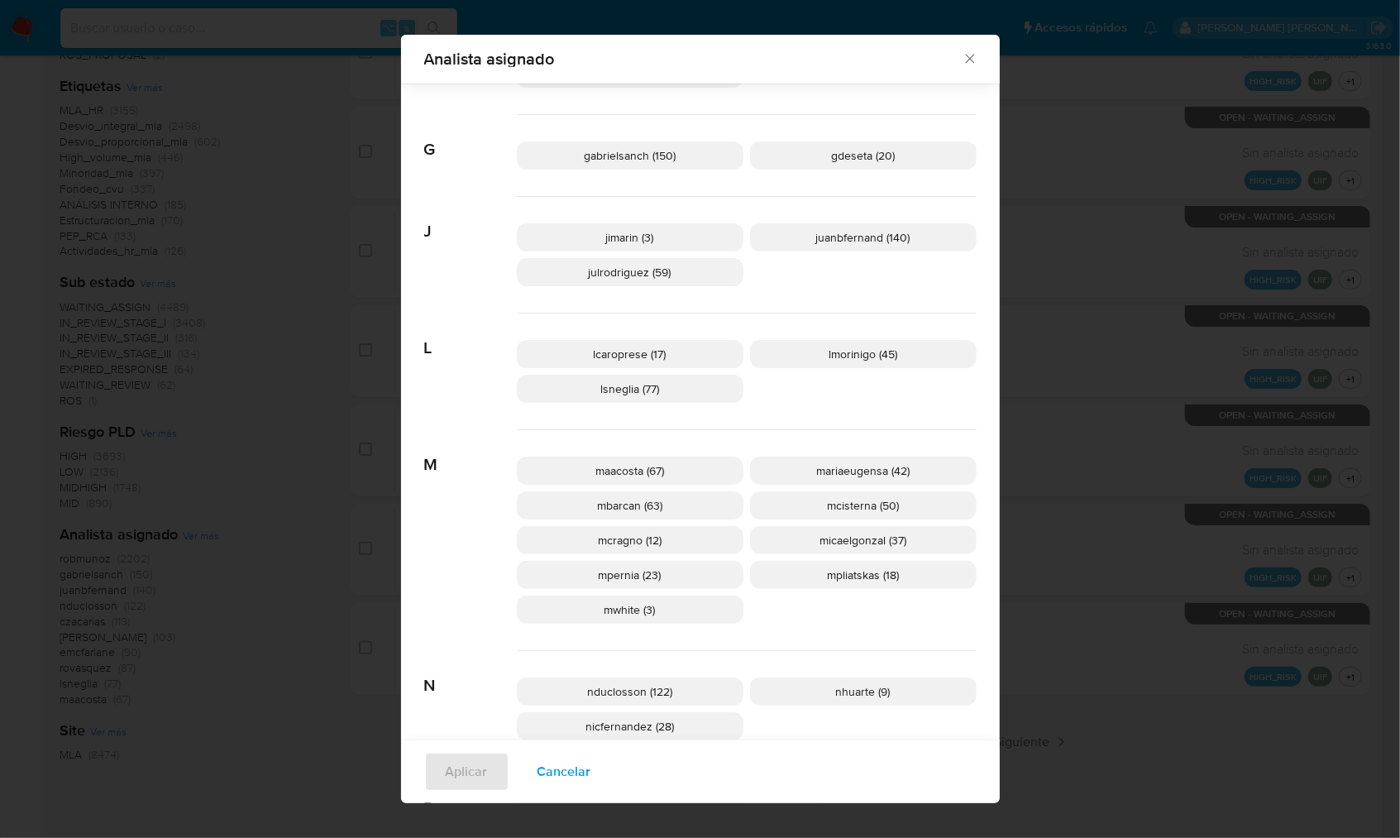
scroll to position [723, 0]
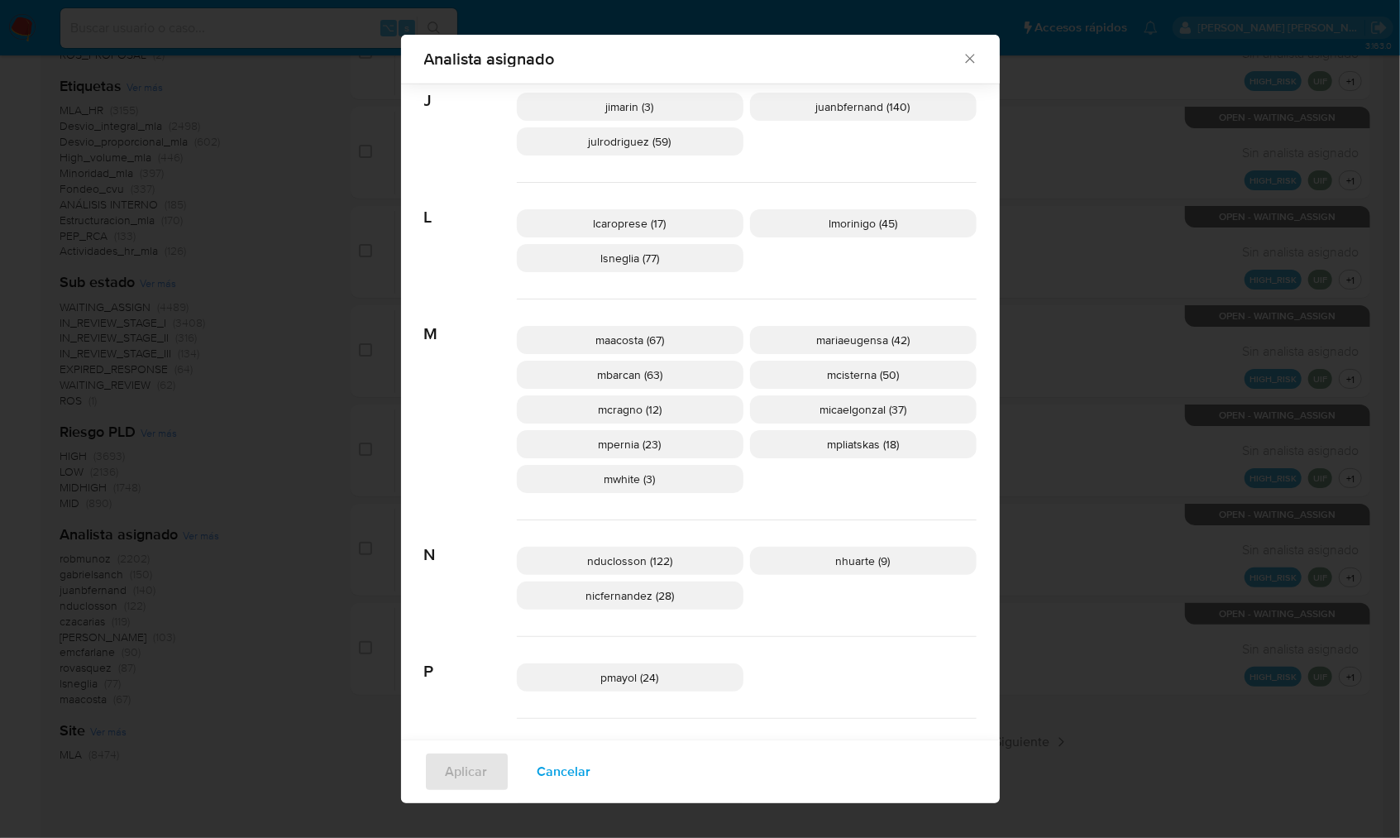
click at [900, 490] on div "maacosta (67) mariaeugensa (42) mbarcan (63) mcisterna (50) mcragno (12) micael…" at bounding box center [747, 409] width 460 height 221
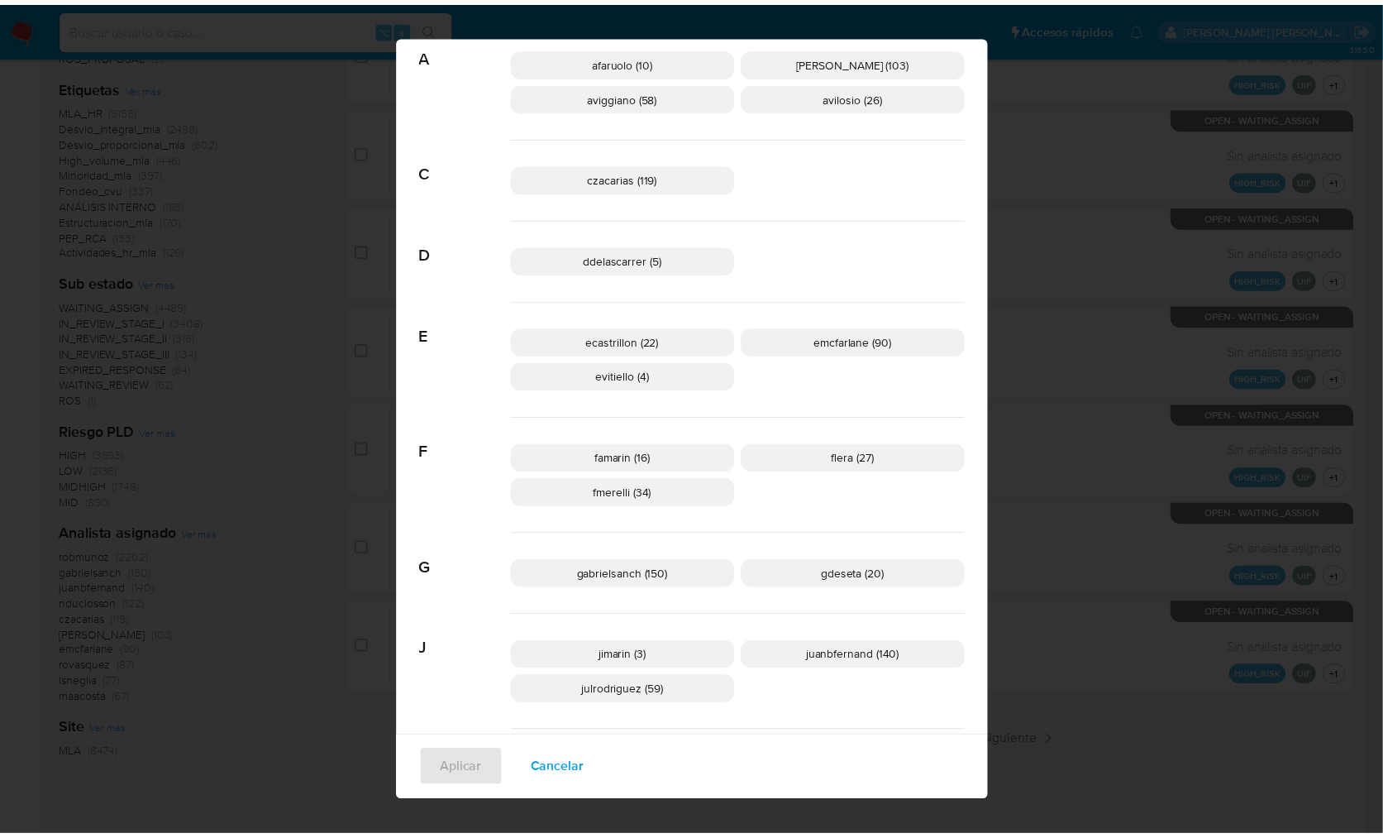
scroll to position [446, 0]
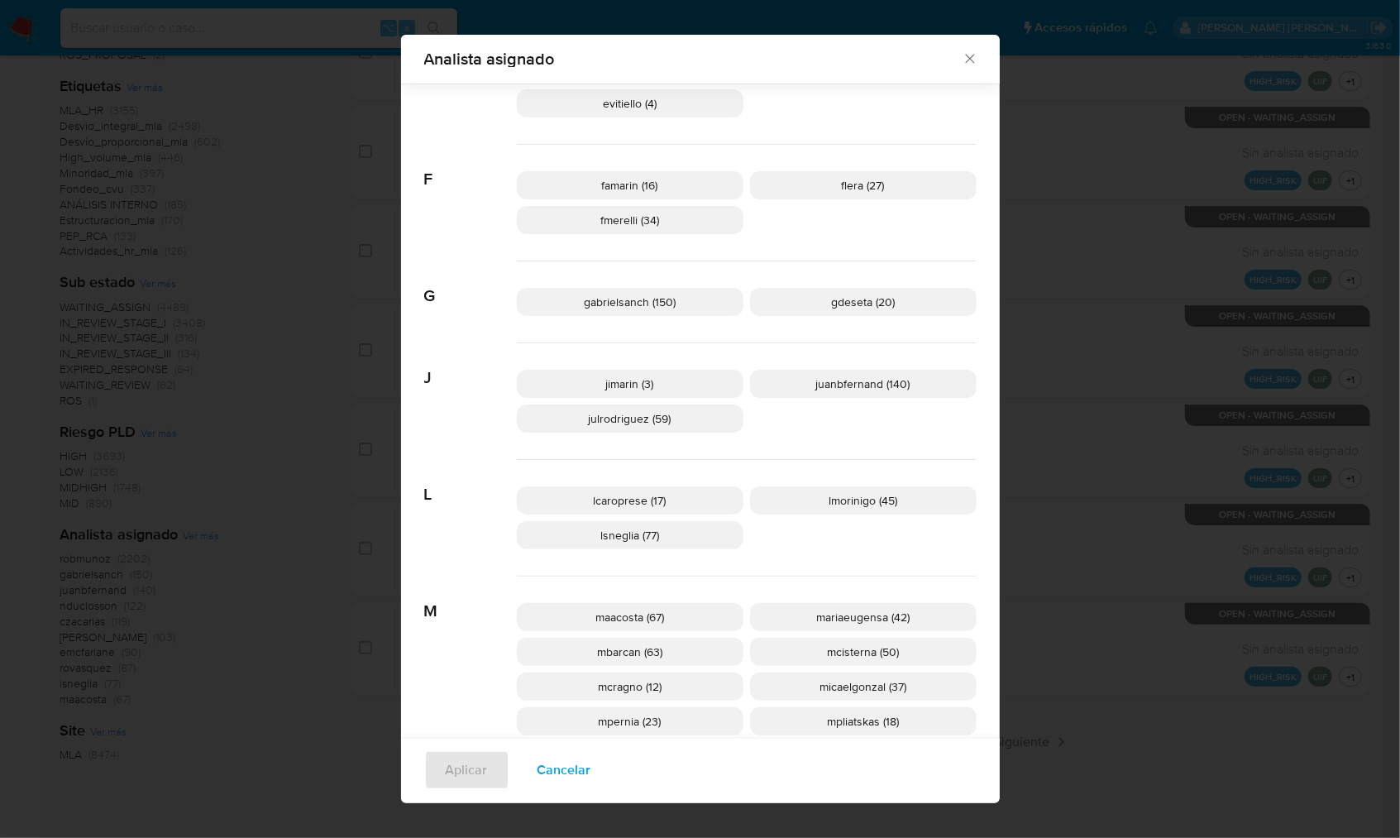
click at [962, 60] on icon "Cerrar" at bounding box center [970, 58] width 17 height 17
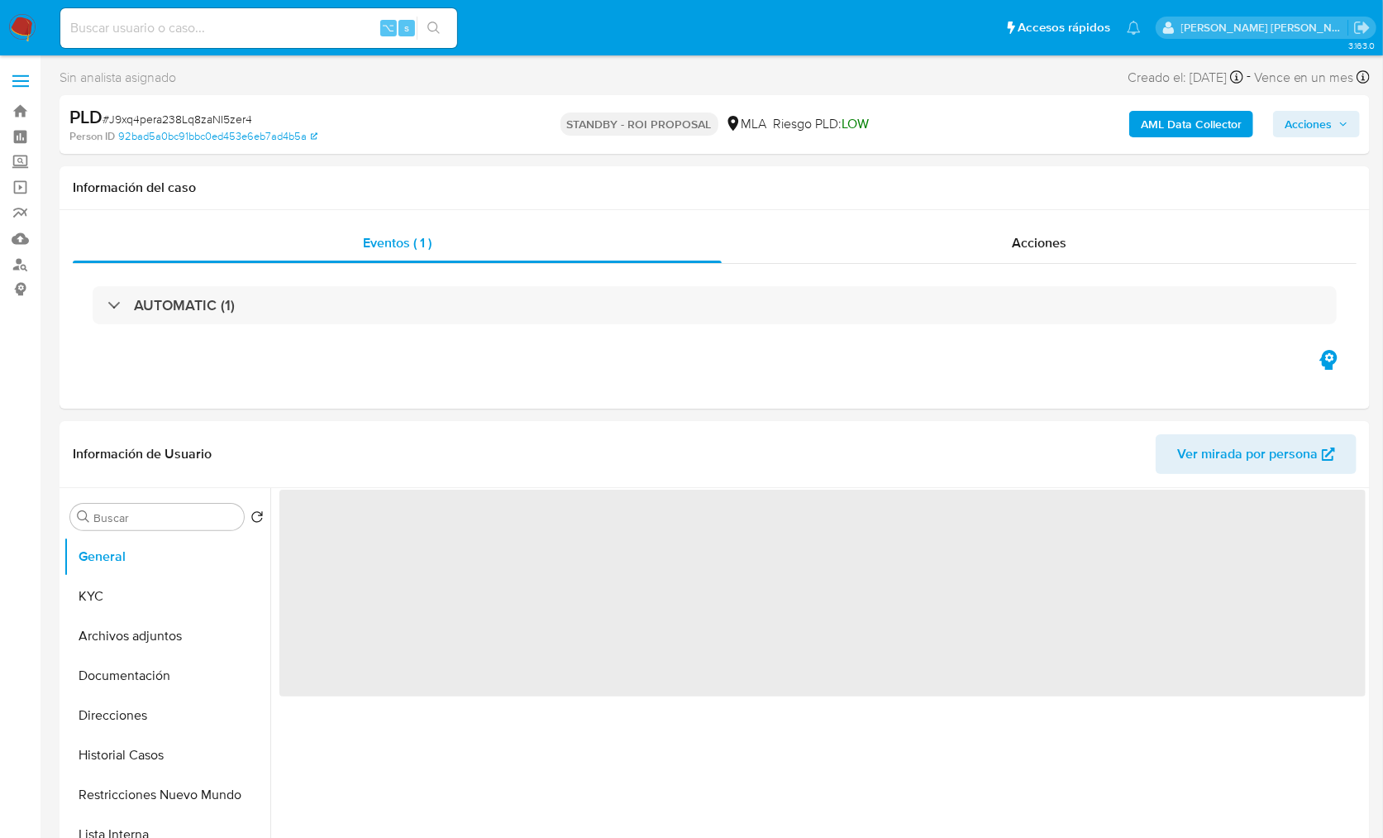
select select "10"
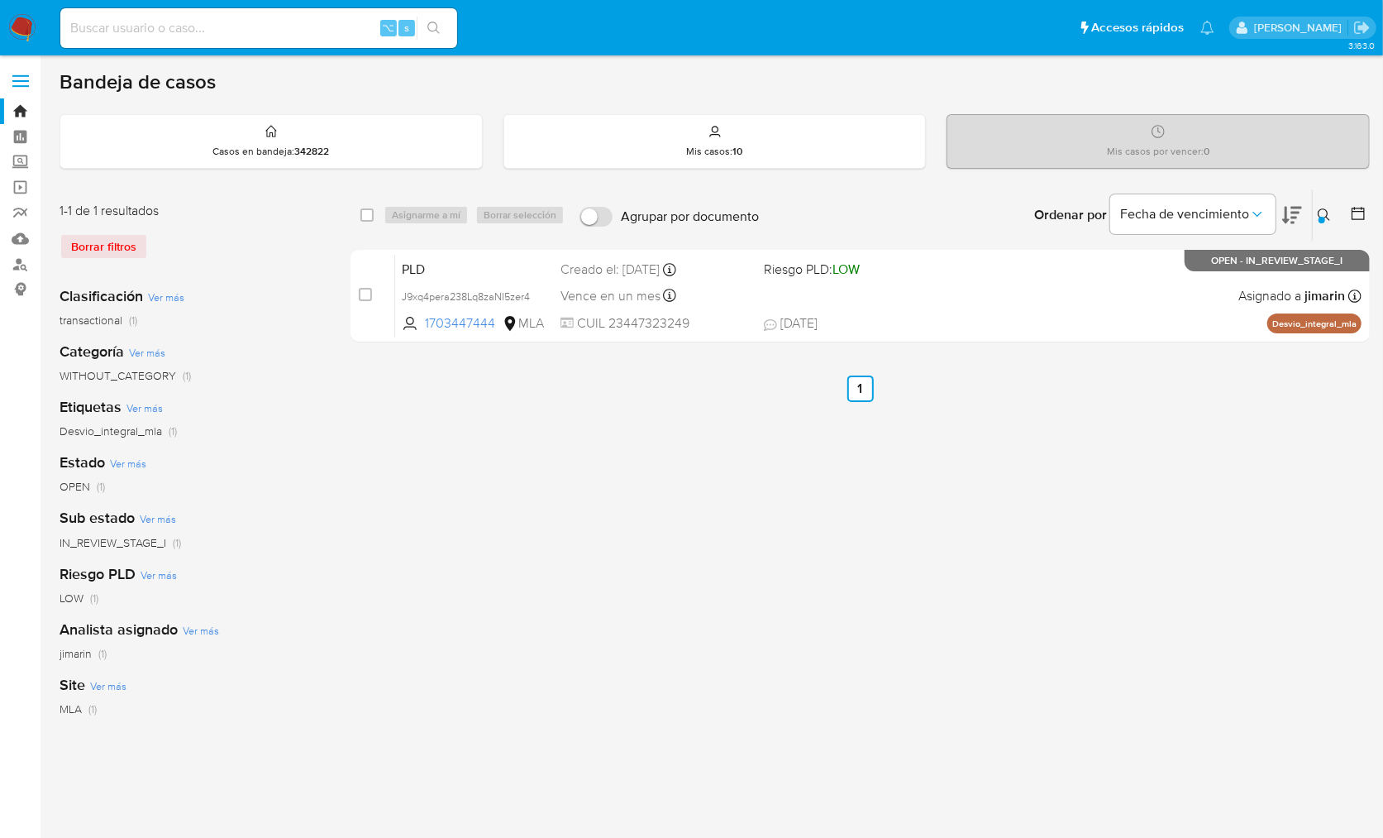
click at [1331, 214] on icon at bounding box center [1324, 214] width 13 height 13
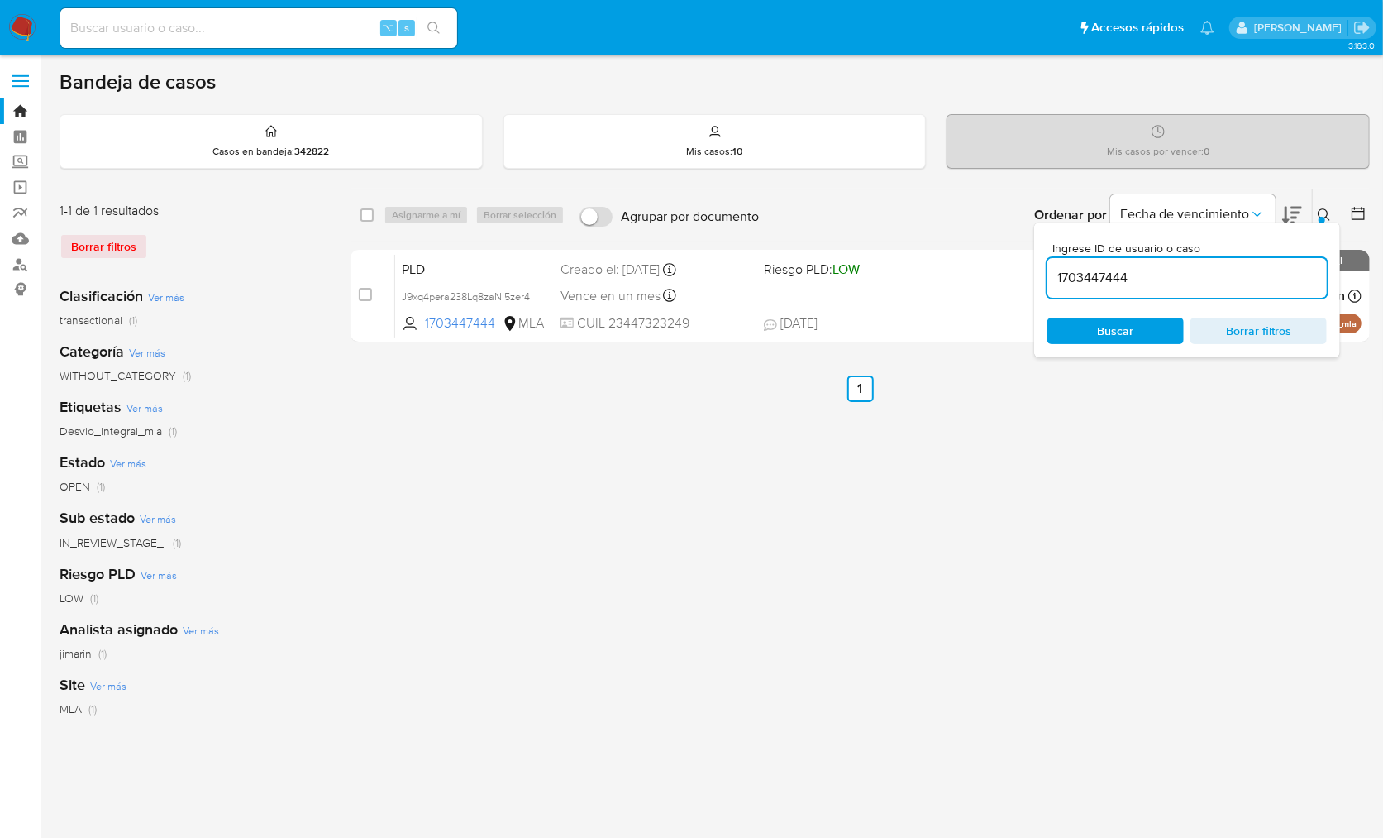
click at [1234, 275] on input "1703447444" at bounding box center [1187, 277] width 279 height 21
click at [1321, 205] on button at bounding box center [1326, 215] width 27 height 20
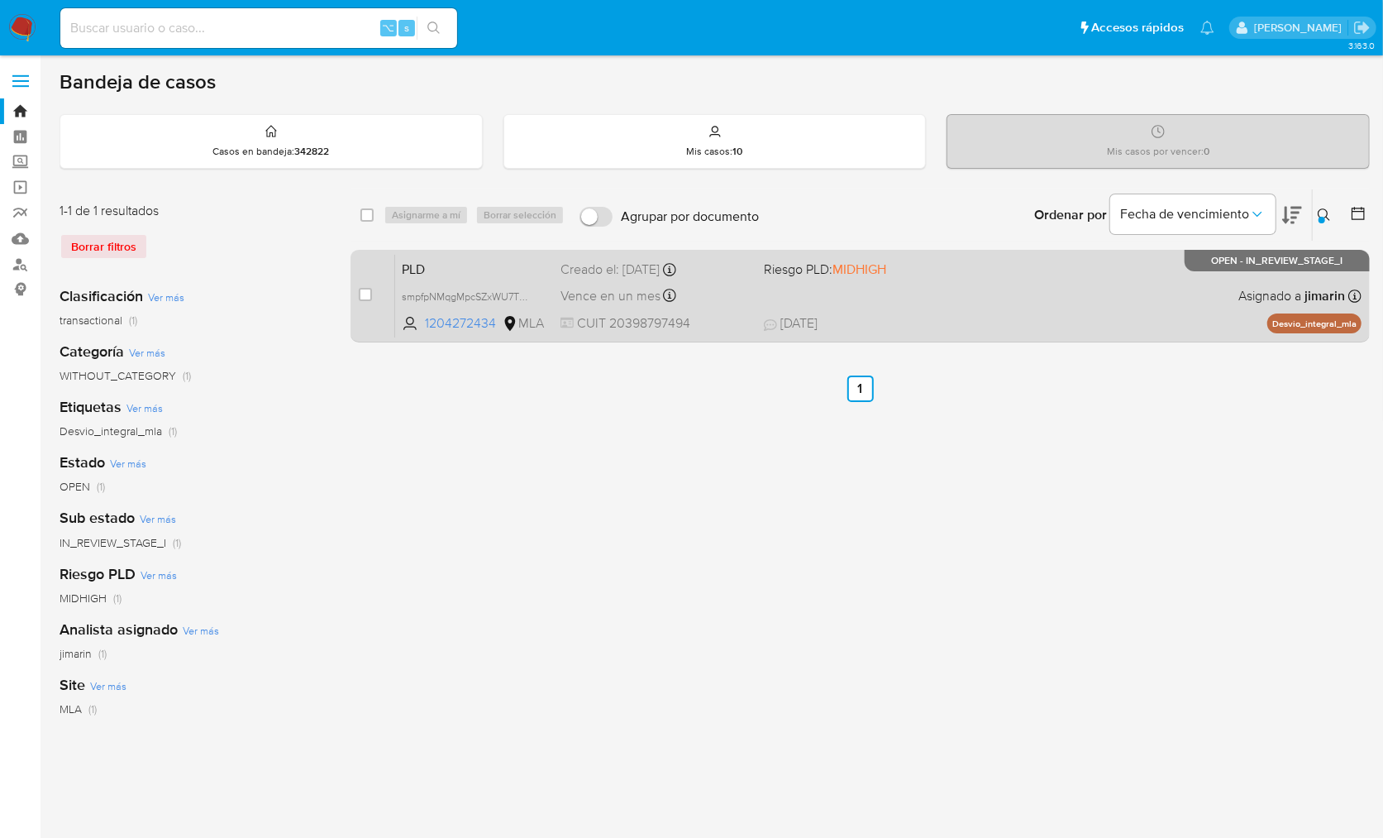
click at [1165, 310] on div "PLD smpfpNMqgMpcSZxWU7TQ3tWM 1204272434 MLA Riesgo PLD: MIDHIGH Creado el: 12/0…" at bounding box center [878, 296] width 967 height 84
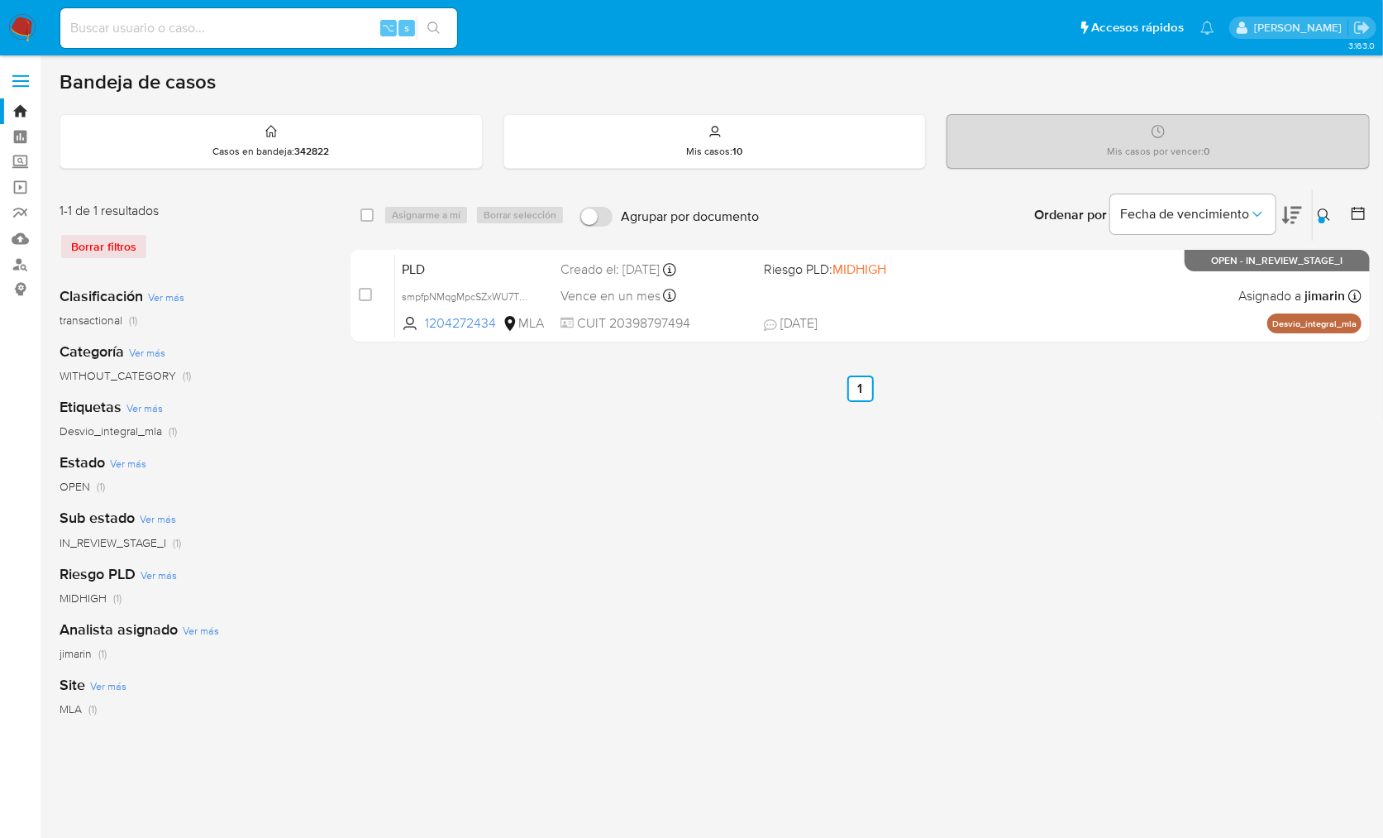
click at [1333, 212] on button at bounding box center [1326, 215] width 27 height 20
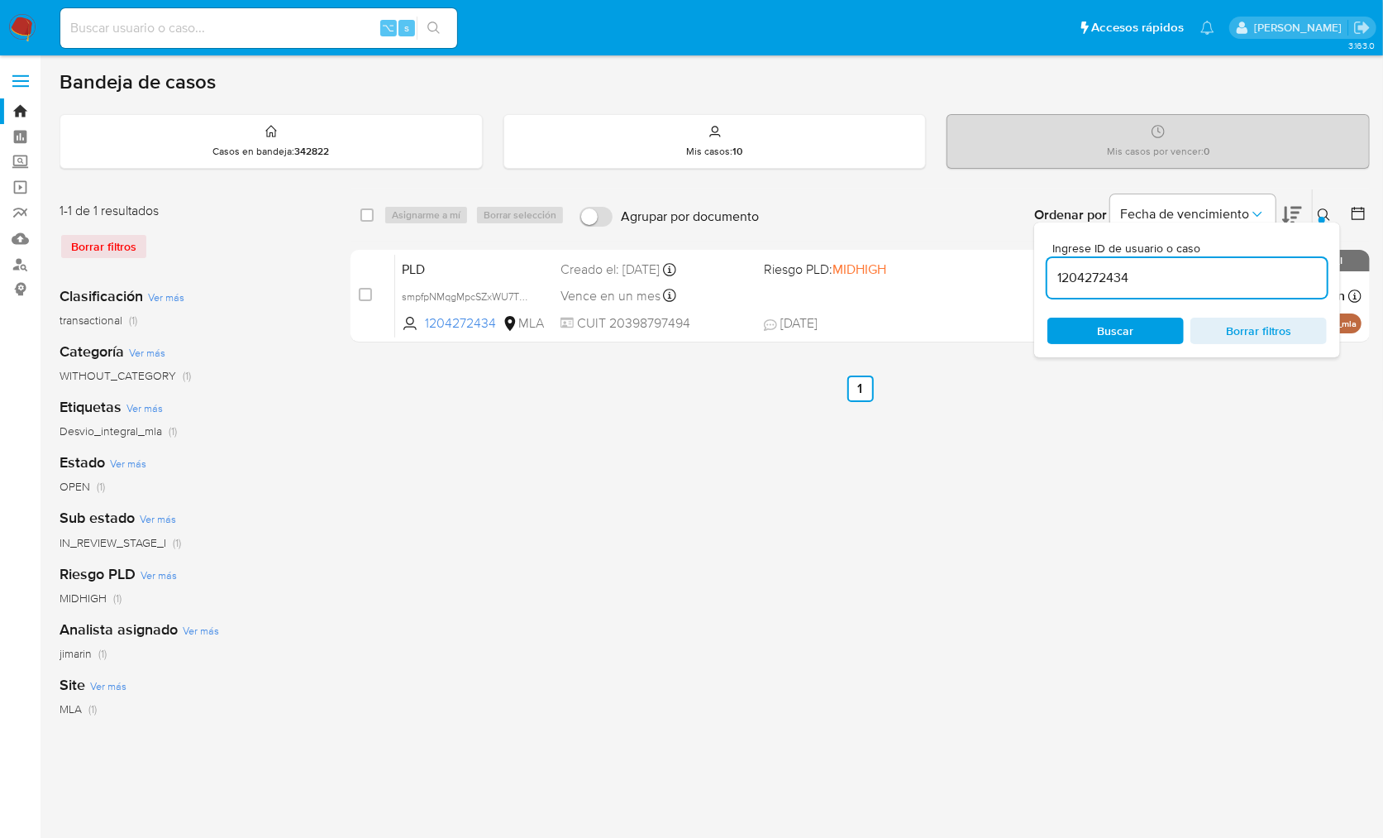
click at [1291, 267] on input "1204272434" at bounding box center [1187, 277] width 279 height 21
type input "566846359"
click at [1321, 227] on div "Ingrese ID de usuario o caso 566846359 Buscar Borrar filtros" at bounding box center [1187, 289] width 306 height 135
click at [1317, 223] on div "Ingrese ID de usuario o caso 566846359 Buscar Borrar filtros" at bounding box center [1187, 289] width 306 height 135
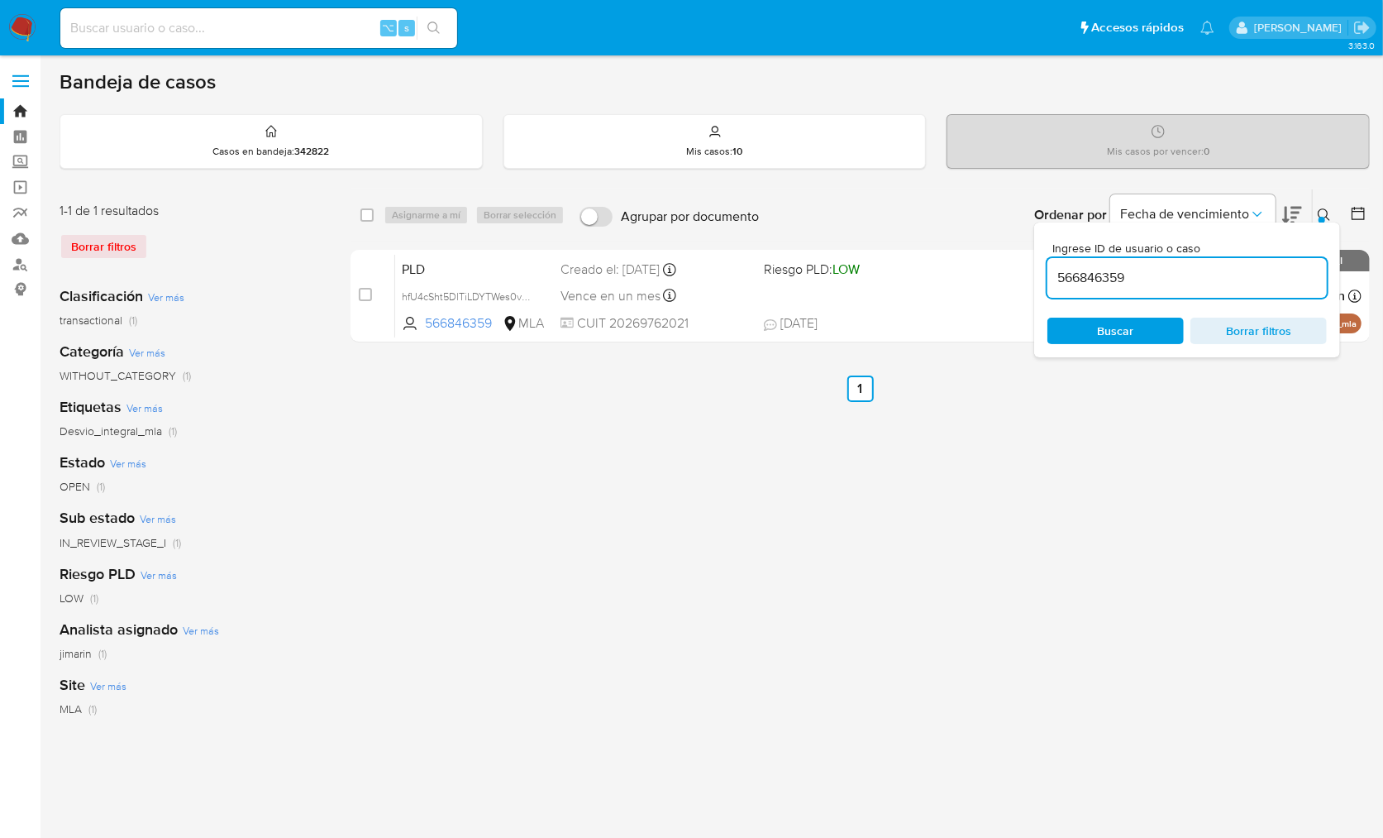
click at [1319, 213] on icon at bounding box center [1324, 214] width 12 height 12
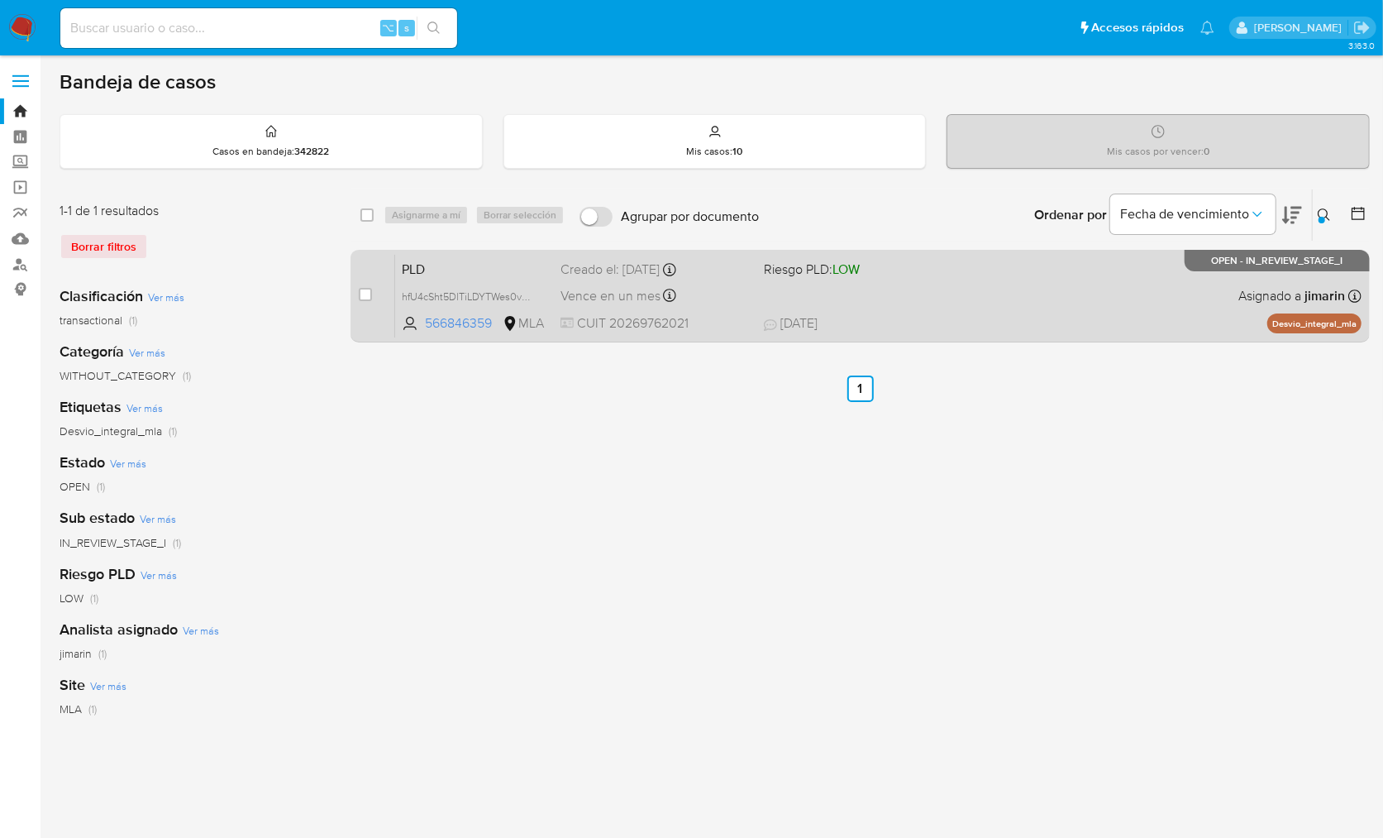
click at [1160, 315] on div "PLD hfU4cSht5DlTiLDYTWes0vWp 566846359 MLA Riesgo PLD: LOW Creado el: 12/09/202…" at bounding box center [878, 296] width 967 height 84
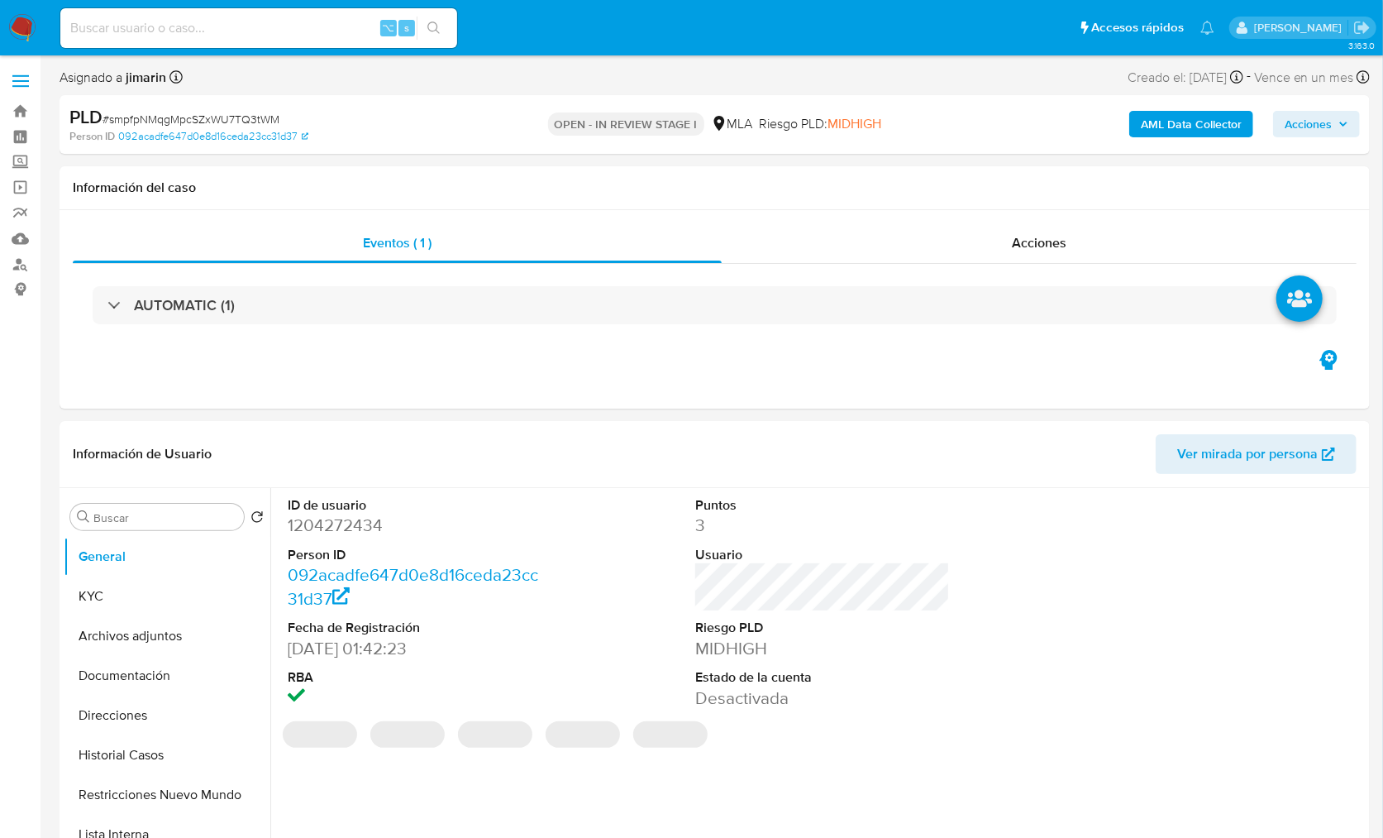
select select "10"
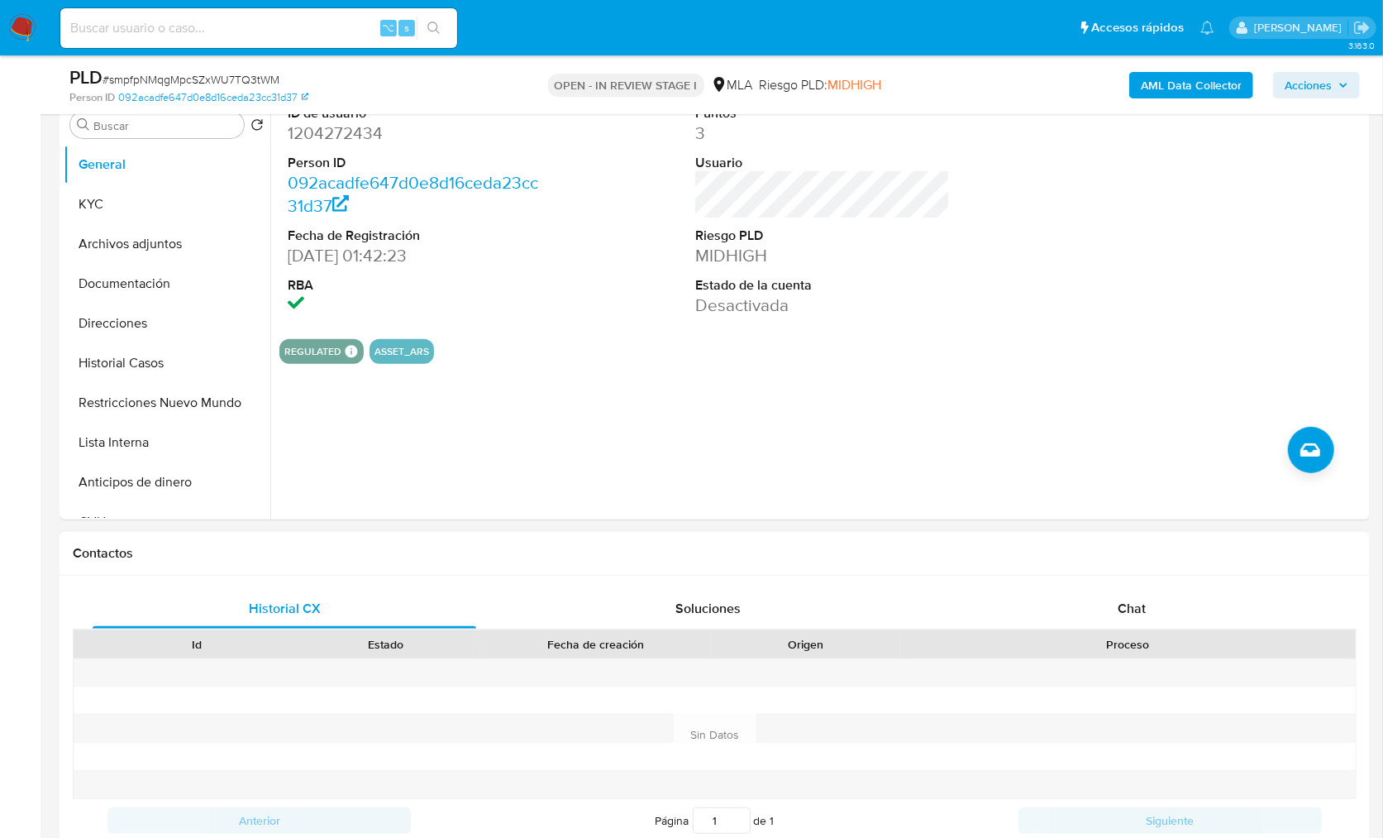
scroll to position [605, 0]
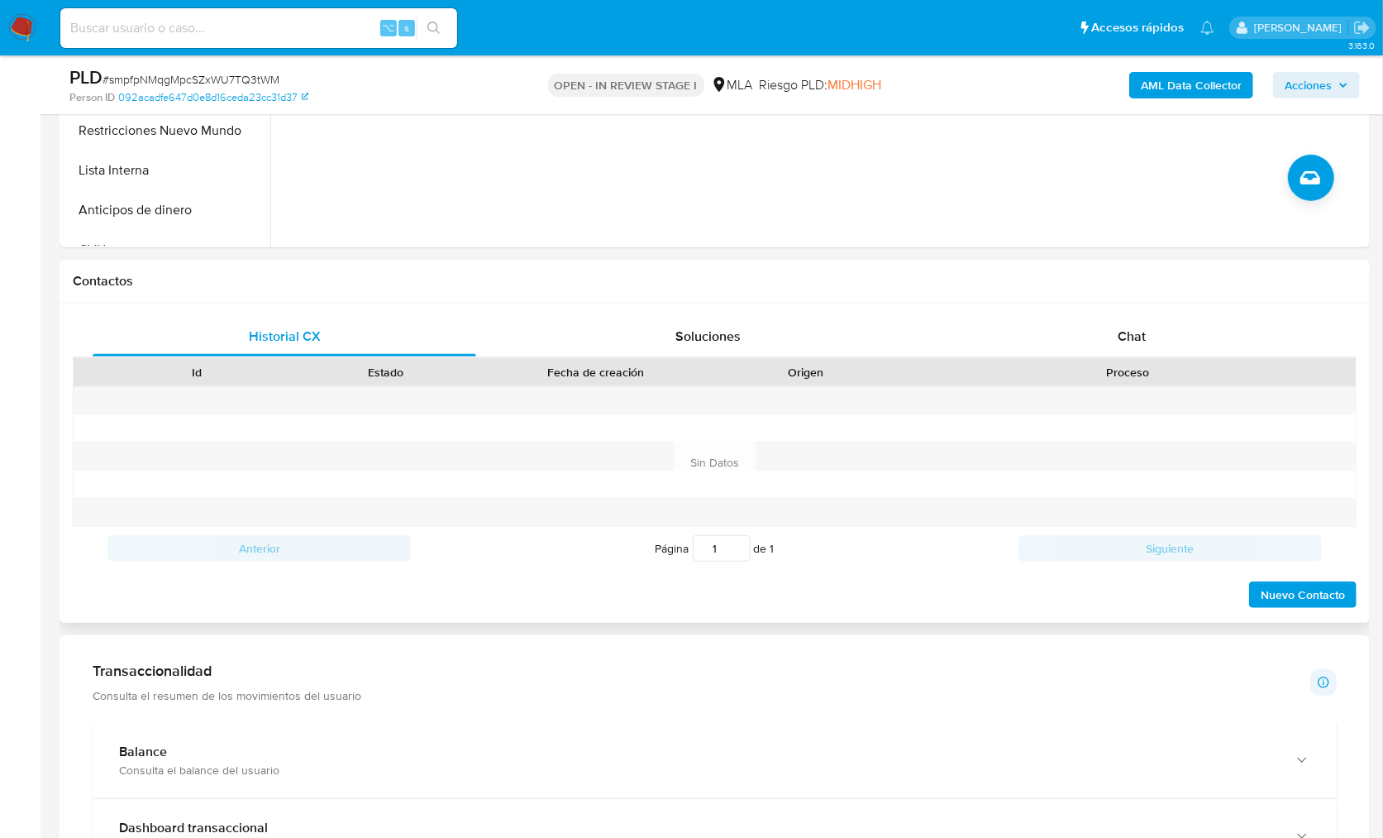
click at [1160, 358] on div "Proceso" at bounding box center [1128, 372] width 456 height 28
click at [1169, 332] on div "Chat" at bounding box center [1132, 337] width 384 height 40
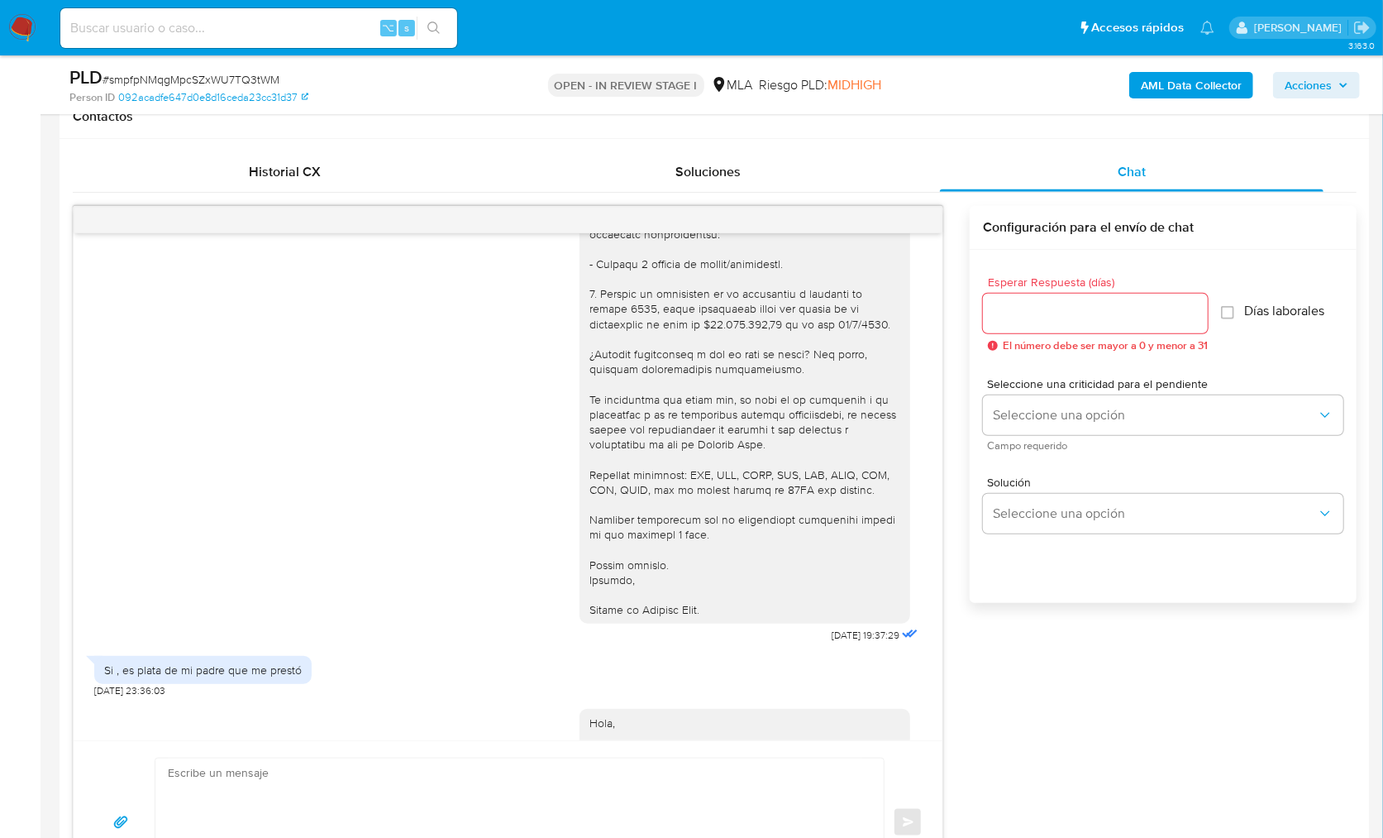
scroll to position [1903, 0]
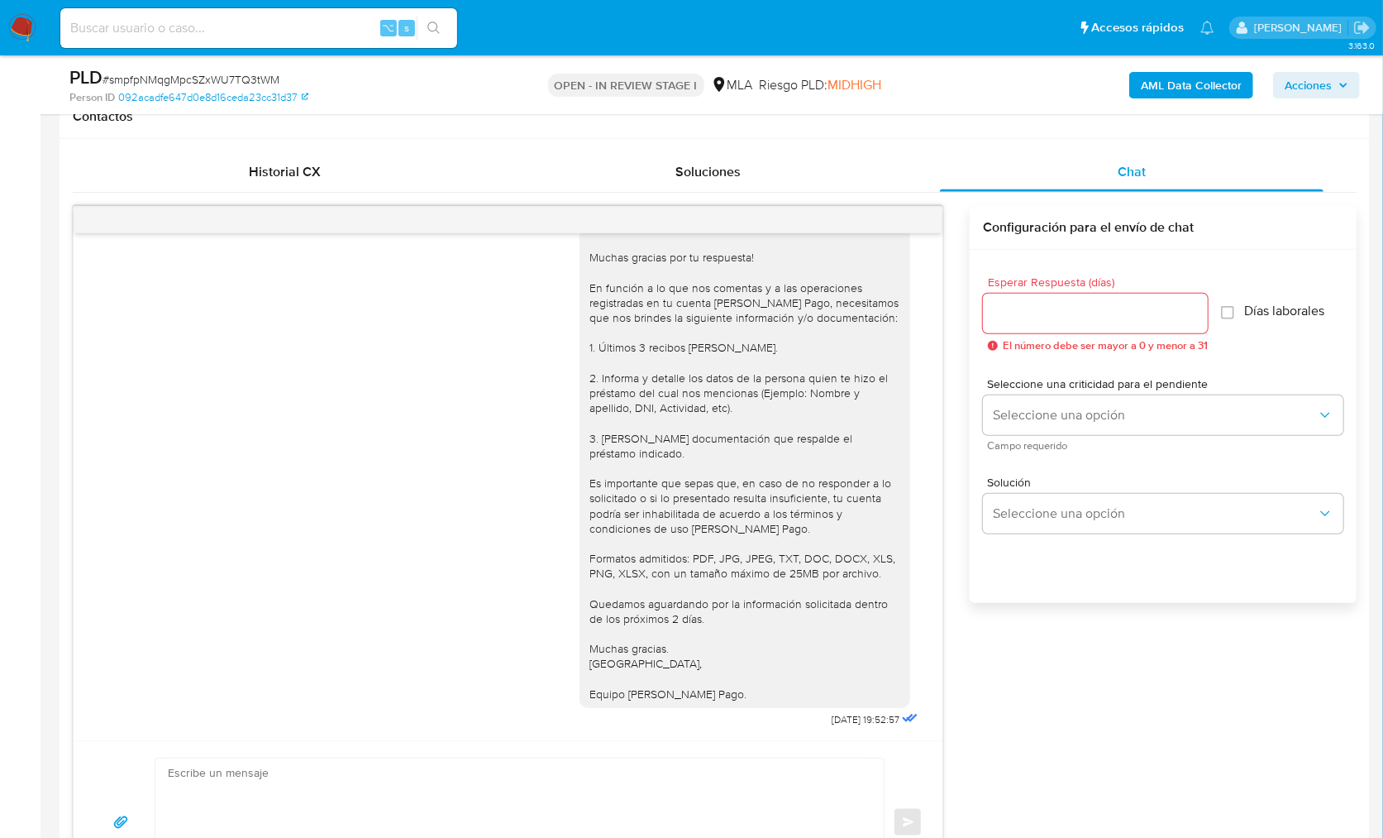
click at [1146, 706] on div "17/09/2025 14:34:24 Hola, Esperamos que te encuentres muy bien. Te consultamos …" at bounding box center [715, 555] width 1284 height 698
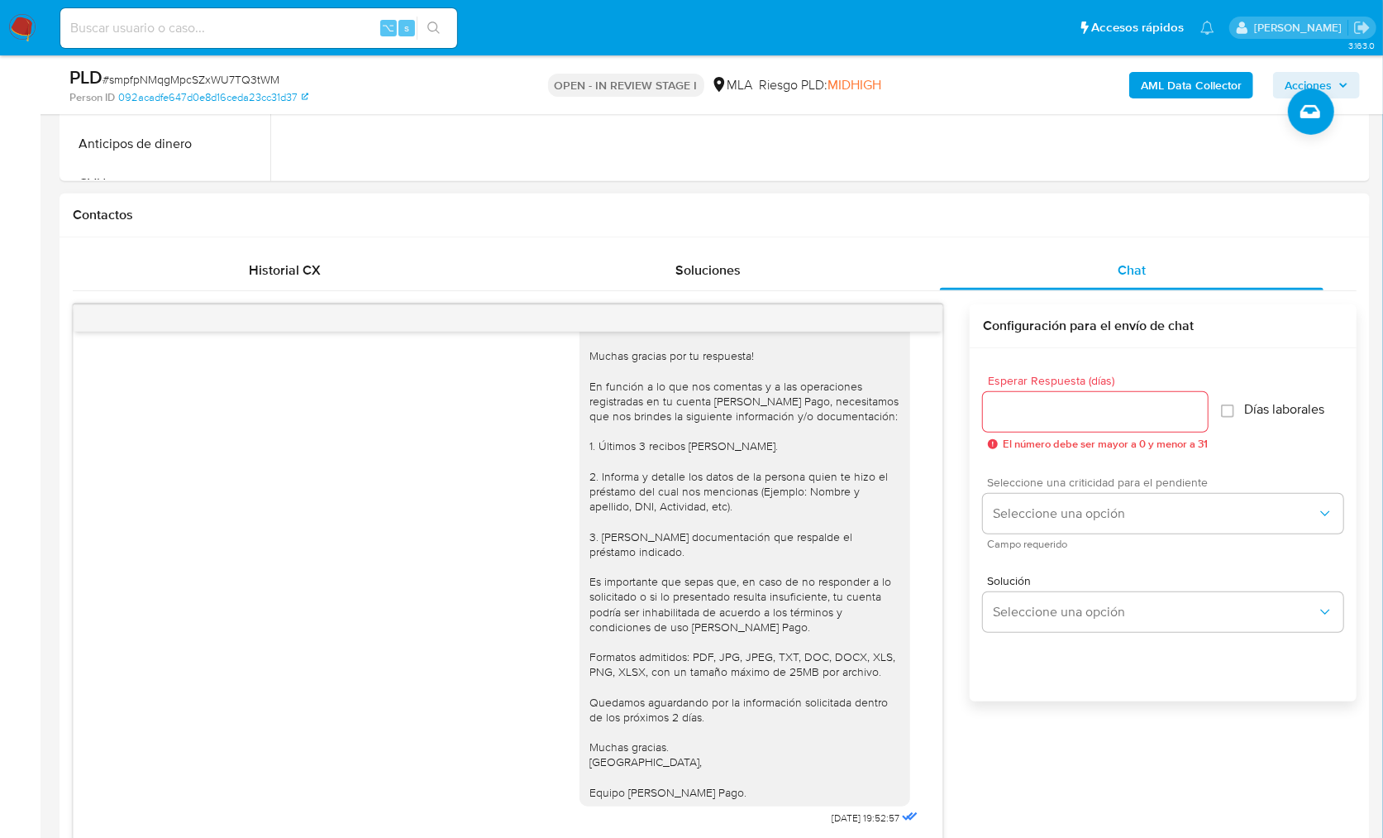
scroll to position [444, 0]
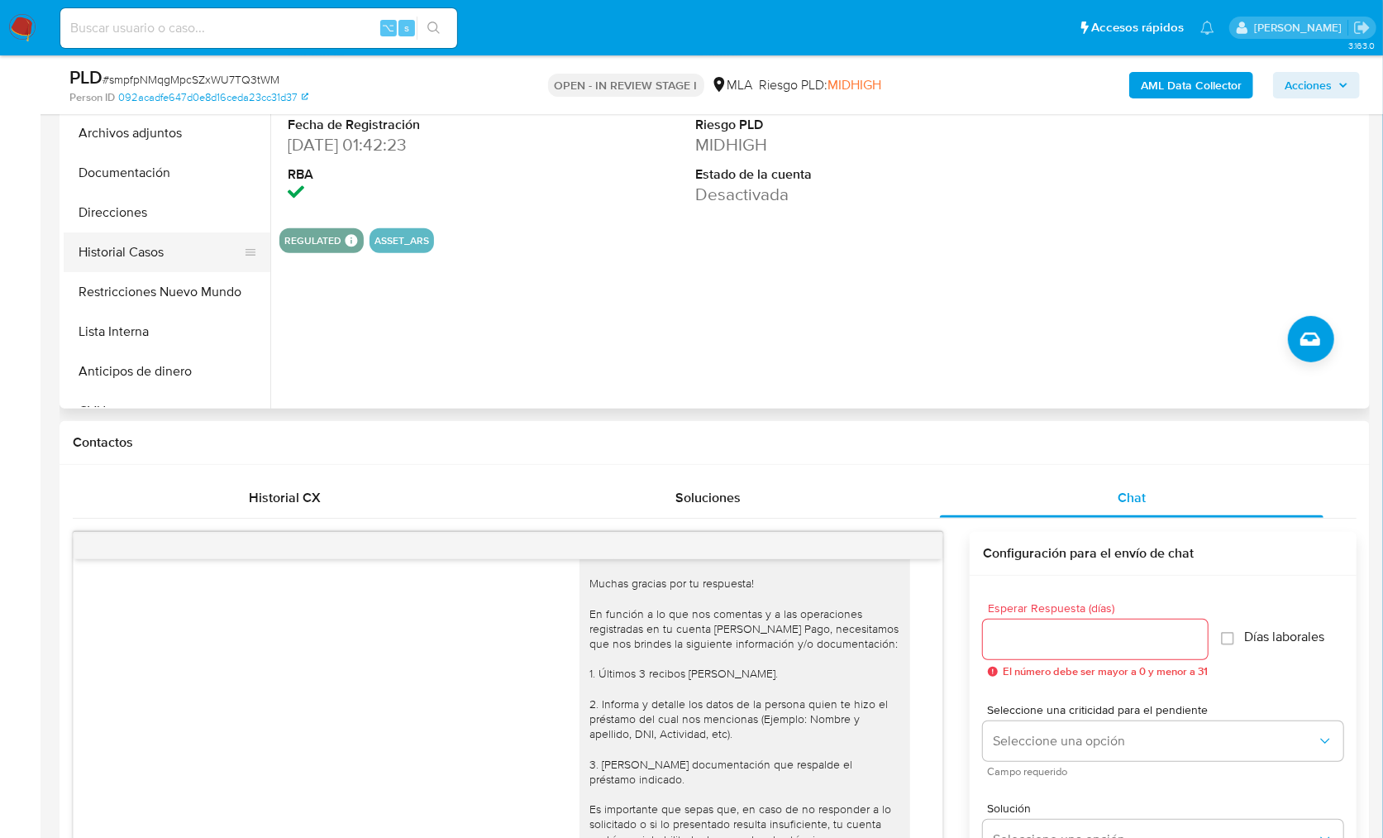
click at [110, 270] on button "Historial Casos" at bounding box center [160, 252] width 193 height 40
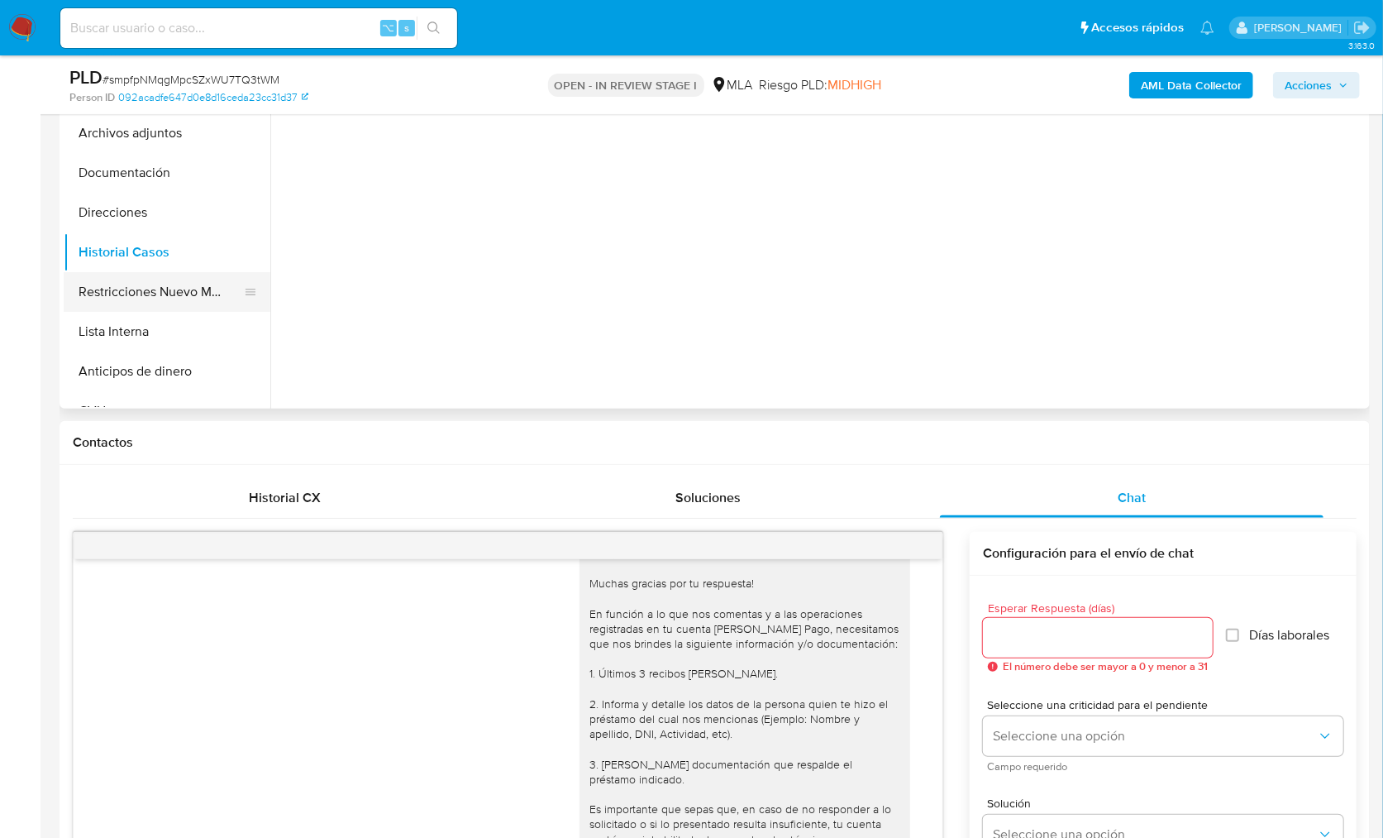
click at [164, 287] on button "Restricciones Nuevo Mundo" at bounding box center [160, 292] width 193 height 40
click at [255, 511] on div "Historial CX" at bounding box center [285, 498] width 384 height 40
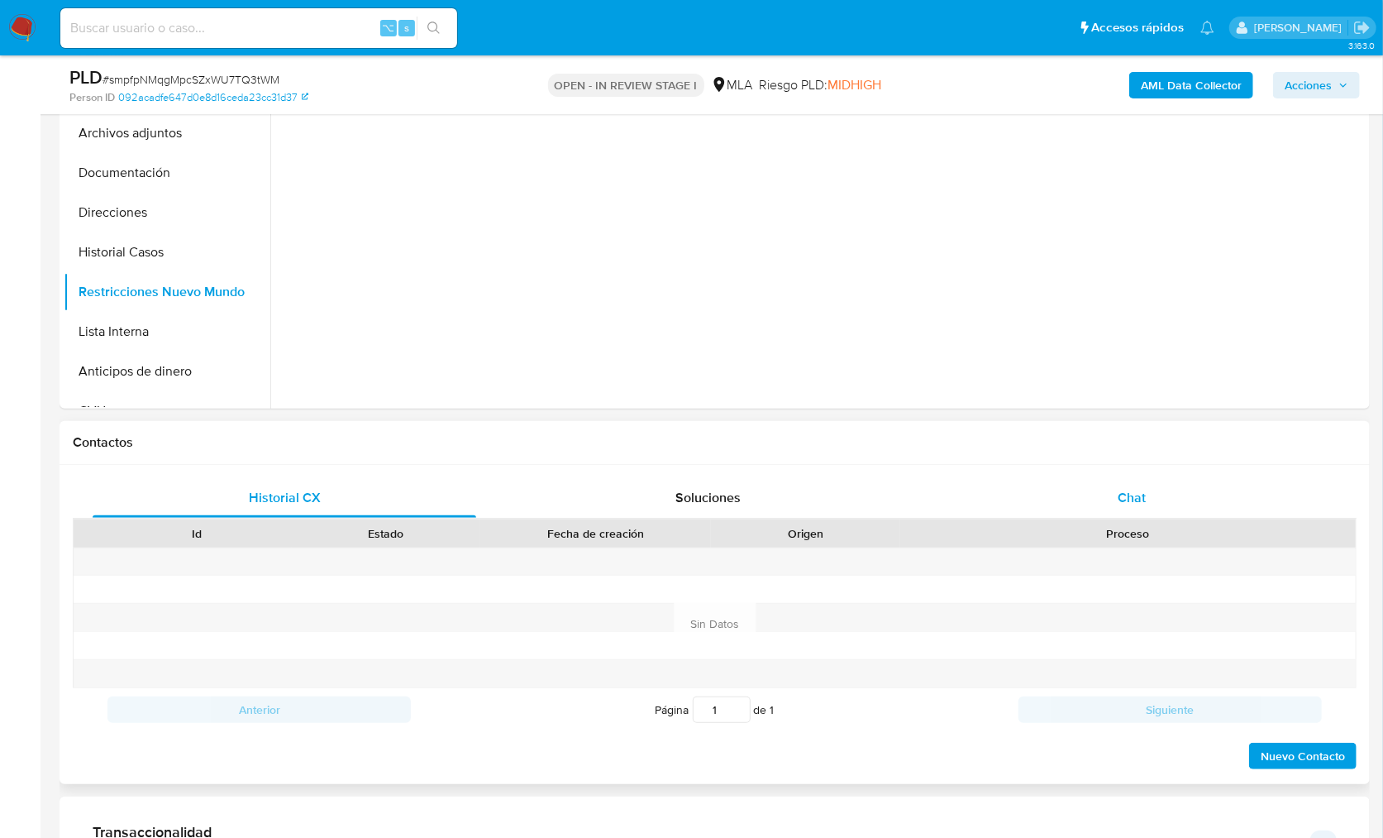
click at [1089, 508] on div "Chat" at bounding box center [1132, 498] width 384 height 40
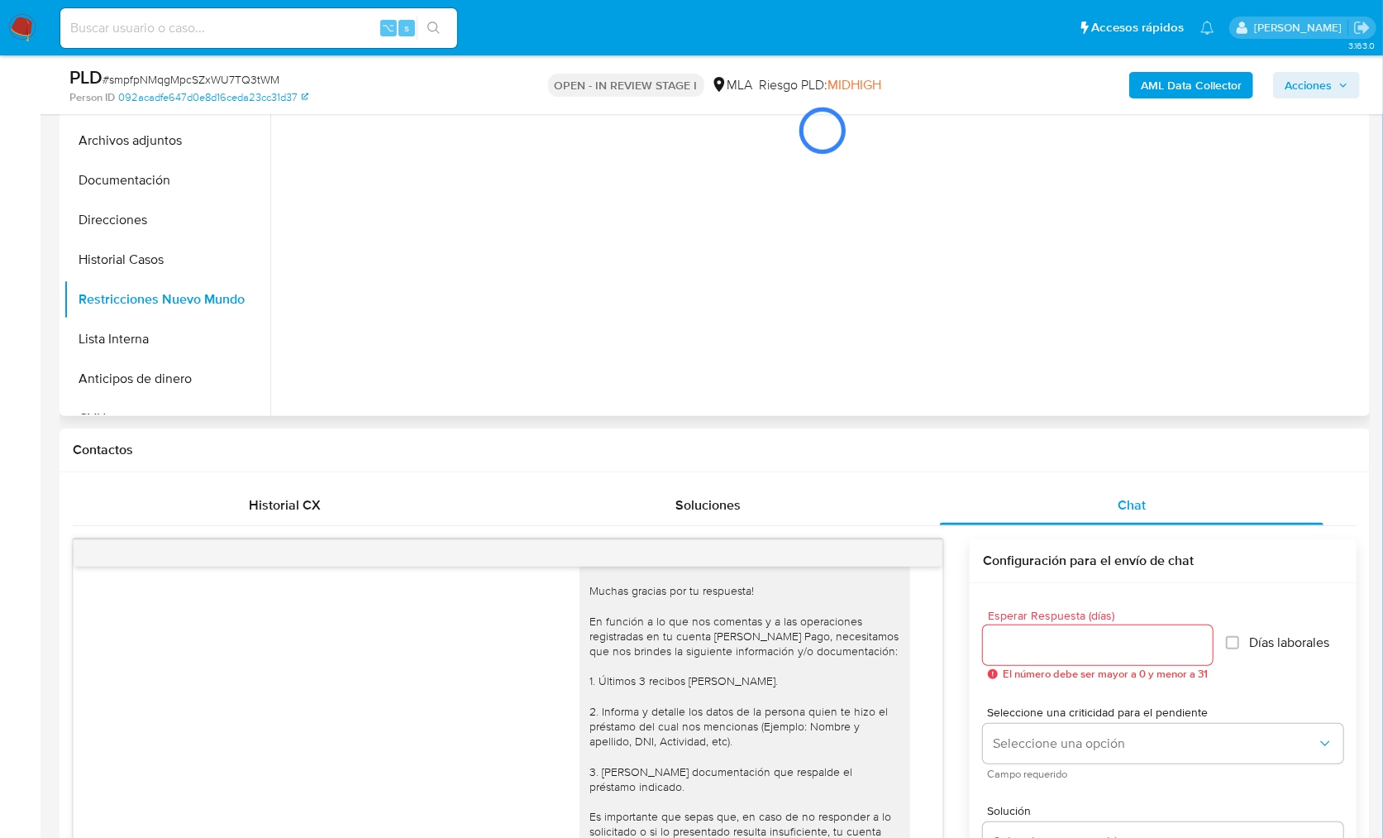
scroll to position [155, 0]
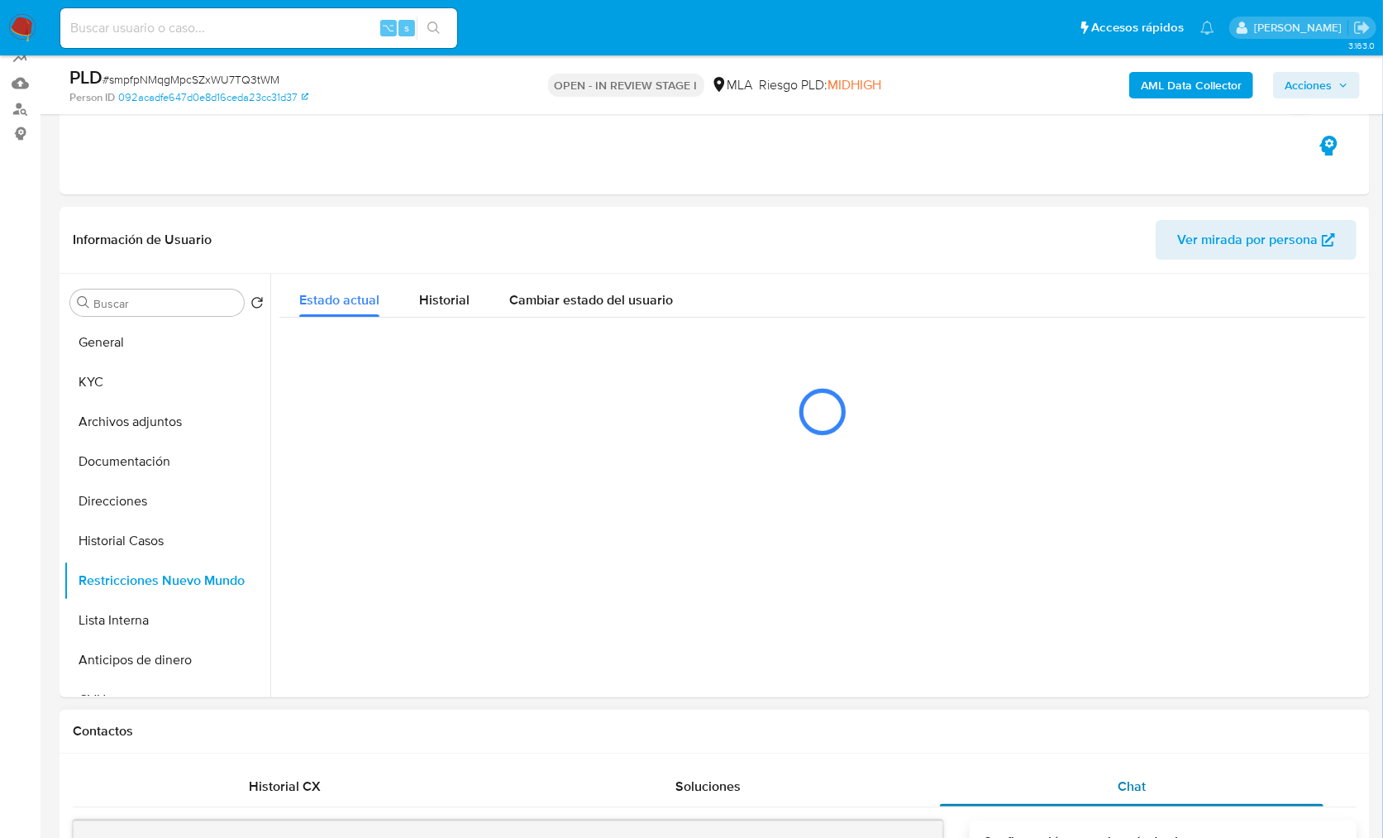
click at [1080, 783] on div "Chat" at bounding box center [1132, 787] width 384 height 40
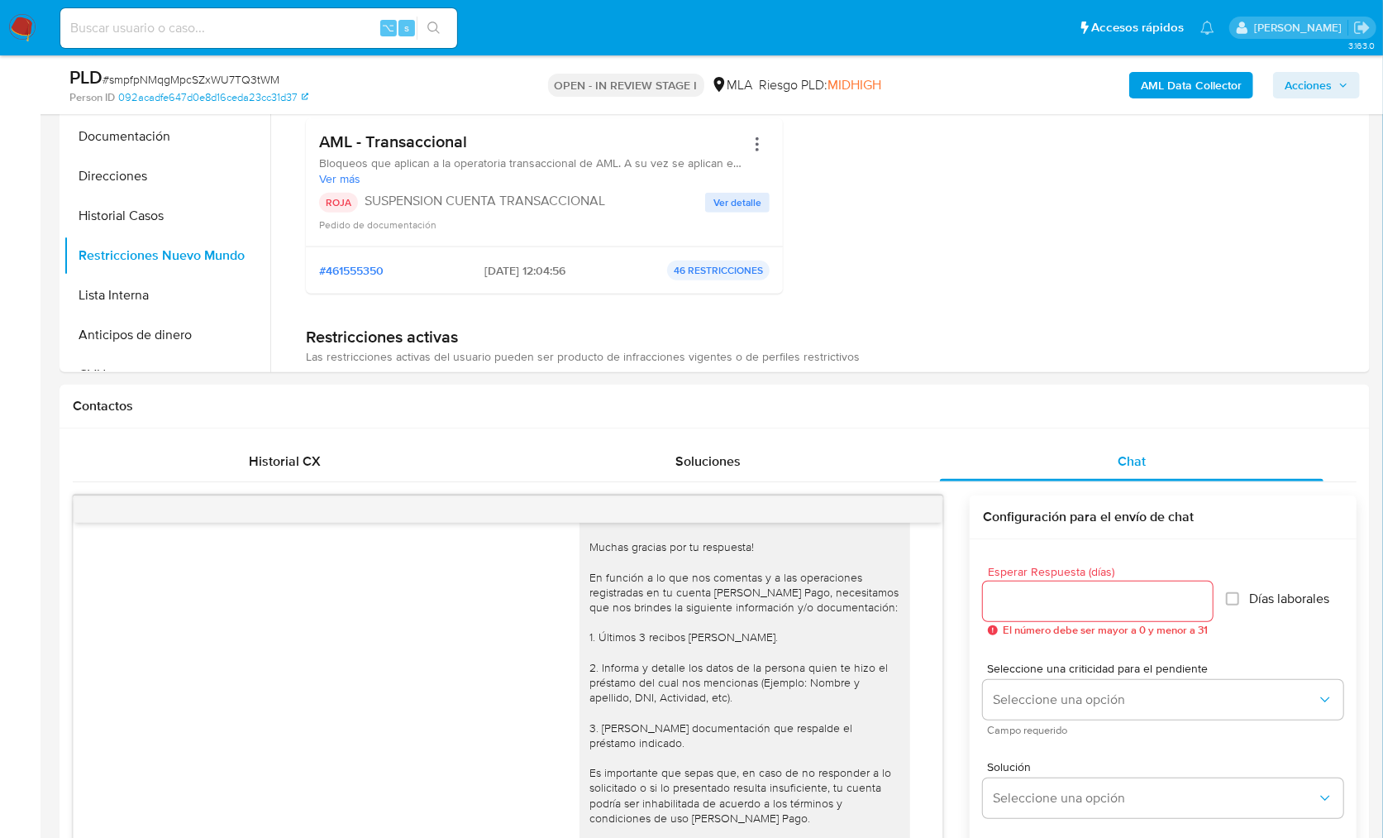
scroll to position [466, 0]
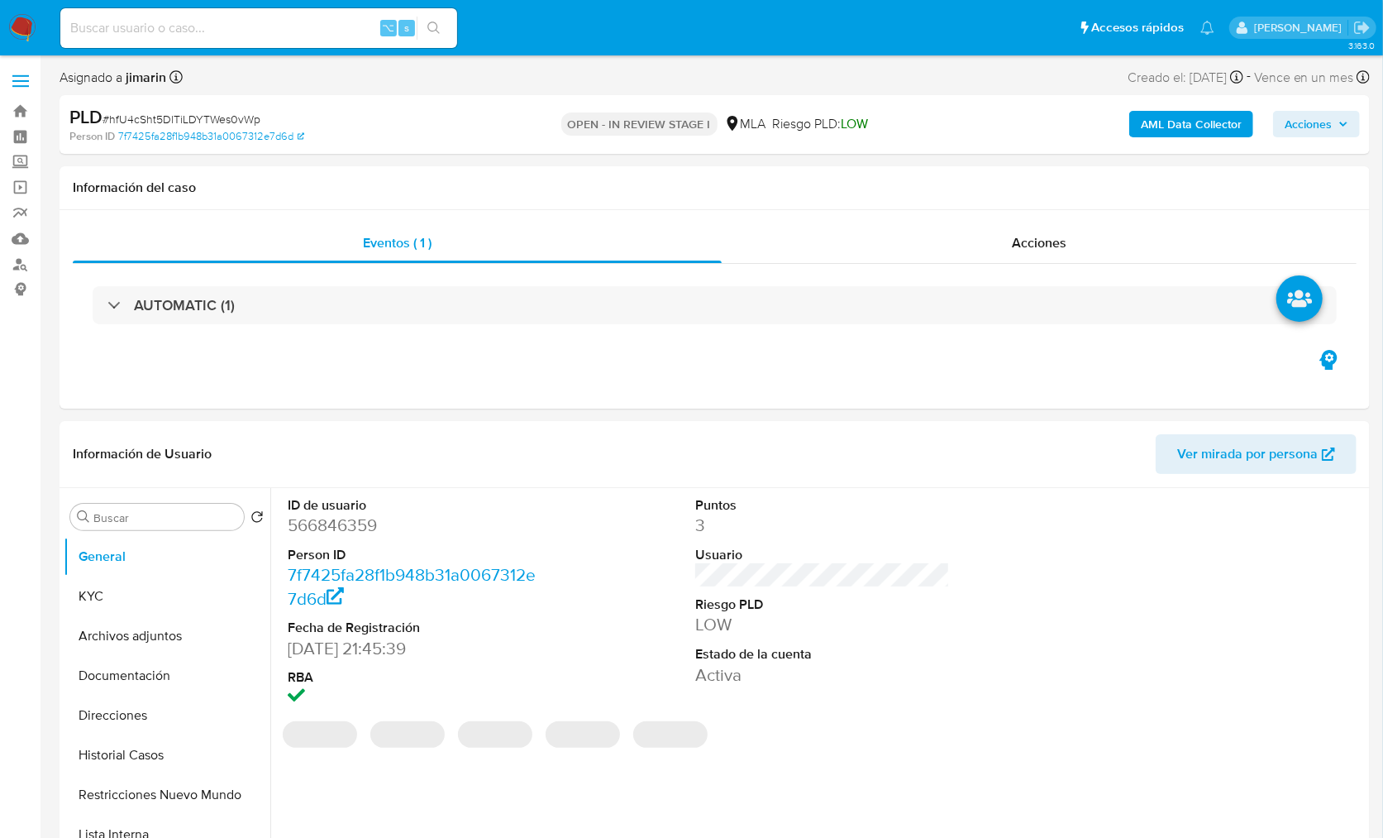
select select "10"
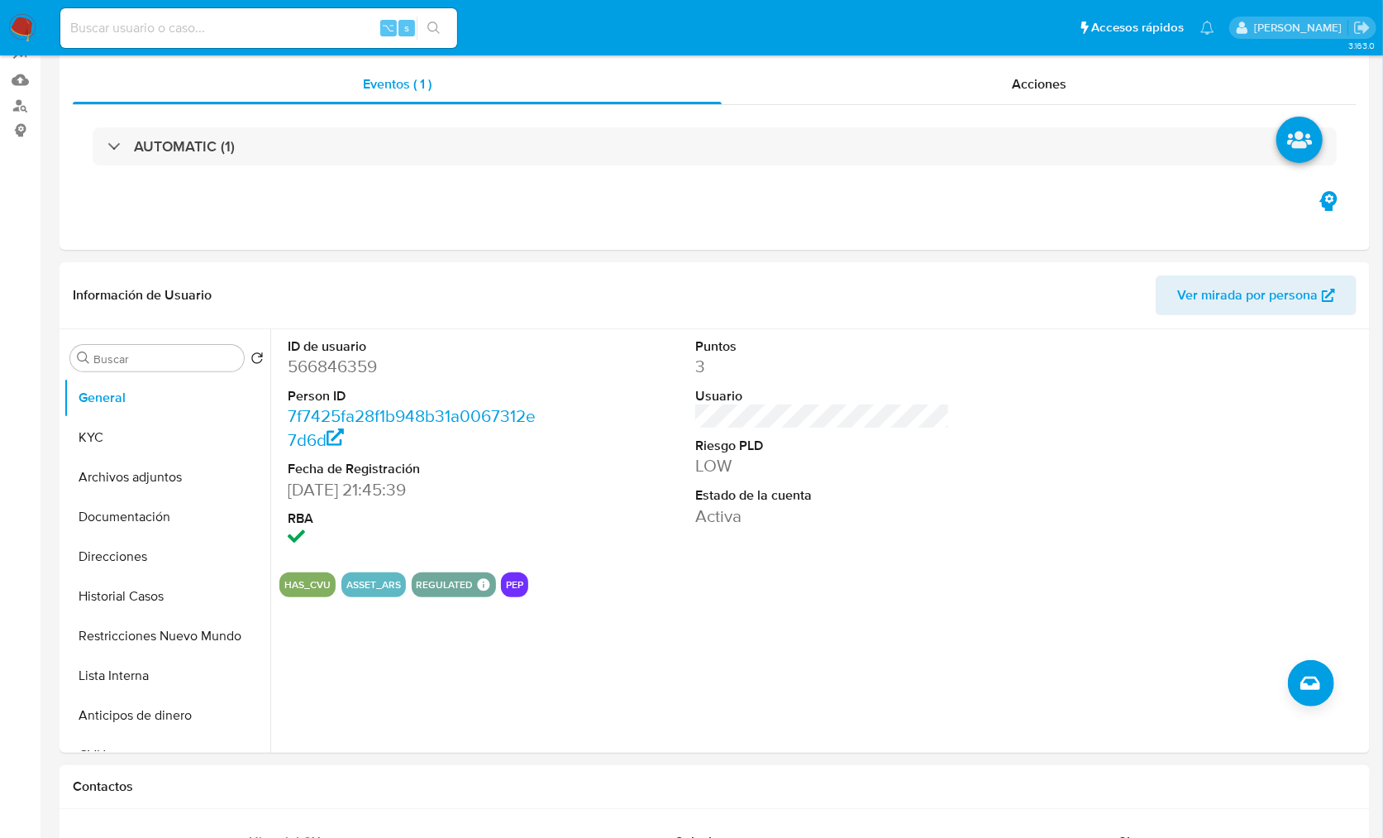
scroll to position [786, 0]
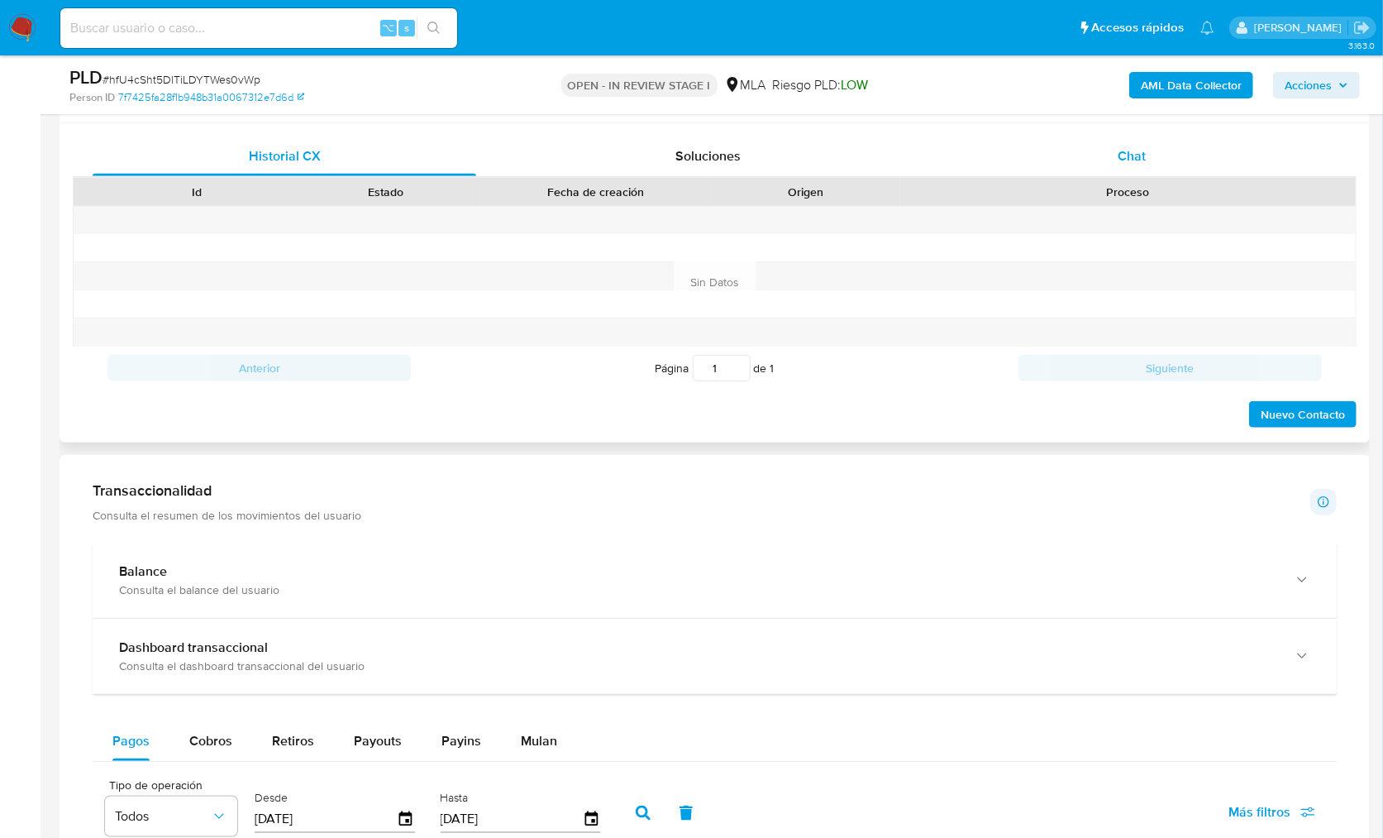
click at [1161, 167] on div "Chat" at bounding box center [1132, 156] width 384 height 40
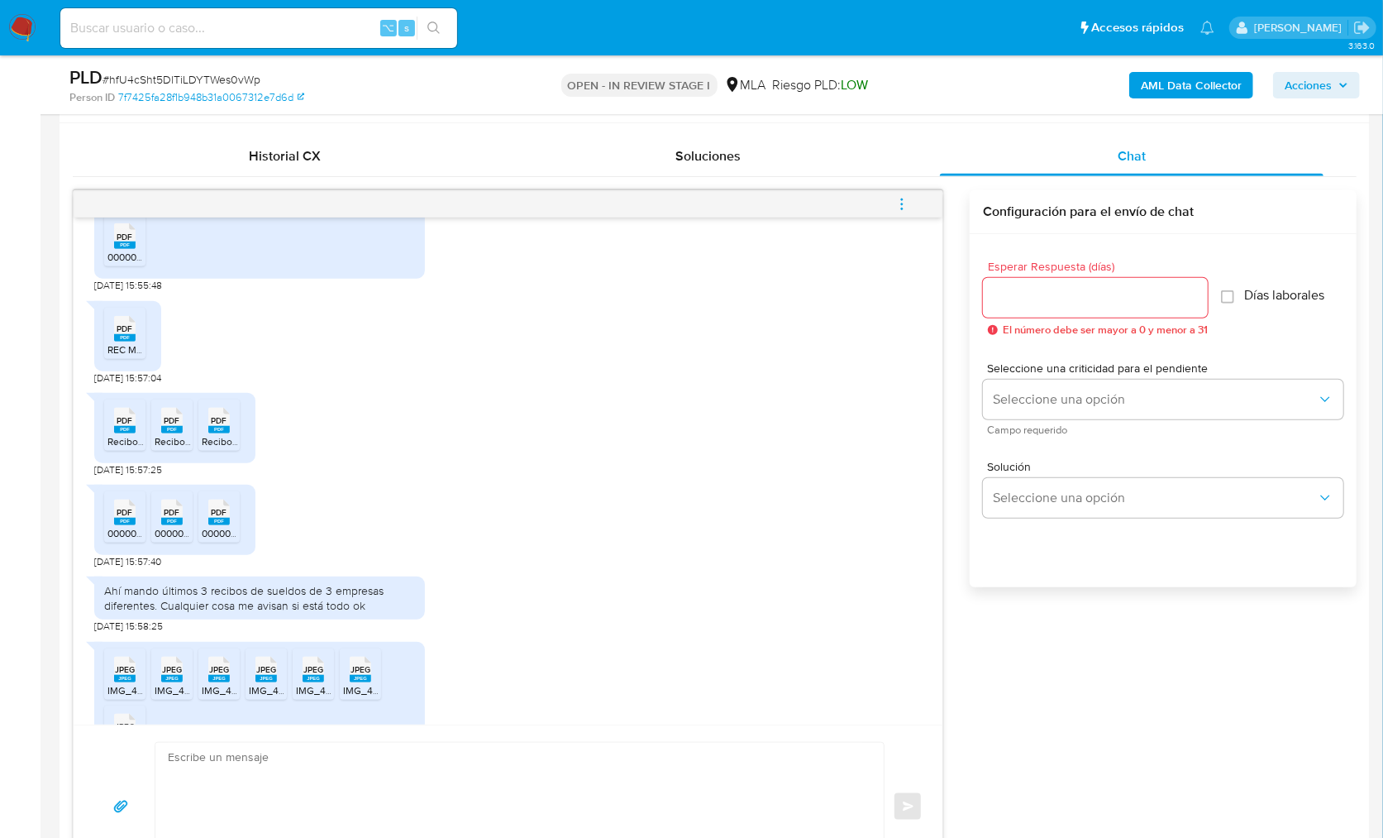
scroll to position [462, 0]
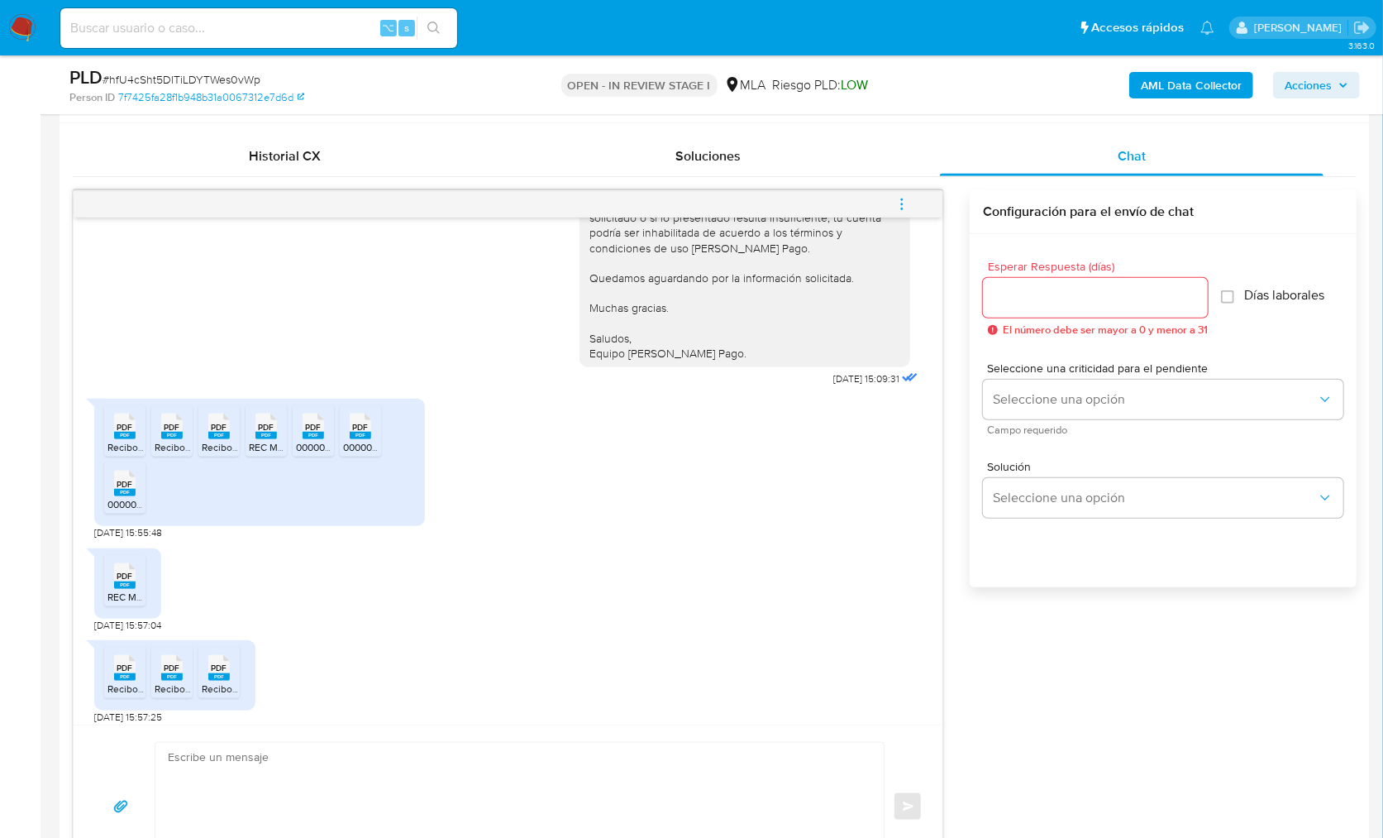
click at [111, 442] on span "Recibos_07-2025.pdf" at bounding box center [154, 447] width 95 height 14
click at [167, 423] on span "PDF" at bounding box center [173, 427] width 16 height 11
click at [211, 413] on icon at bounding box center [218, 426] width 21 height 26
click at [264, 429] on span "PDF" at bounding box center [267, 427] width 16 height 11
click at [297, 426] on div "PDF PDF" at bounding box center [313, 424] width 35 height 32
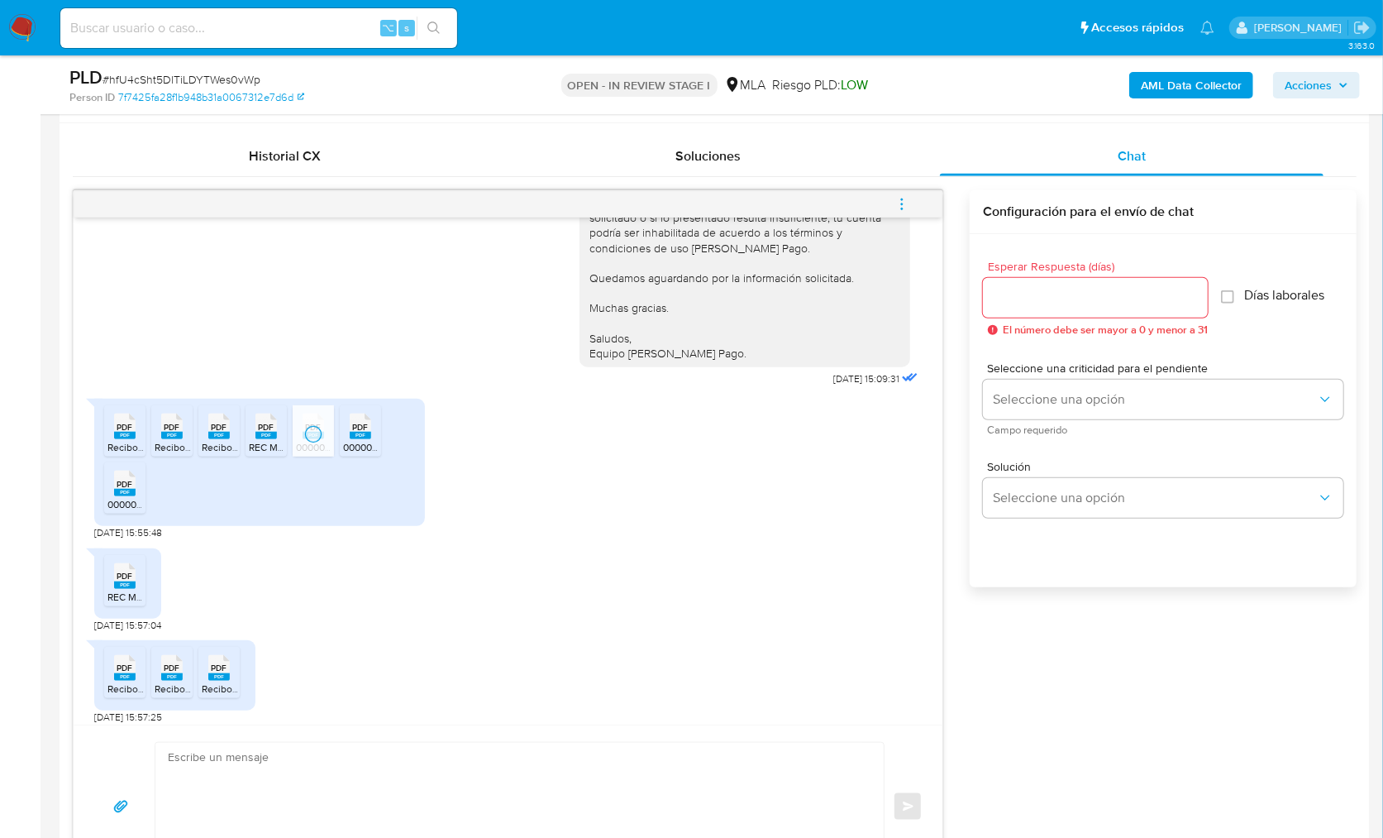
click at [374, 434] on div "PDF PDF" at bounding box center [360, 424] width 35 height 32
click at [125, 489] on rect at bounding box center [124, 492] width 21 height 7
click at [126, 571] on span "PDF" at bounding box center [125, 576] width 16 height 11
click at [102, 673] on div "PDF PDF Recibos_09-2025.pdf PDF PDF Recibos_08-2025.pdf PDF PDF Recibos_07-2025…" at bounding box center [174, 675] width 161 height 70
click at [131, 675] on rect at bounding box center [124, 676] width 21 height 7
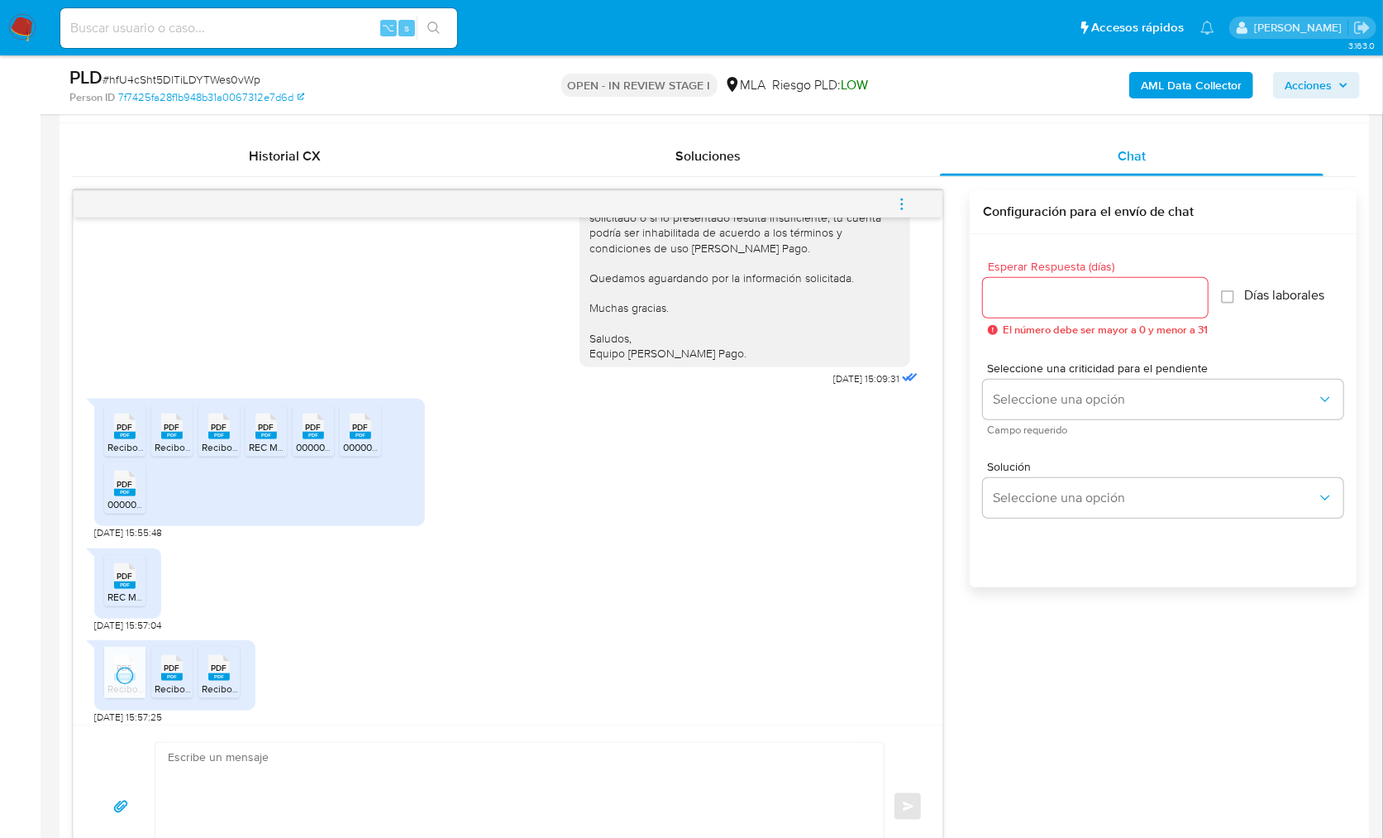
click at [157, 675] on div "PDF PDF" at bounding box center [172, 666] width 35 height 32
click at [231, 679] on div "PDF PDF" at bounding box center [219, 666] width 35 height 32
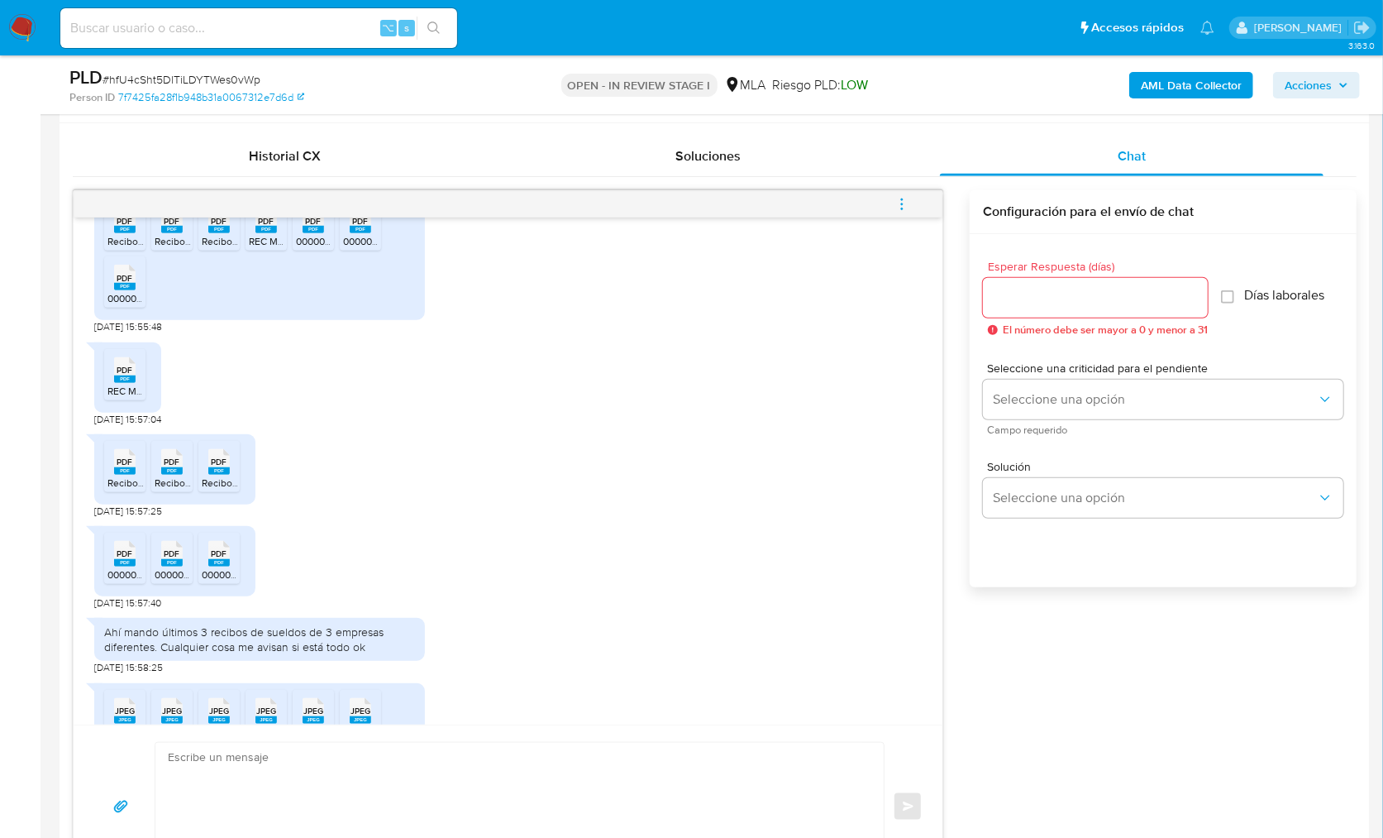
scroll to position [711, 0]
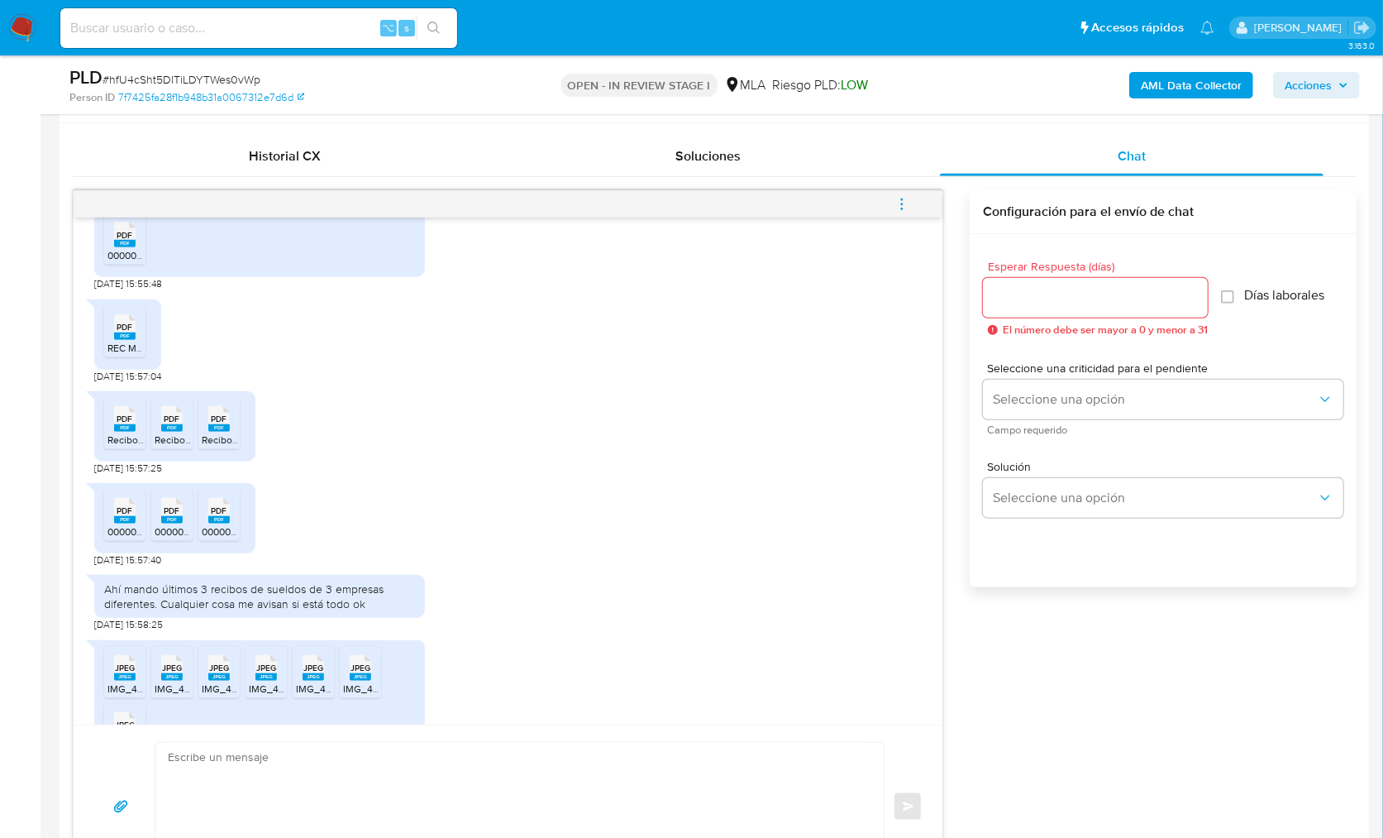
click at [101, 520] on div "PDF PDF 00000008_CALDERON, [PERSON_NAME][GEOGRAPHIC_DATA]pdf PDF PDF 00000008_C…" at bounding box center [174, 518] width 161 height 70
click at [114, 513] on icon "PDF" at bounding box center [124, 510] width 21 height 29
click at [153, 510] on li "PDF PDF 00000008_CALDERON, [PERSON_NAME] 3.pdf" at bounding box center [171, 515] width 41 height 51
click at [235, 499] on div "PDF PDF" at bounding box center [219, 509] width 35 height 32
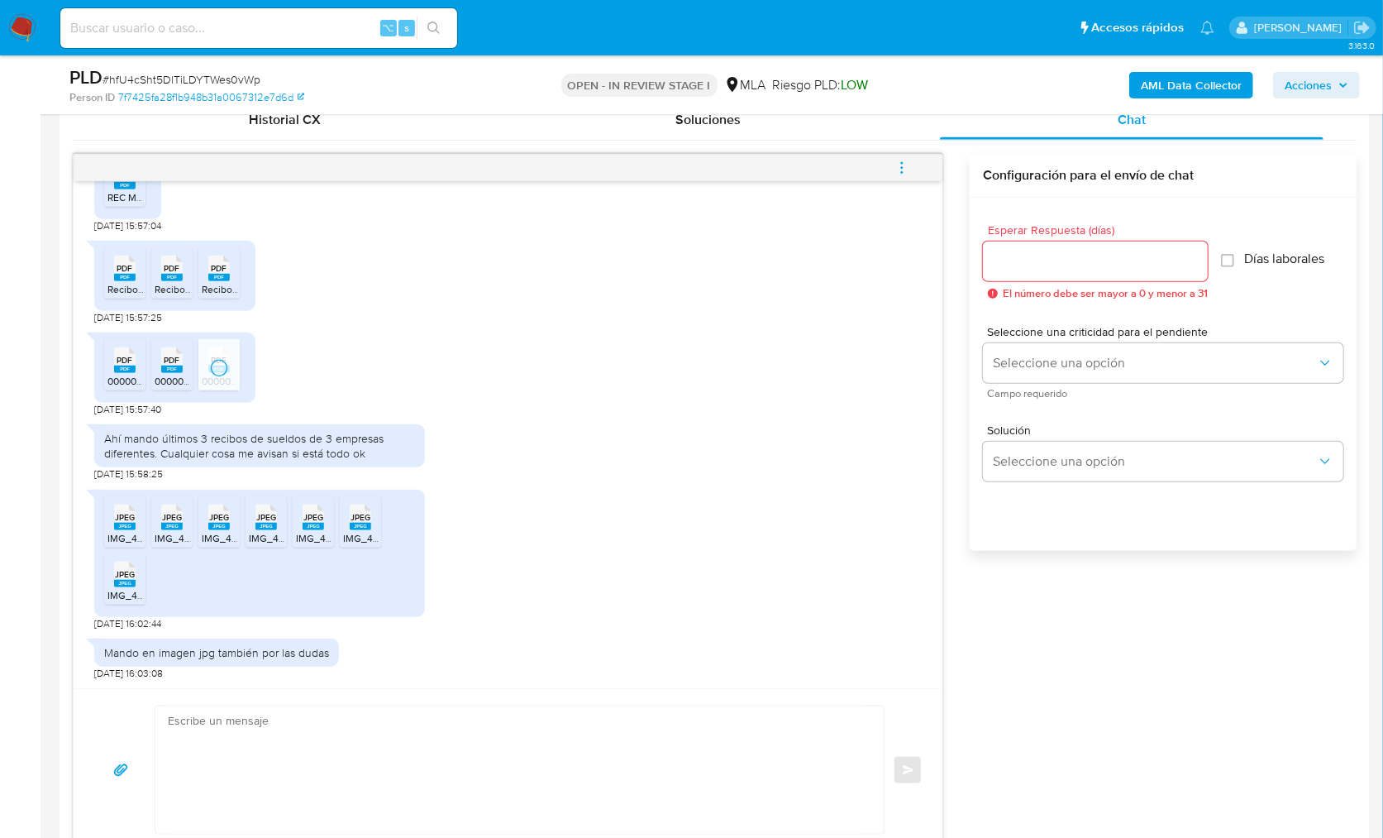
scroll to position [929, 0]
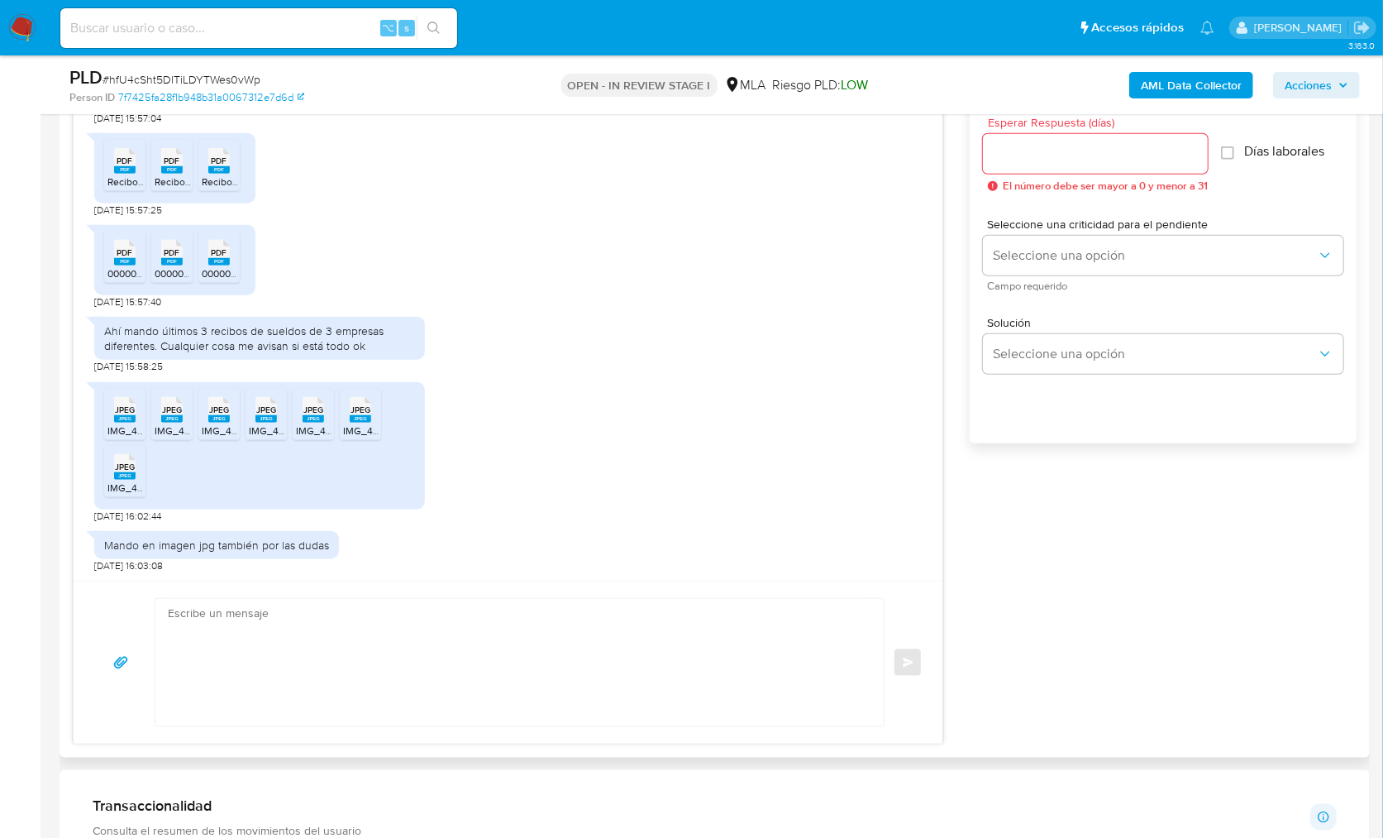
click at [126, 418] on rect at bounding box center [124, 418] width 21 height 7
click at [165, 418] on rect at bounding box center [171, 418] width 21 height 7
click at [212, 419] on rect at bounding box center [218, 418] width 21 height 7
click at [252, 419] on div "JPEG JPEG" at bounding box center [266, 408] width 35 height 32
click at [304, 411] on span "JPEG" at bounding box center [313, 409] width 20 height 11
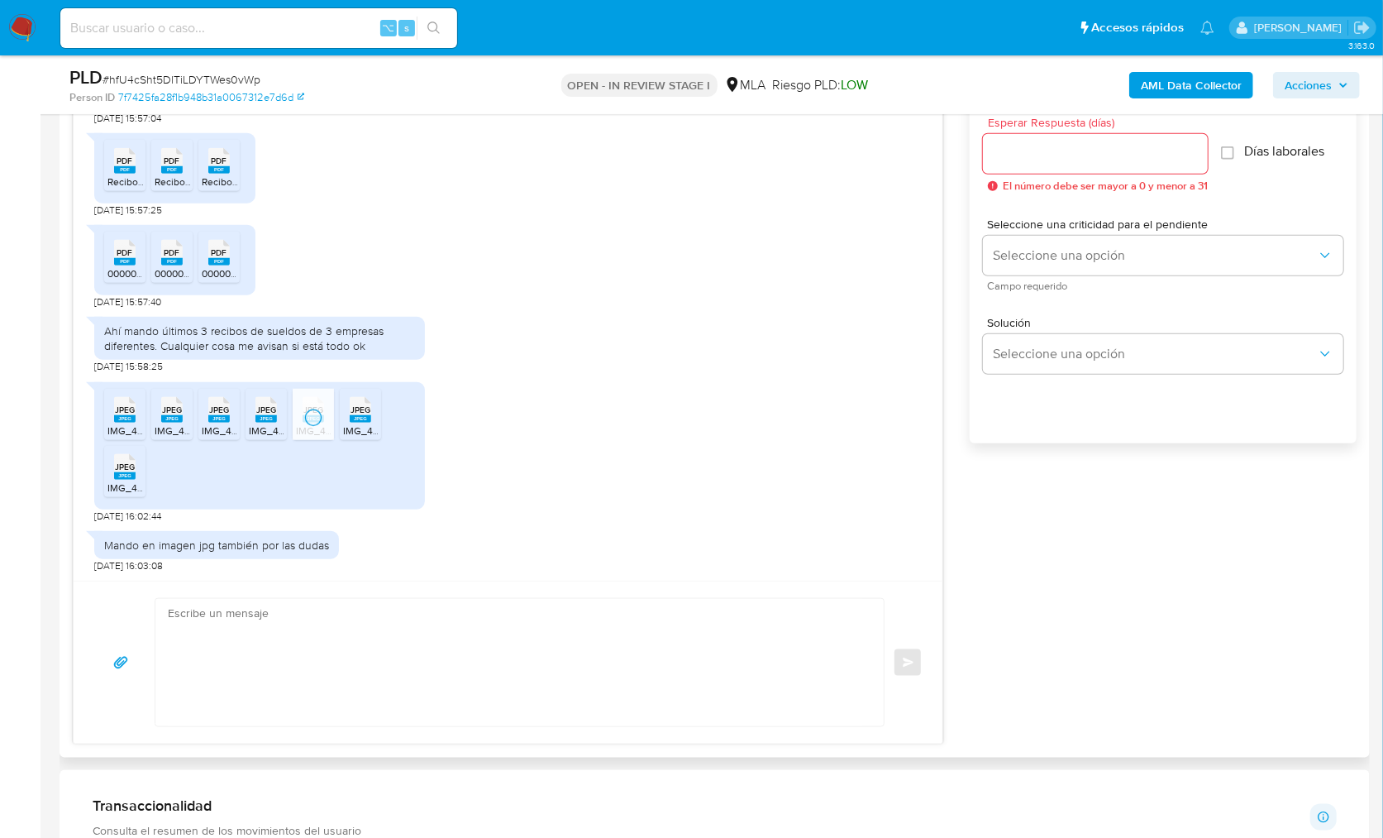
drag, startPoint x: 362, startPoint y: 420, endPoint x: 318, endPoint y: 445, distance: 50.4
click at [362, 420] on icon "JPEG" at bounding box center [360, 409] width 21 height 29
click at [144, 469] on li "JPEG JPEG IMG_4029.jpeg" at bounding box center [124, 471] width 41 height 51
click at [222, 421] on icon "JPEG" at bounding box center [218, 409] width 21 height 29
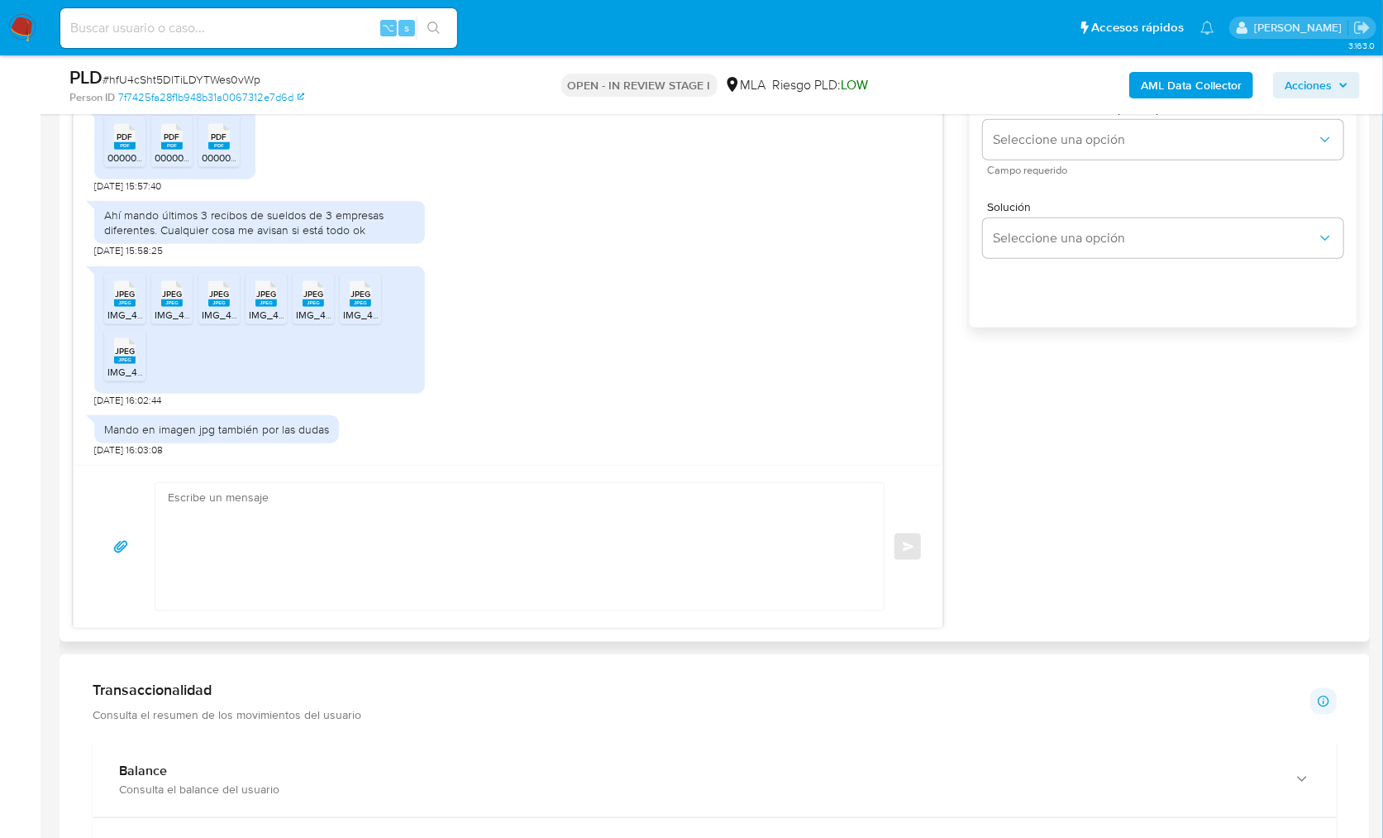
scroll to position [1060, 0]
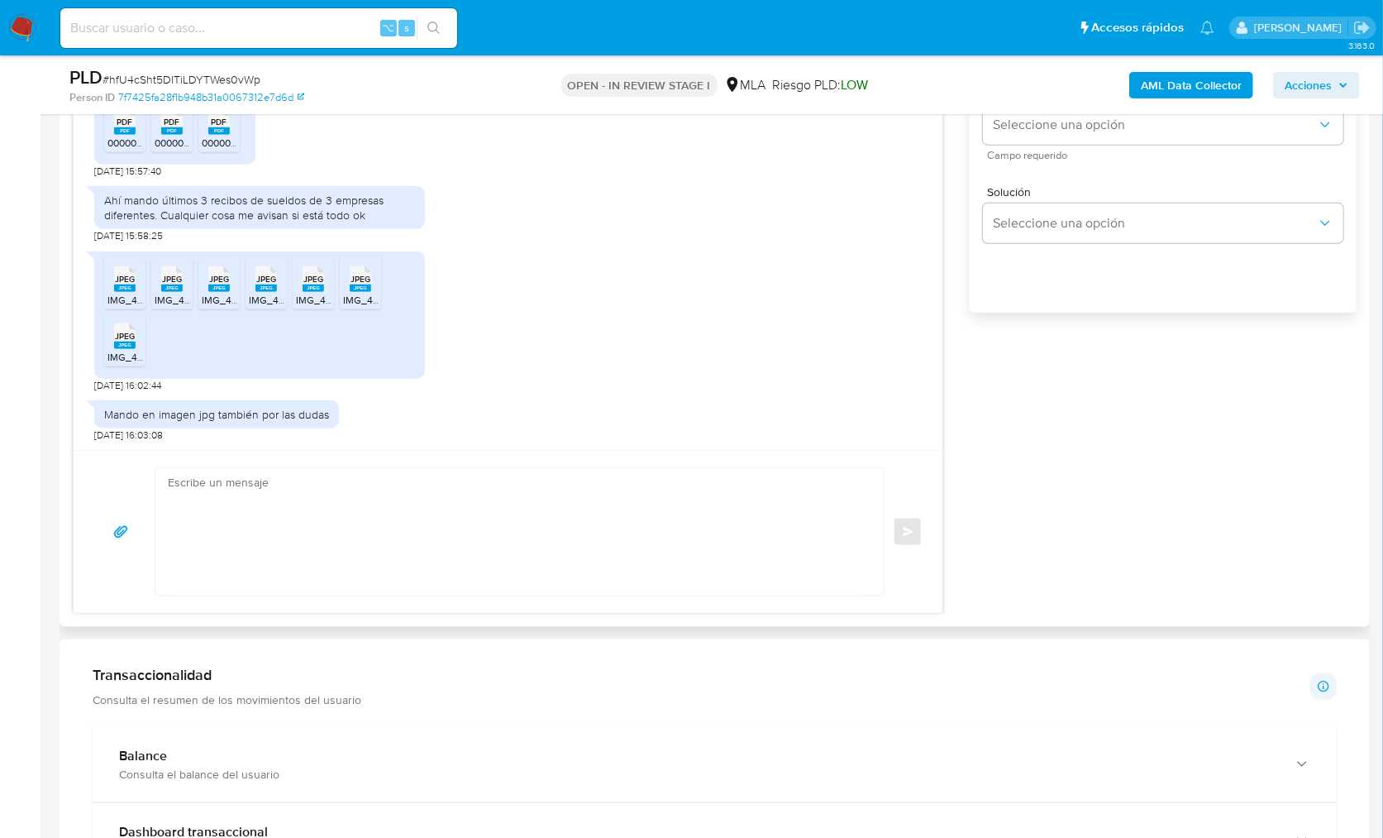
click at [910, 546] on div "Enviar" at bounding box center [507, 531] width 829 height 129
click at [1154, 590] on div "Hola, ¡Muchas gracias por tu respuesta! Queremos recordarte que toda operatoria…" at bounding box center [715, 265] width 1284 height 698
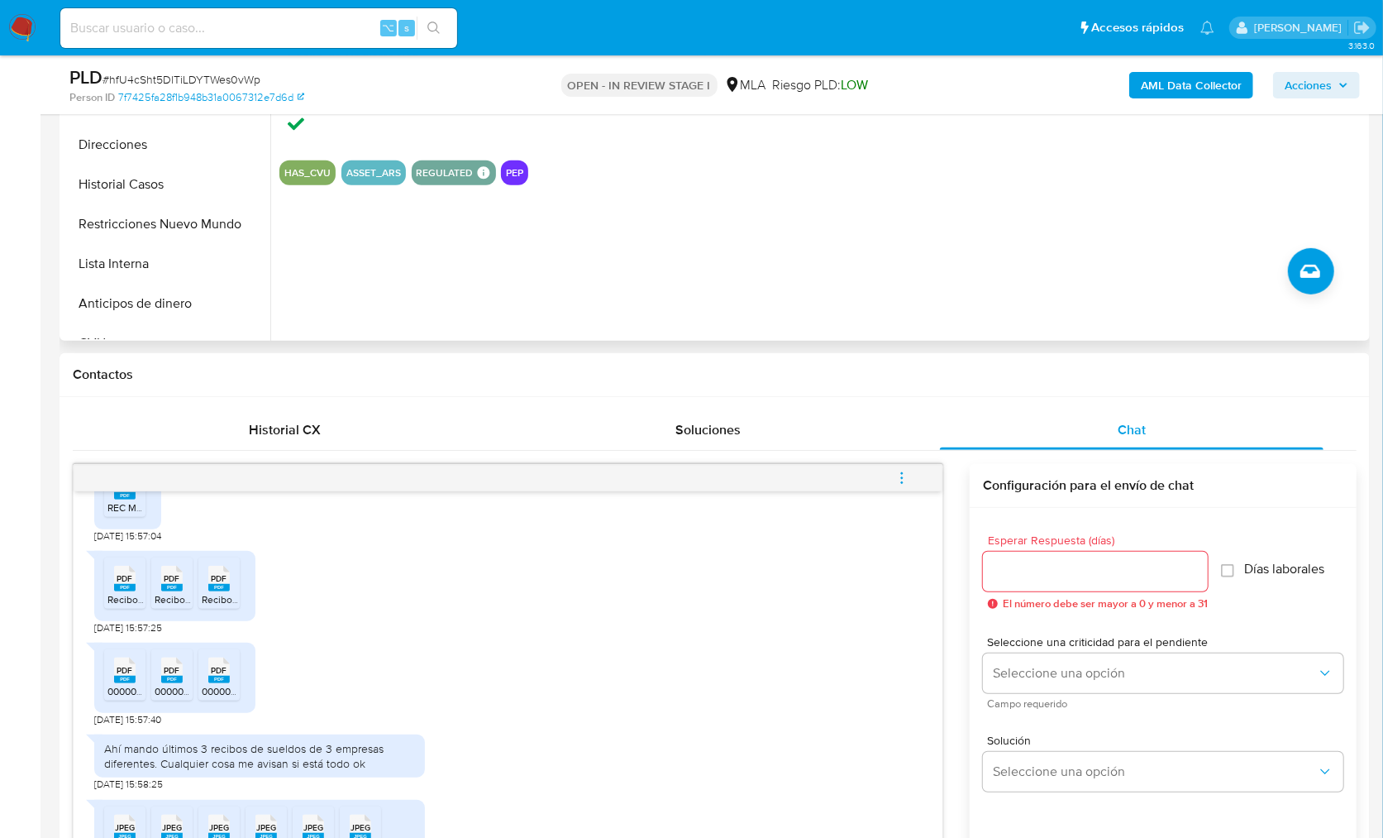
scroll to position [318, 0]
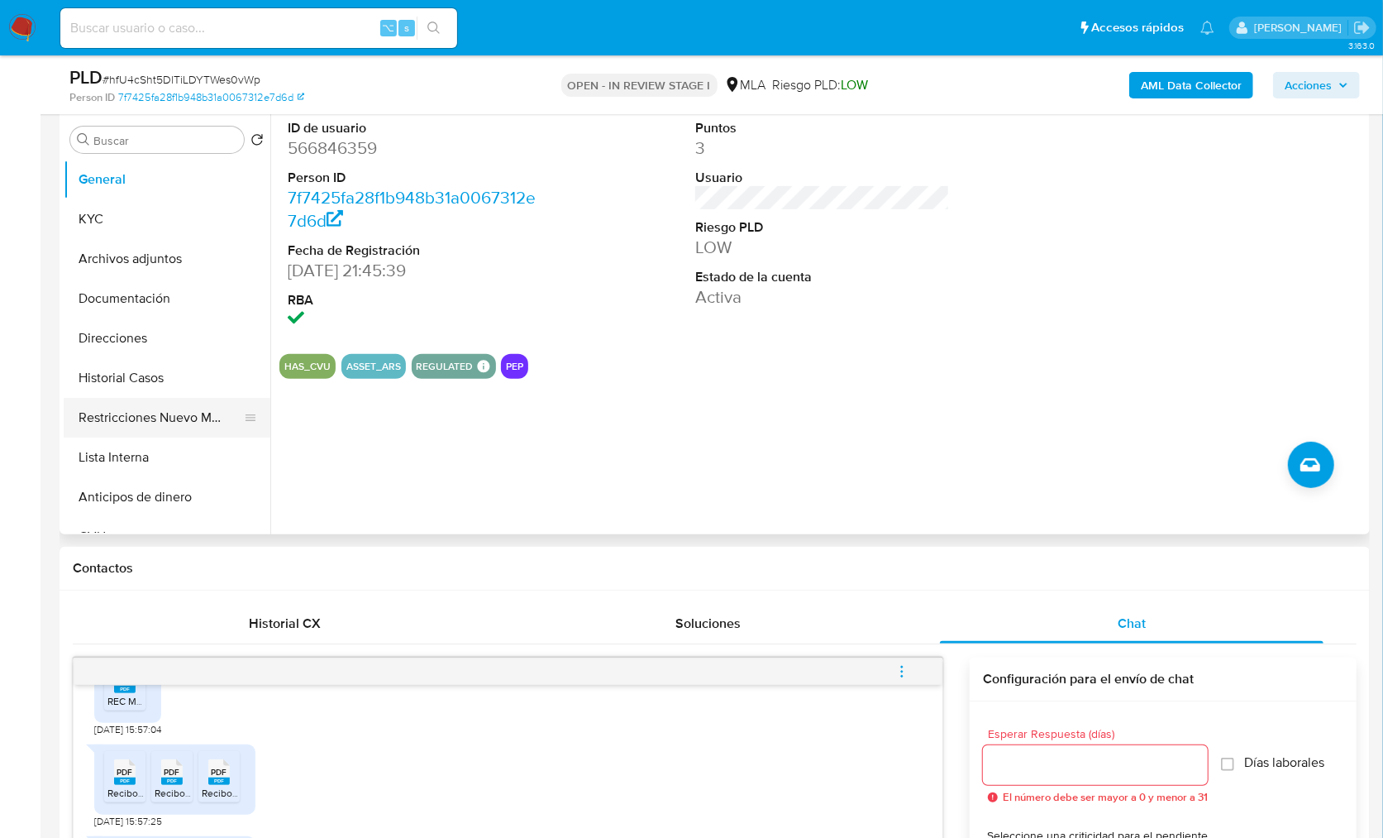
click at [214, 409] on button "Restricciones Nuevo Mundo" at bounding box center [160, 418] width 193 height 40
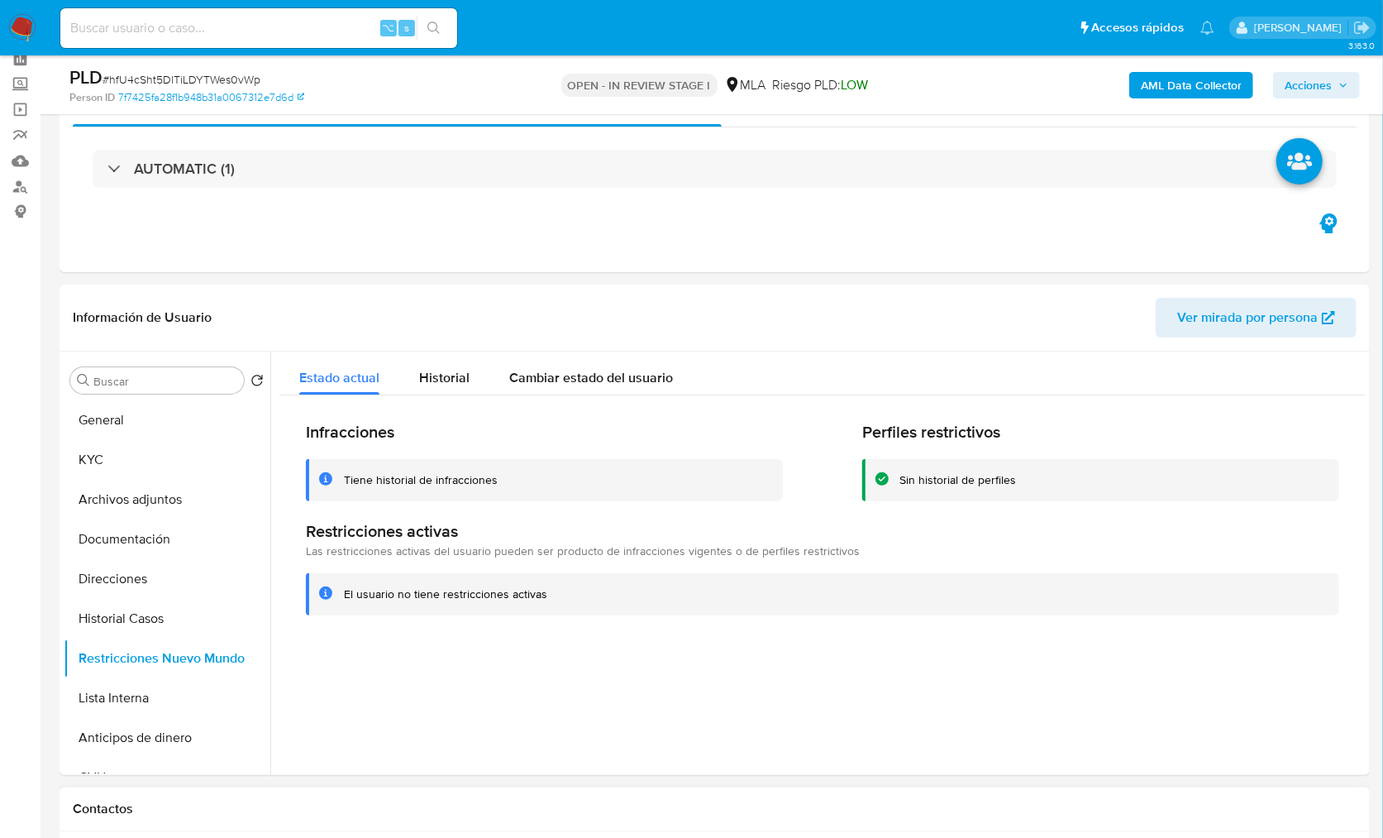
scroll to position [31, 0]
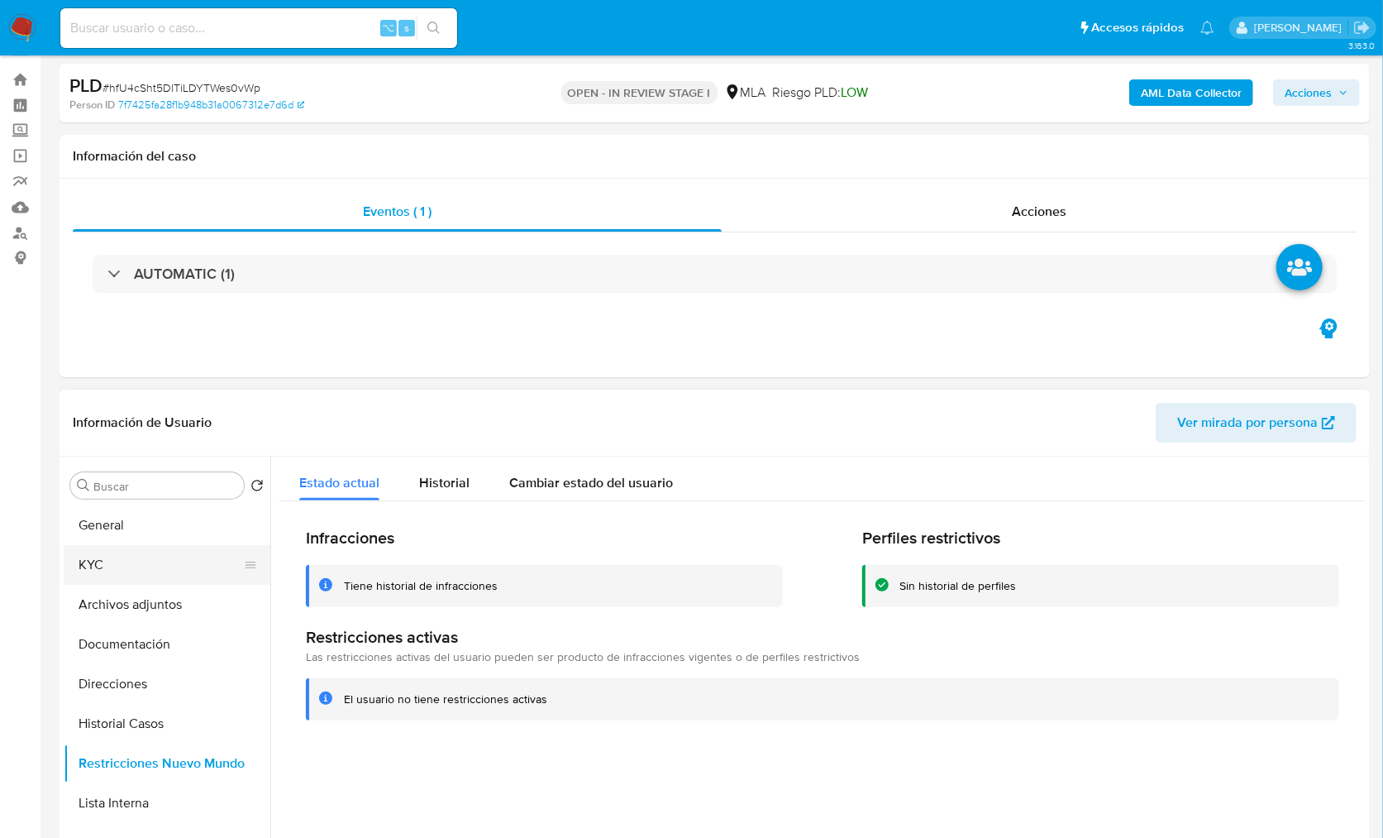
click at [150, 549] on button "KYC" at bounding box center [160, 565] width 193 height 40
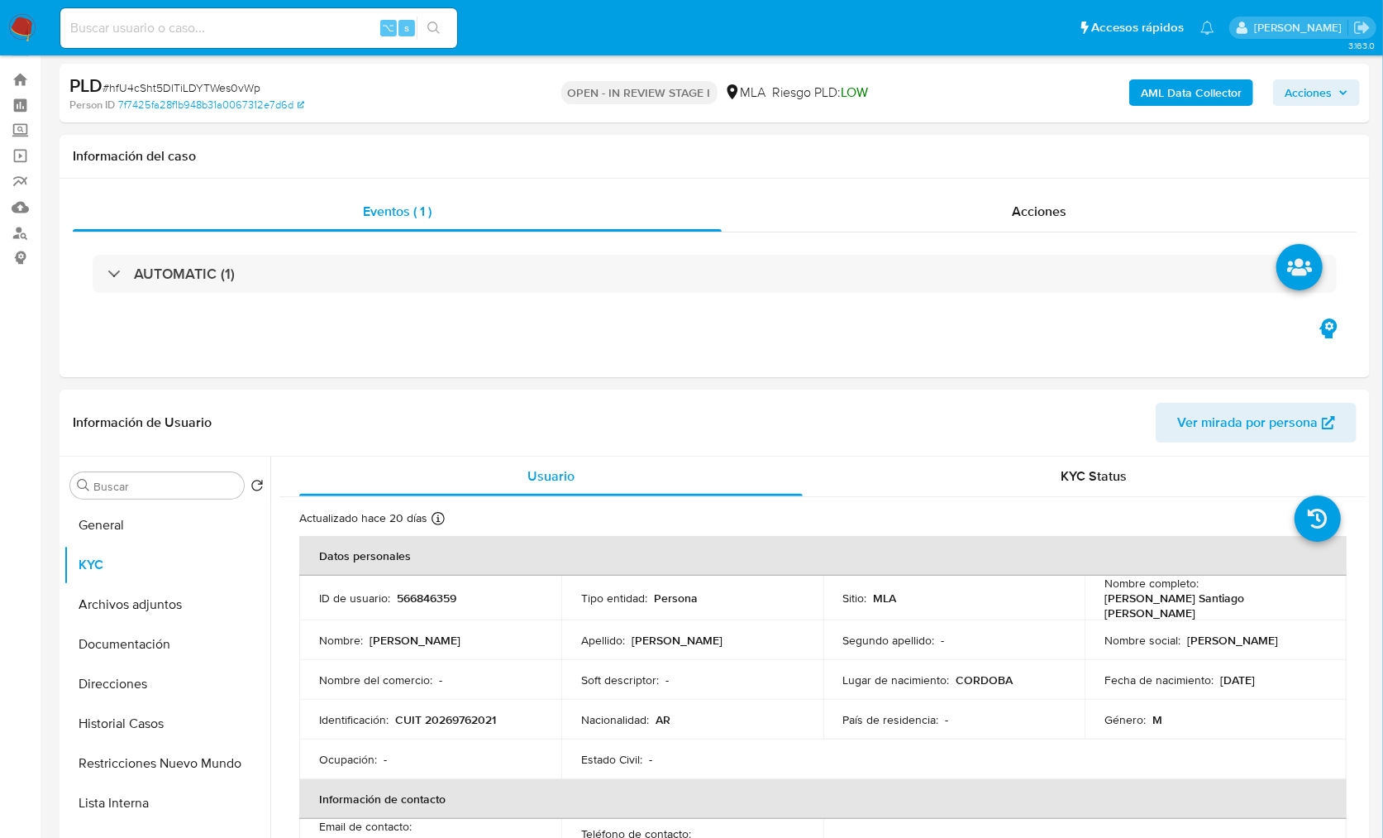
click at [810, 355] on div "Eventos ( 1 ) Acciones AUTOMATIC (1)" at bounding box center [715, 278] width 1311 height 198
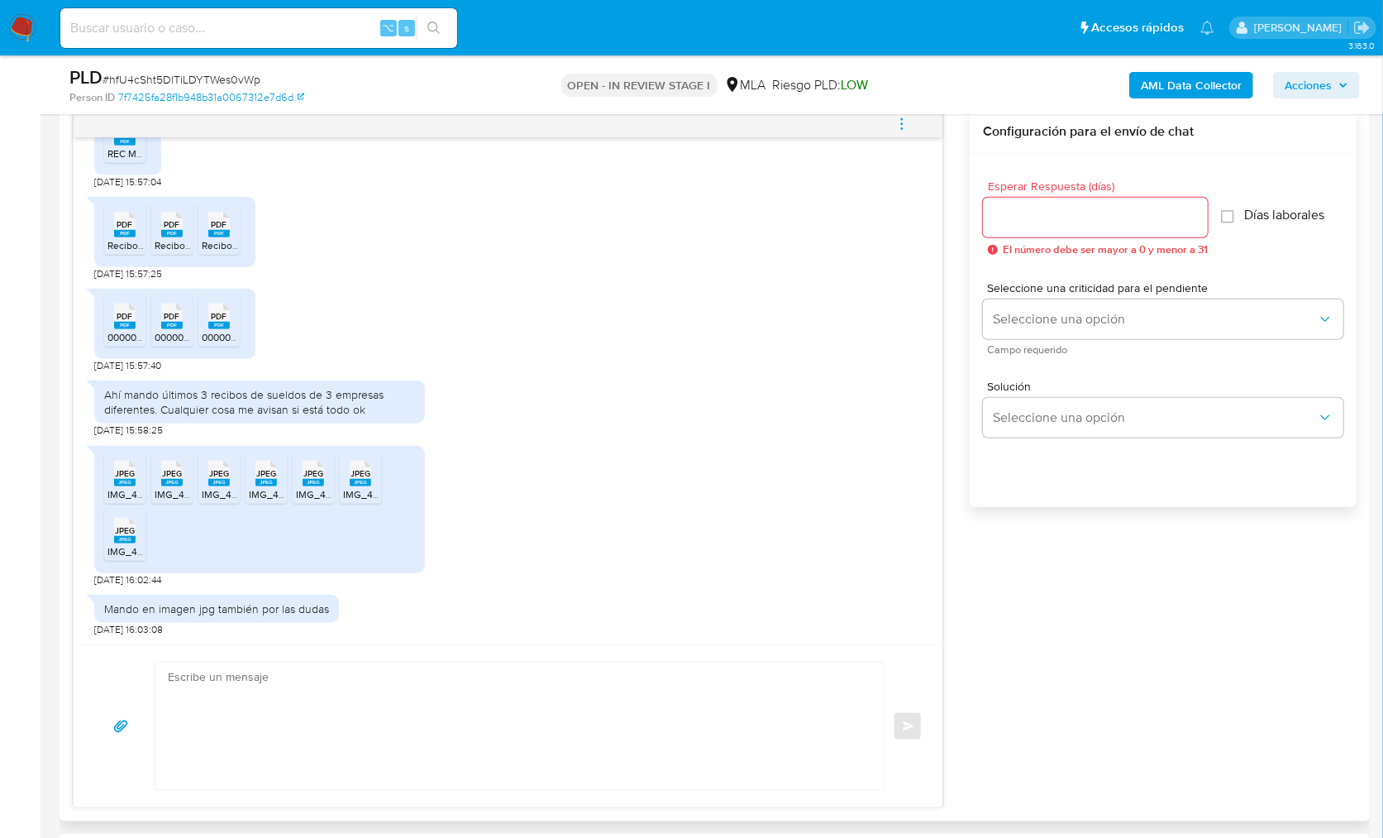
scroll to position [825, 0]
click at [999, 575] on div "Hola, ¡Muchas gracias por tu respuesta! Queremos recordarte que toda operatoria…" at bounding box center [715, 459] width 1284 height 698
click at [1073, 582] on div "Hola, ¡Muchas gracias por tu respuesta! Queremos recordarte que toda operatoria…" at bounding box center [715, 459] width 1284 height 698
click at [1049, 575] on div "Hola, ¡Muchas gracias por tu respuesta! Queremos recordarte que toda operatoria…" at bounding box center [715, 459] width 1284 height 698
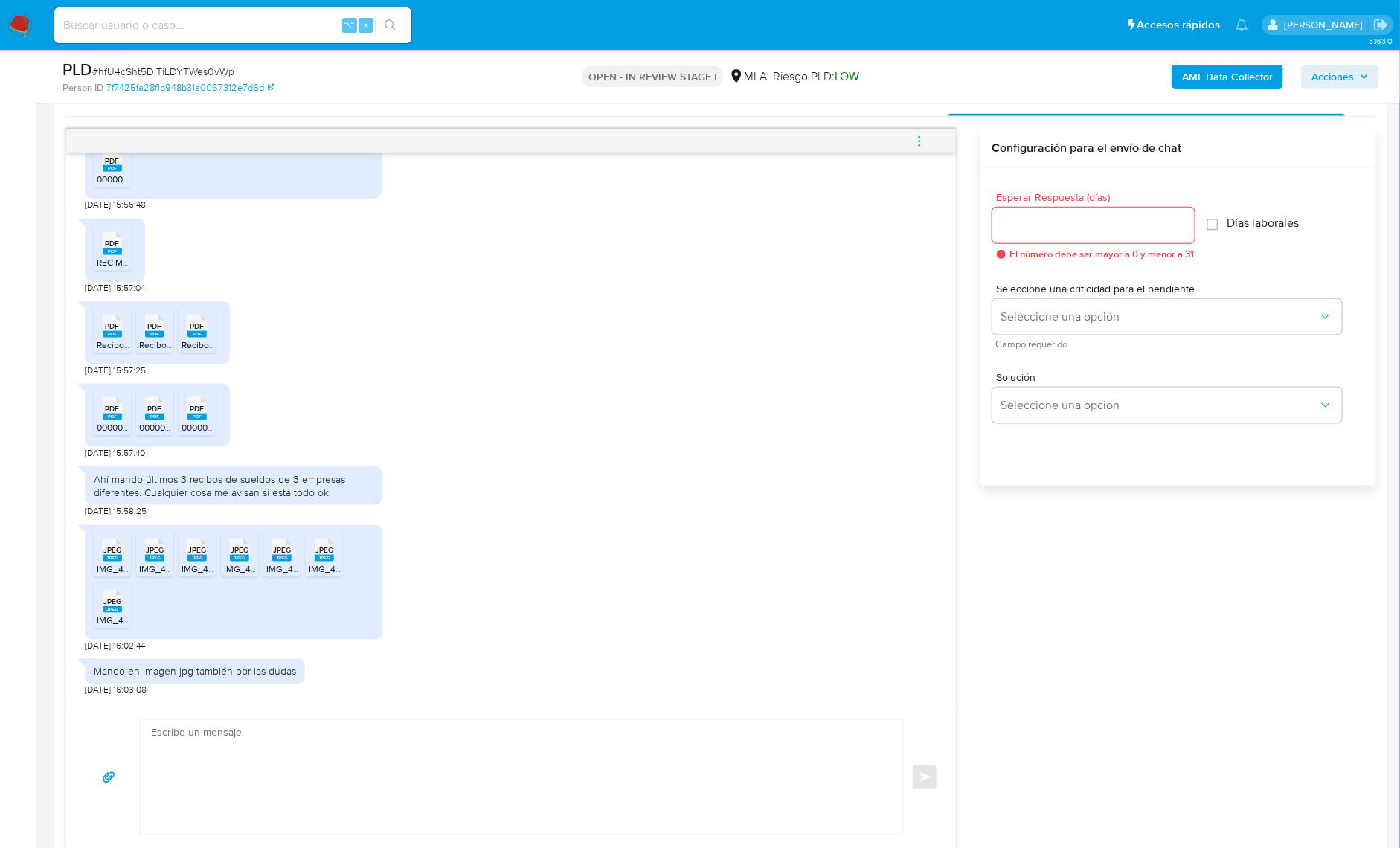
scroll to position [814, 0]
